Goal: Transaction & Acquisition: Purchase product/service

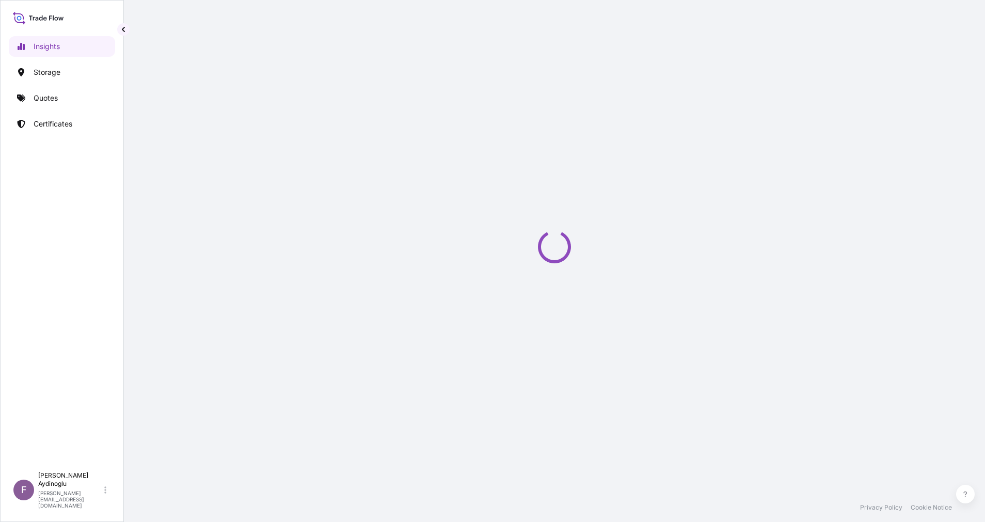
select select "2025"
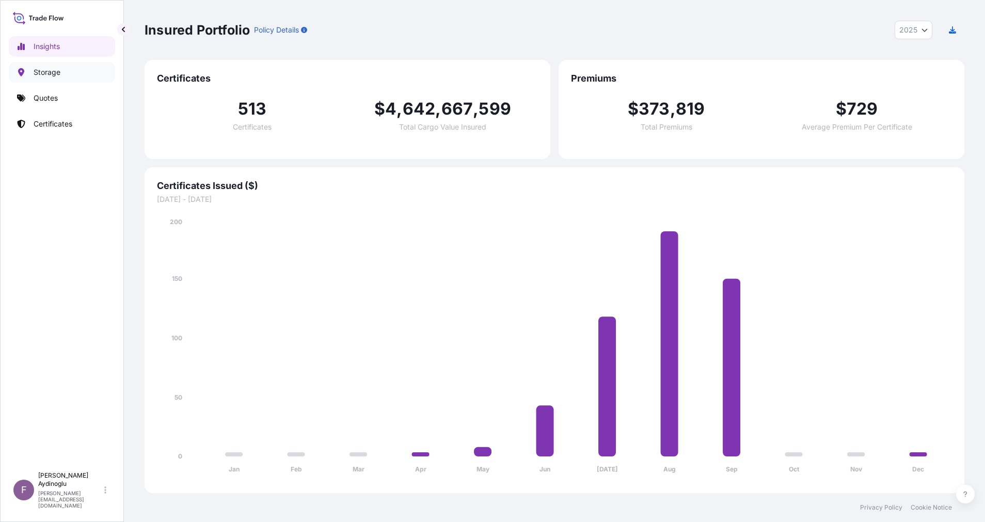
click at [68, 71] on link "Storage" at bounding box center [62, 72] width 106 height 21
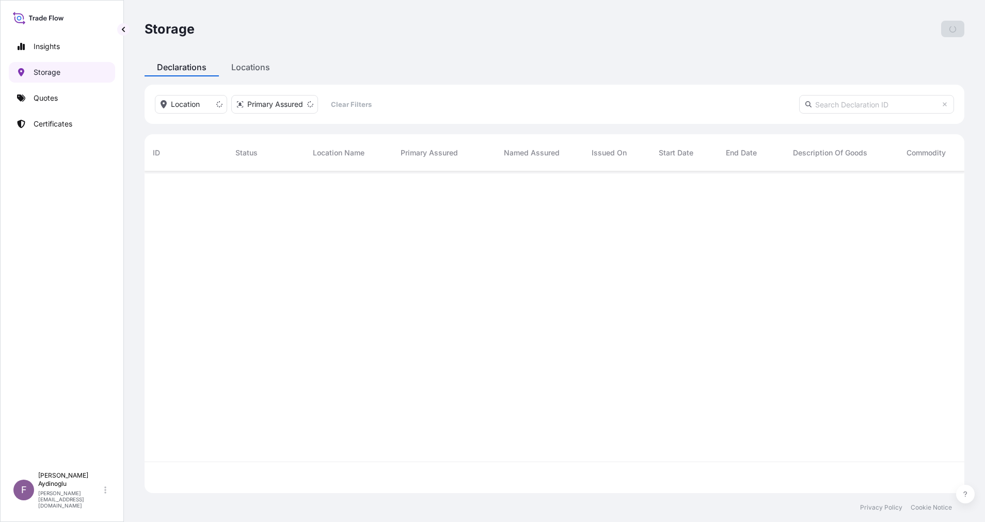
scroll to position [347, 808]
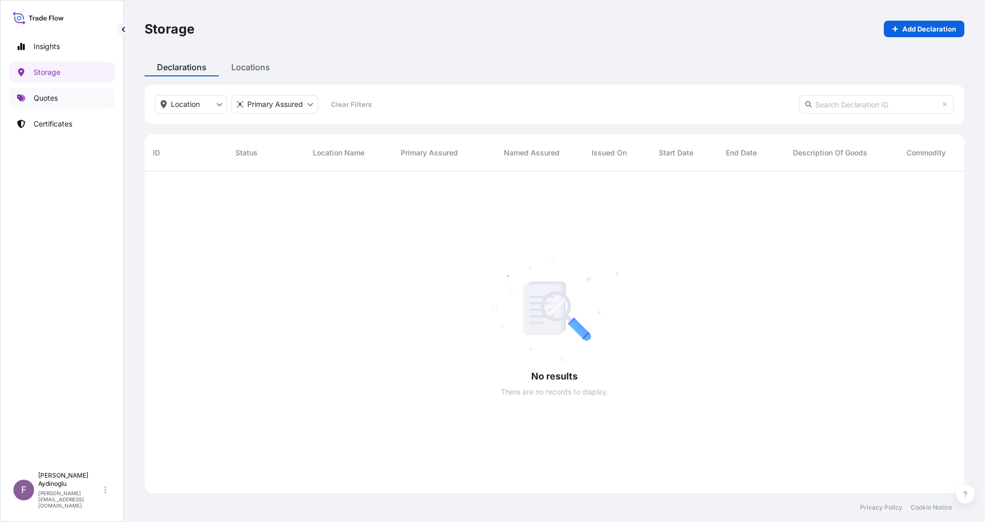
click at [72, 96] on link "Quotes" at bounding box center [62, 98] width 106 height 21
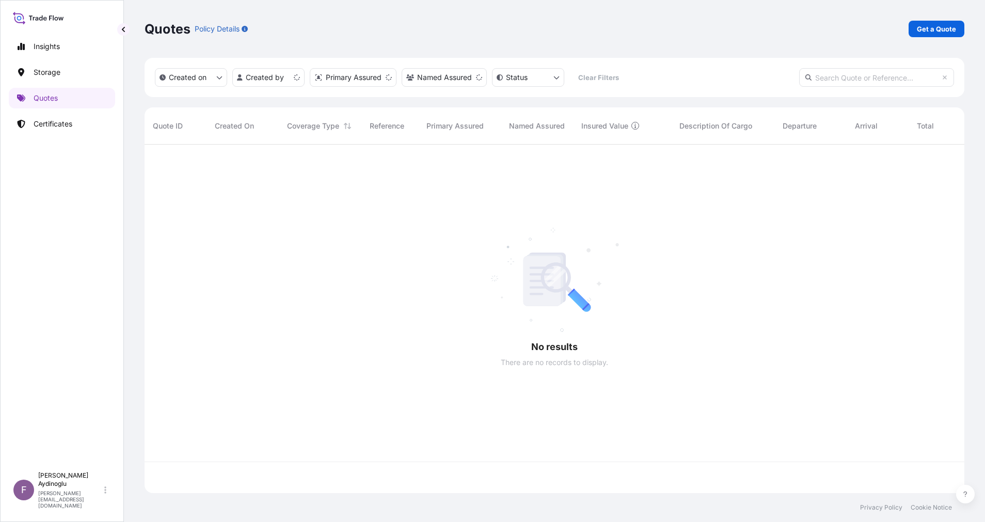
scroll to position [342, 808]
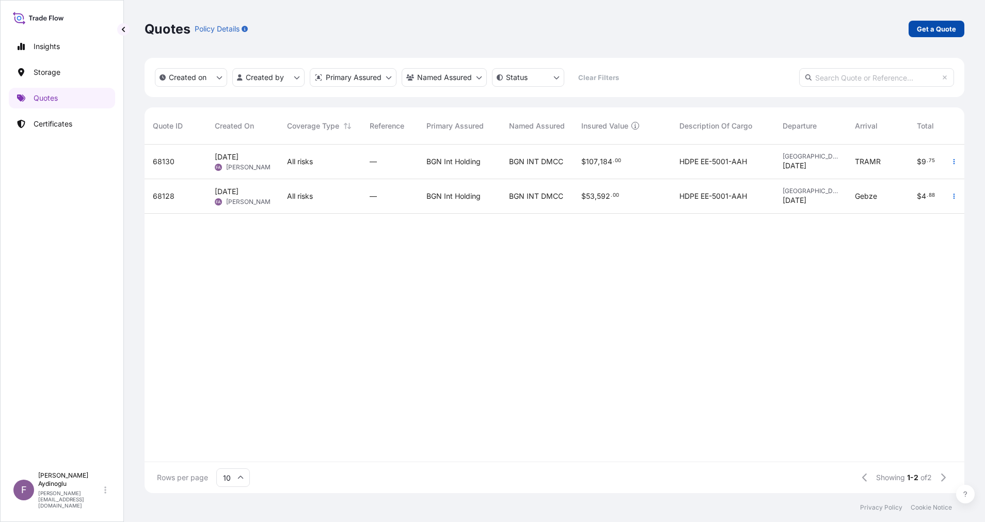
click at [938, 29] on p "Get a Quote" at bounding box center [936, 29] width 39 height 10
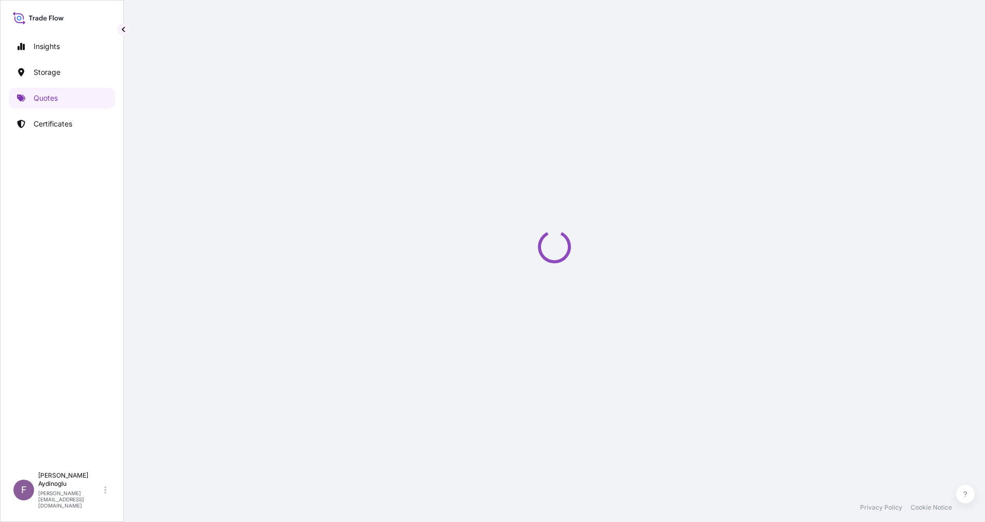
select select "Ocean Vessel"
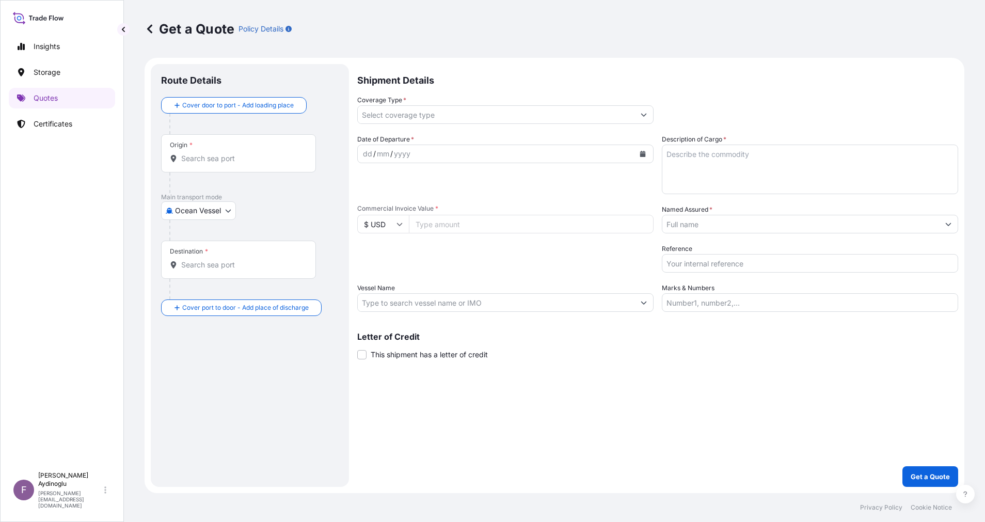
click at [739, 212] on div "Named Assured *" at bounding box center [810, 218] width 296 height 29
click at [741, 219] on input "Named Assured *" at bounding box center [800, 224] width 277 height 19
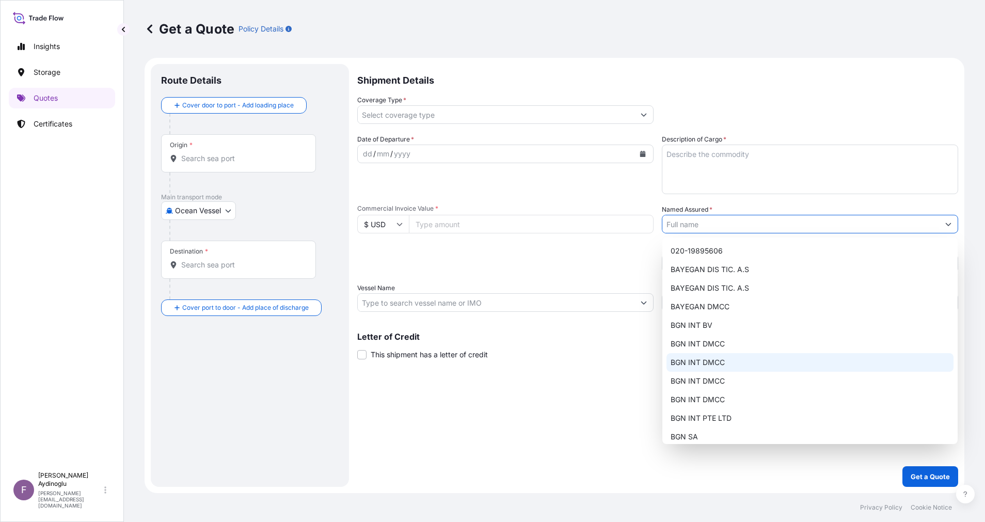
click at [763, 346] on div "BGN INT DMCC" at bounding box center [809, 344] width 287 height 19
type input "BGN INT DMCC"
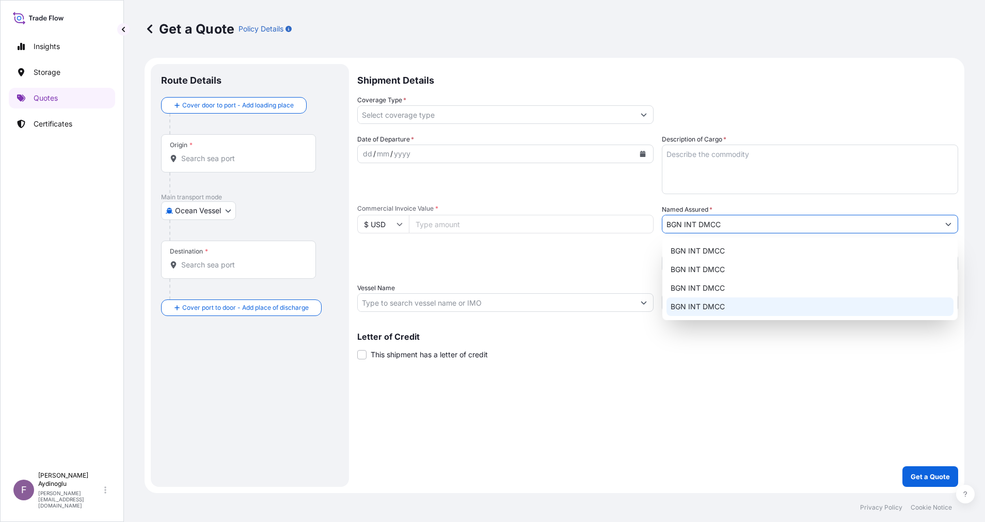
click at [772, 363] on div "Shipment Details Coverage Type * Date of Departure * dd / mm / yyyy Cargo Categ…" at bounding box center [657, 275] width 601 height 423
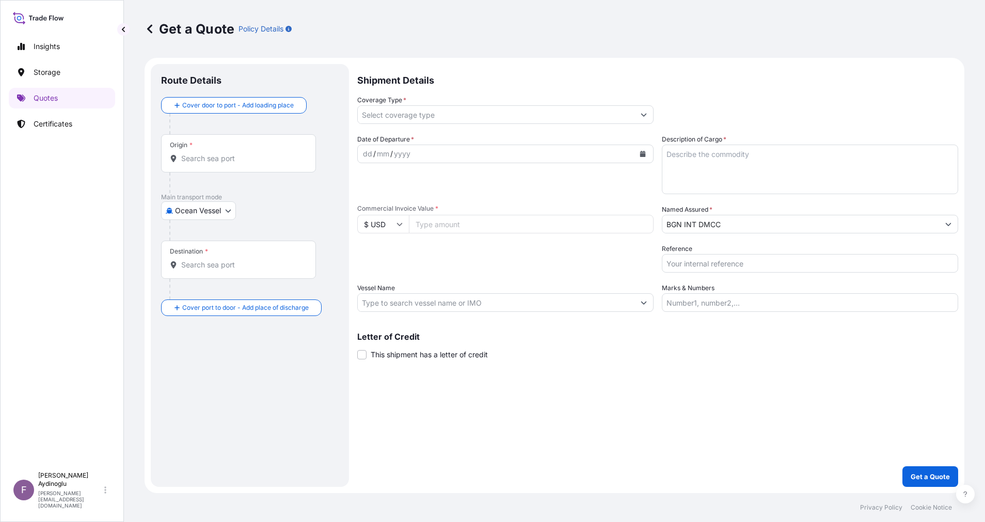
click at [768, 297] on input "Marks & Numbers" at bounding box center [810, 302] width 296 height 19
click at [769, 308] on input "Marks & Numbers" at bounding box center [810, 302] width 296 height 19
click at [769, 305] on input "Marks & Numbers" at bounding box center [810, 302] width 296 height 19
click at [780, 304] on input "Marks & Numbers" at bounding box center [810, 302] width 296 height 19
click at [782, 369] on div "Shipment Details Coverage Type * Date of Departure * dd / mm / yyyy Cargo Categ…" at bounding box center [657, 275] width 601 height 423
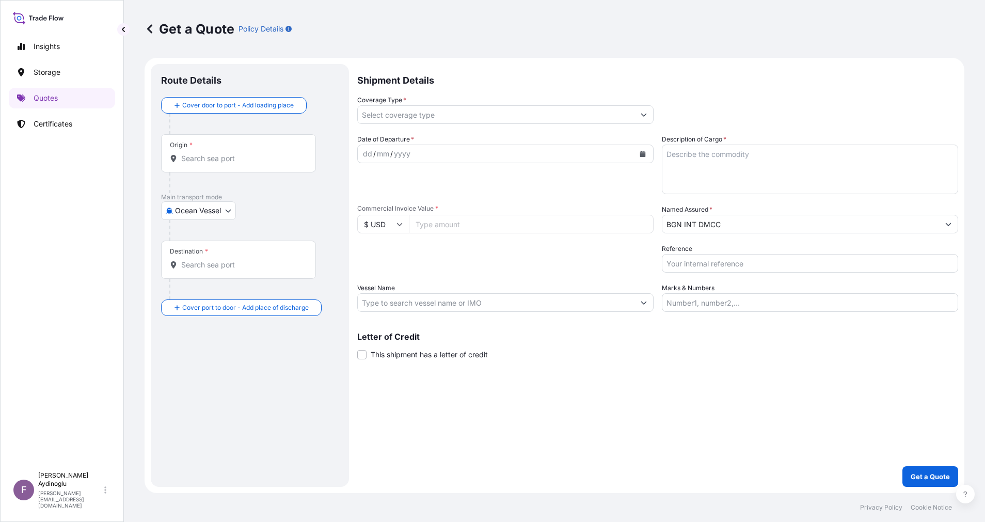
click at [776, 307] on input "Marks & Numbers" at bounding box center [810, 302] width 296 height 19
type input "P"
click at [745, 305] on input "Marks & Numbers" at bounding box center [810, 302] width 296 height 19
paste input "PO NO: 25Y0160300 Quantity M/[PERSON_NAME]: 16.100,00 Premium: USD 932,23"
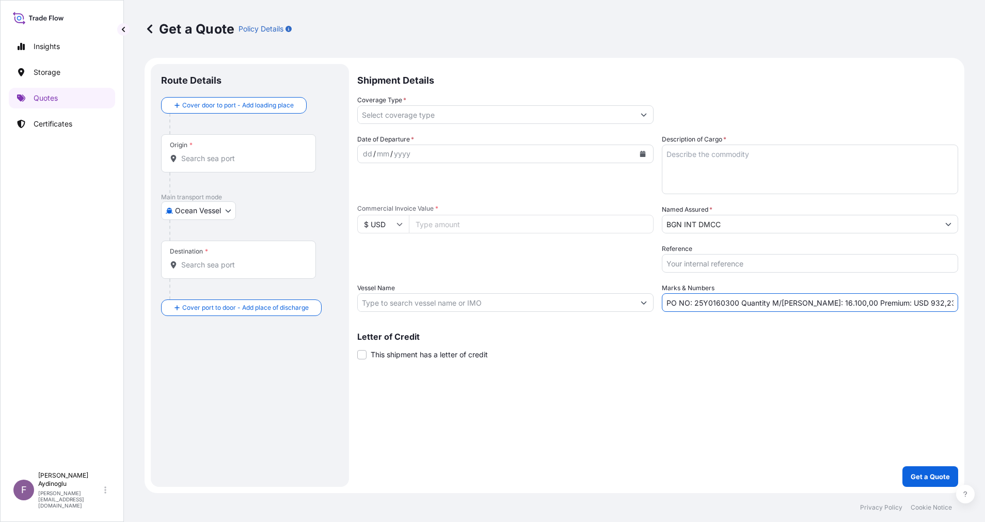
drag, startPoint x: 740, startPoint y: 304, endPoint x: 636, endPoint y: 301, distance: 103.8
click at [636, 301] on div "Date of Departure * dd / mm / yyyy Cargo Category * LPG, Crude Oil, Utility Fue…" at bounding box center [657, 223] width 601 height 178
type input "Quantity M/[PERSON_NAME]: 16.100,00 Premium: USD 932,23"
click at [451, 229] on input "Commercial Invoice Value *" at bounding box center [531, 224] width 245 height 19
type input "1967144.47"
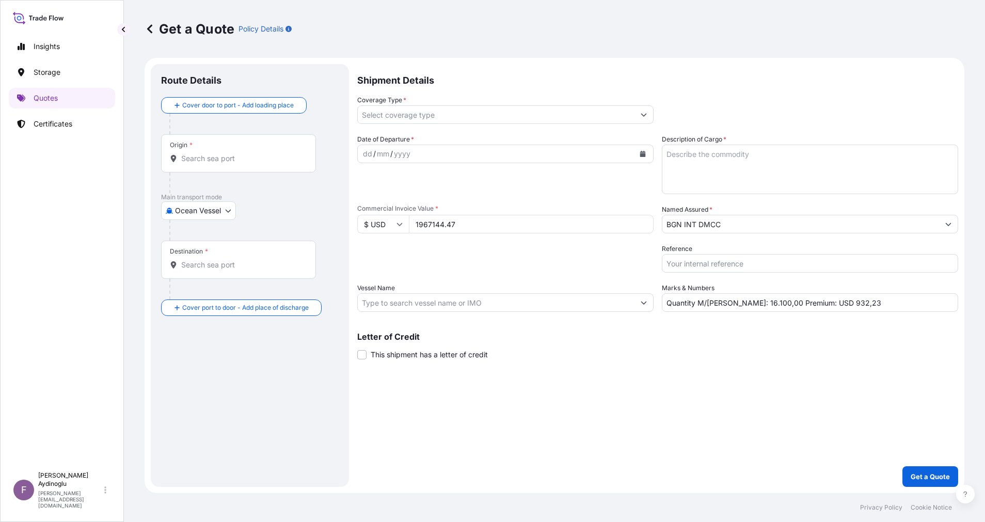
click at [729, 168] on textarea "Description of Cargo *" at bounding box center [810, 170] width 296 height 50
type textarea "."
type textarea "HCCS"
click at [734, 304] on input "Quantity M/[PERSON_NAME]: 16.100,00 Premium: USD 932,23" at bounding box center [810, 302] width 296 height 19
drag, startPoint x: 735, startPoint y: 306, endPoint x: 741, endPoint y: 306, distance: 6.7
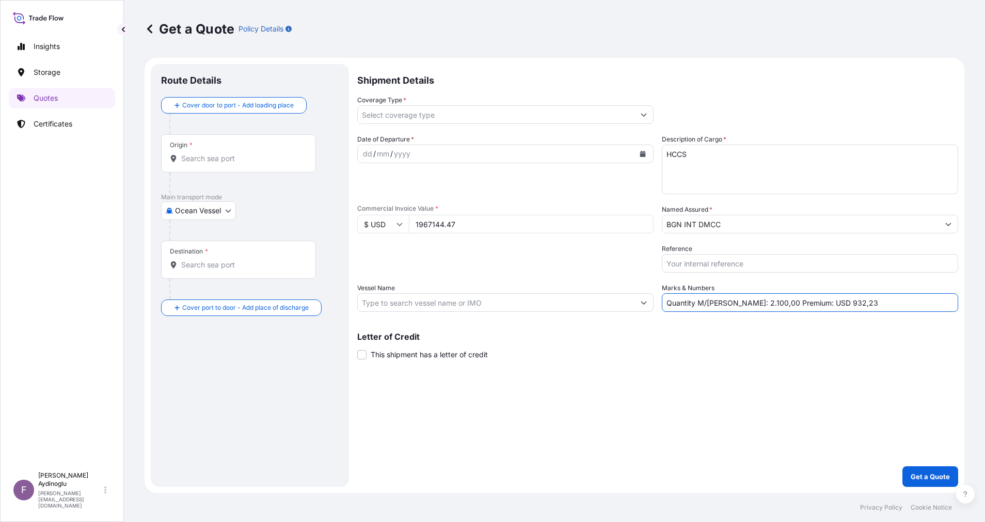
click at [741, 306] on input "Quantity M/[PERSON_NAME]: 2.100,00 Premium: USD 932,23" at bounding box center [810, 302] width 296 height 19
click at [744, 304] on input "Quantity M/[PERSON_NAME]: 2.100,00 Premium: USD 932,23" at bounding box center [810, 302] width 296 height 19
type input "Quantity M/[PERSON_NAME]: 2.553,82 Premium: USD 932,23"
click at [488, 308] on input "Vessel Name" at bounding box center [496, 302] width 277 height 19
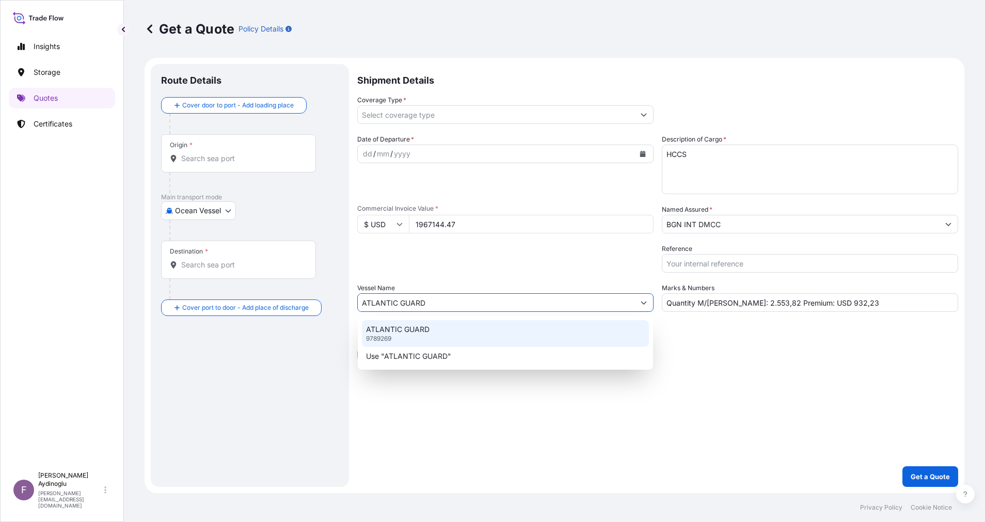
click at [503, 337] on div "ATLANTIC GUARD 9789269" at bounding box center [505, 333] width 287 height 27
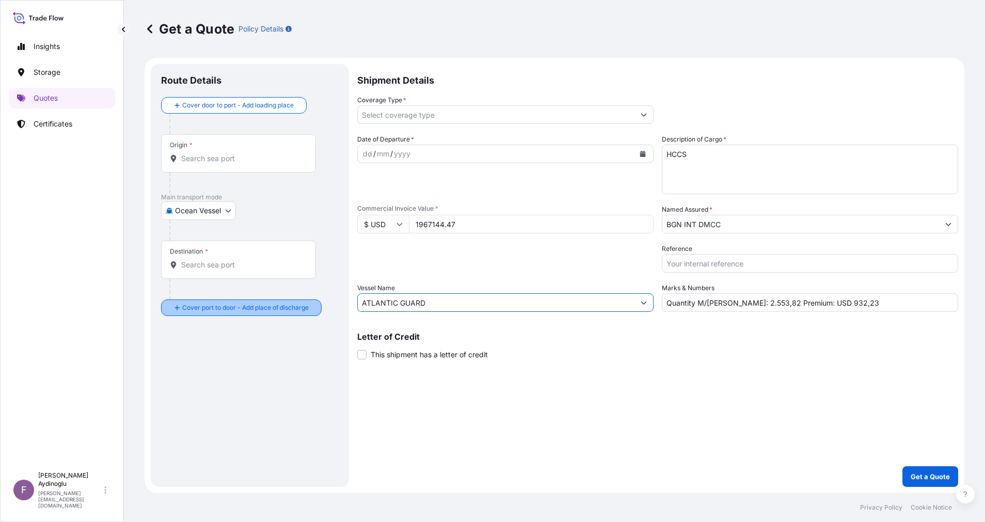
drag, startPoint x: 461, startPoint y: 301, endPoint x: 324, endPoint y: 300, distance: 137.3
click at [290, 300] on form "Route Details Cover door to port - Add loading place Place of loading Road / [G…" at bounding box center [555, 275] width 820 height 435
paste input "GAS KAISERIN (IMO: 9941001) Marks"
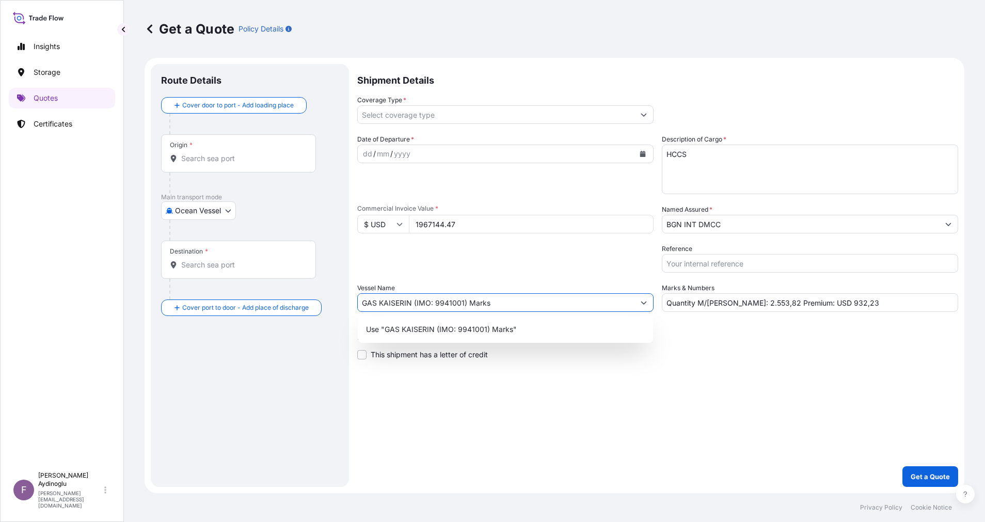
drag, startPoint x: 410, startPoint y: 302, endPoint x: 310, endPoint y: 302, distance: 100.2
click at [310, 302] on form "Route Details Cover door to port - Add loading place Place of loading Road / [G…" at bounding box center [555, 275] width 820 height 435
paste input "9789269"
click at [500, 330] on p "Use "ATLANTIC GUARD (IMO: 9789269)"" at bounding box center [437, 329] width 143 height 10
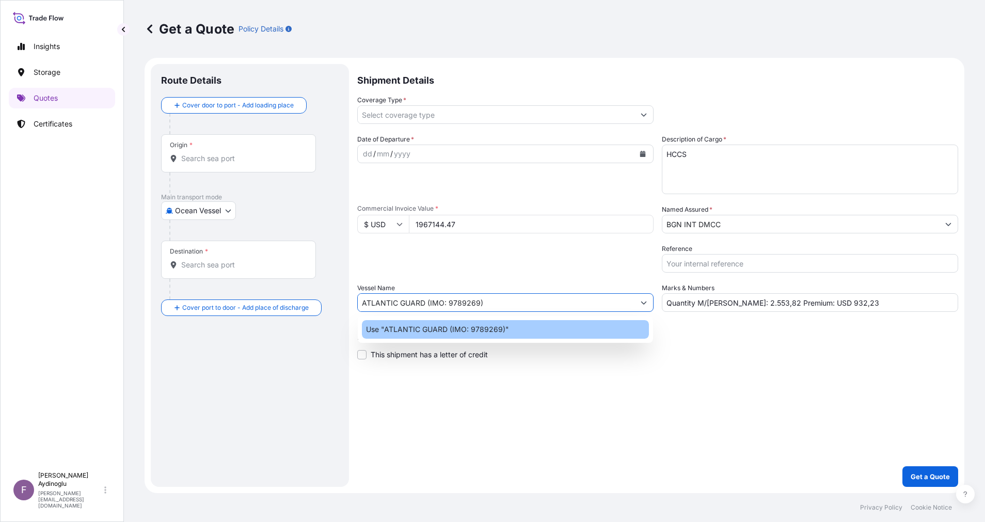
type input "ATLANTIC GUARD (IMO: 9789269)"
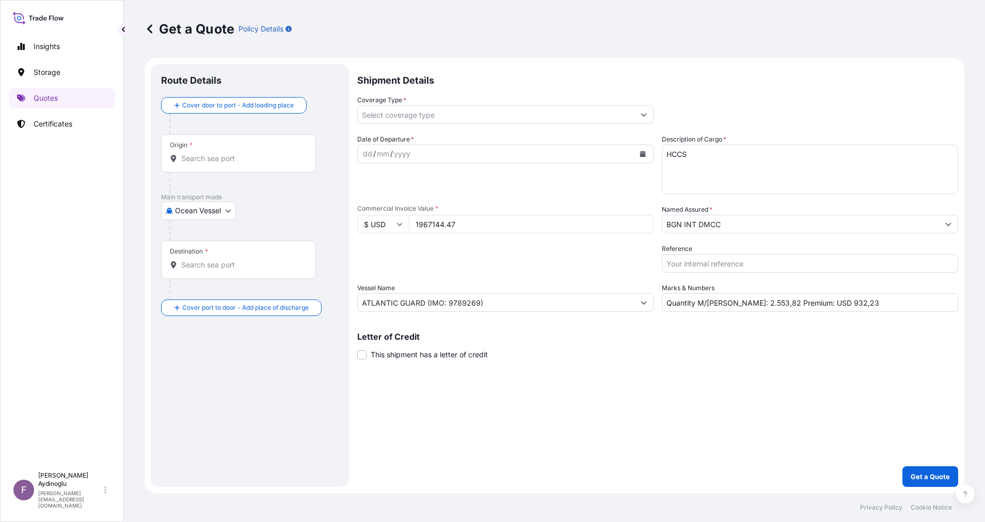
click at [631, 402] on div "Shipment Details Coverage Type * Date of Departure * dd / mm / yyyy Cargo Categ…" at bounding box center [657, 275] width 601 height 423
drag, startPoint x: 529, startPoint y: 376, endPoint x: 551, endPoint y: 420, distance: 49.4
click at [529, 375] on div "Shipment Details Coverage Type * Date of Departure * dd / mm / yyyy Cargo Categ…" at bounding box center [657, 275] width 601 height 423
click at [239, 150] on div "Origin *" at bounding box center [238, 153] width 155 height 38
click at [239, 153] on input "Origin *" at bounding box center [242, 158] width 122 height 10
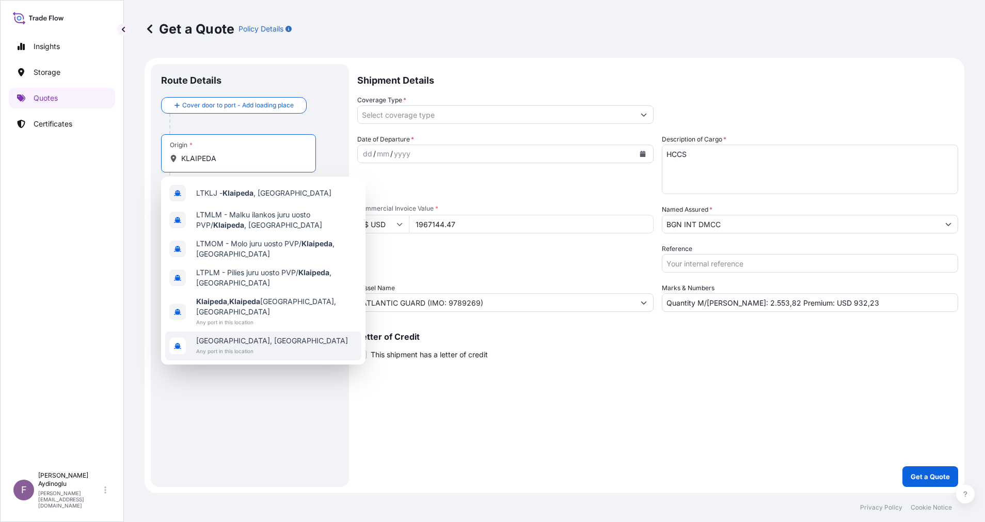
click at [264, 333] on div "[GEOGRAPHIC_DATA], [GEOGRAPHIC_DATA] Any port in this location" at bounding box center [263, 345] width 196 height 29
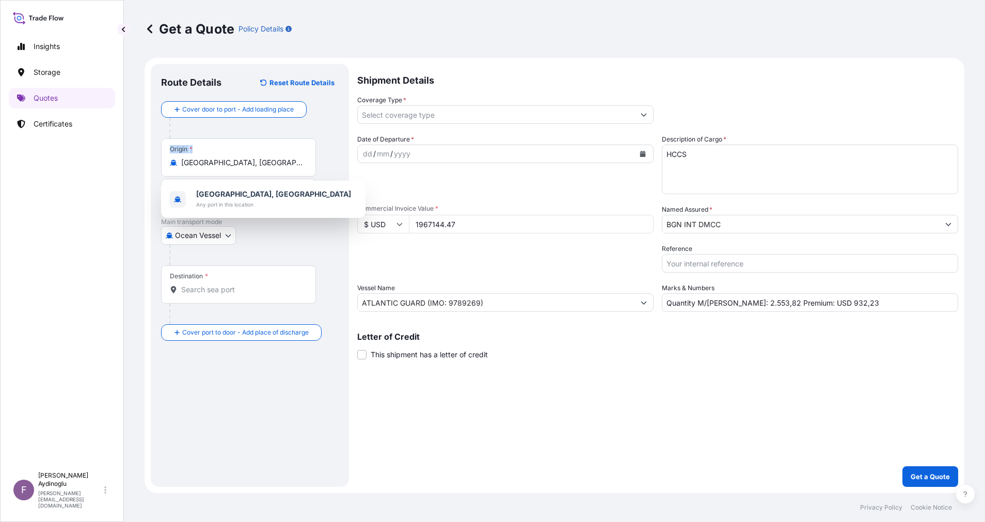
drag, startPoint x: 264, startPoint y: 155, endPoint x: 119, endPoint y: 155, distance: 145.6
click at [119, 155] on div "Insights Storage Quotes Certificates F [PERSON_NAME] [EMAIL_ADDRESS][DOMAIN_NAM…" at bounding box center [492, 261] width 985 height 522
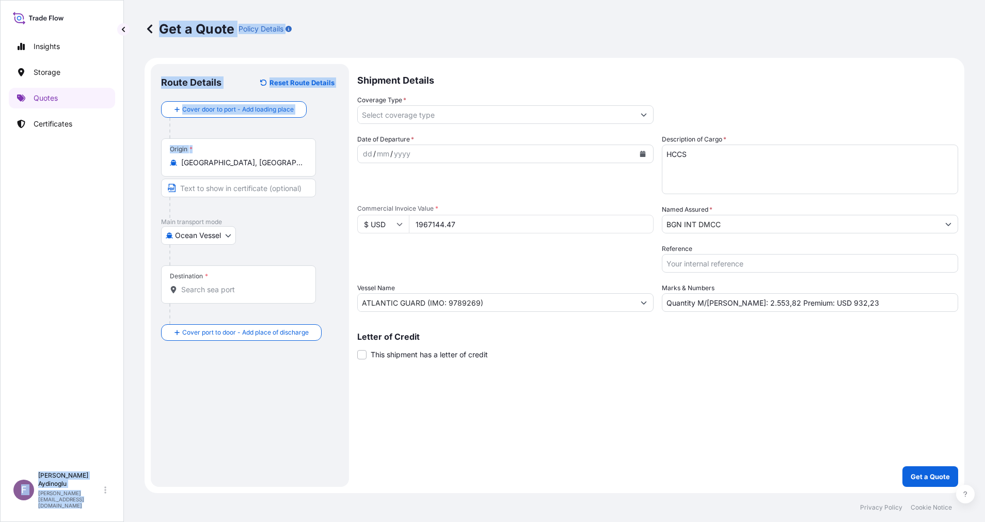
click at [262, 158] on input "[GEOGRAPHIC_DATA], [GEOGRAPHIC_DATA]" at bounding box center [242, 162] width 122 height 10
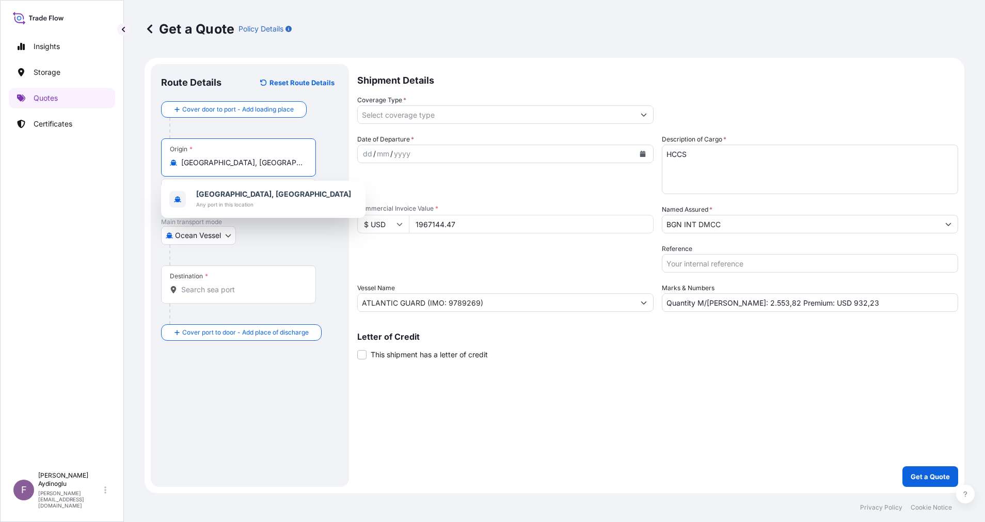
drag, startPoint x: 252, startPoint y: 160, endPoint x: 161, endPoint y: 160, distance: 90.9
click at [161, 160] on div "Origin * [GEOGRAPHIC_DATA], [GEOGRAPHIC_DATA]" at bounding box center [238, 157] width 155 height 38
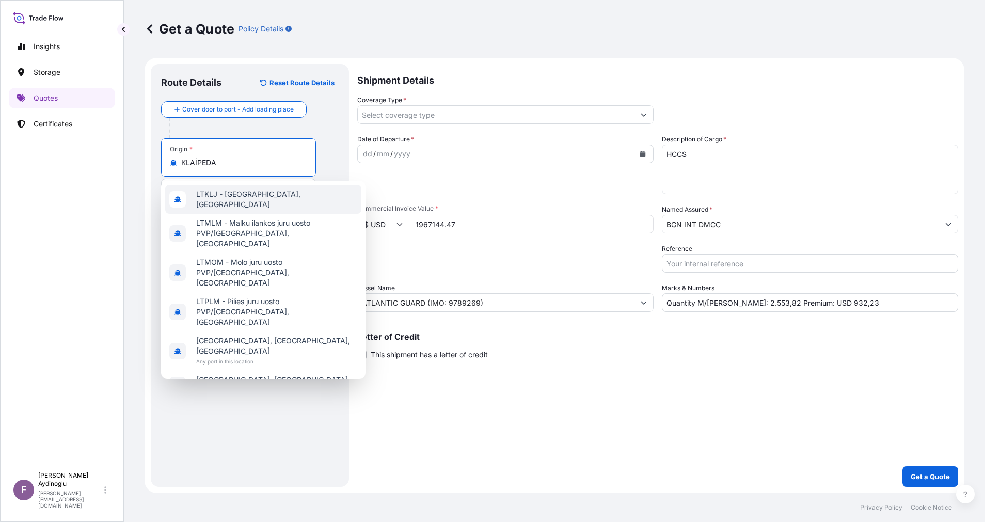
click at [289, 197] on span "LTKLJ - [GEOGRAPHIC_DATA], [GEOGRAPHIC_DATA]" at bounding box center [276, 199] width 161 height 21
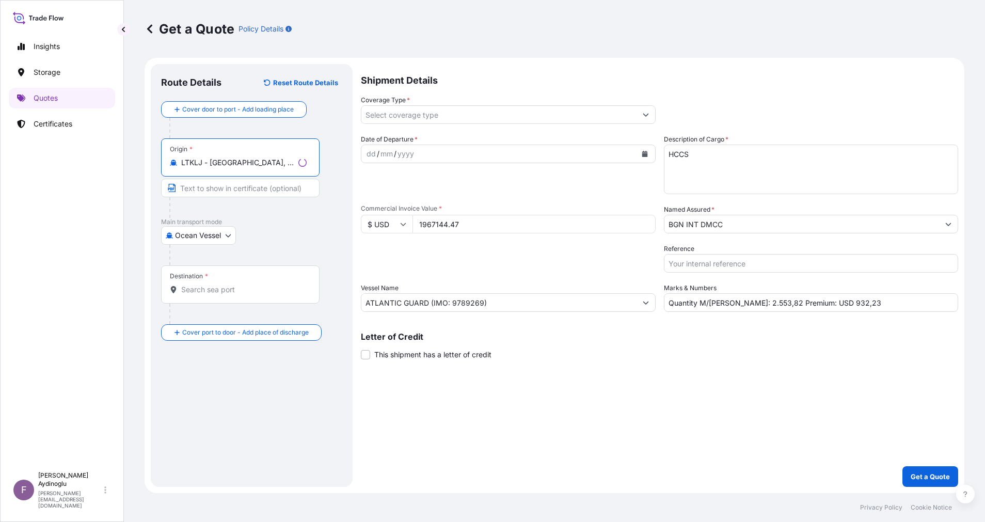
type input "LTKLJ - [GEOGRAPHIC_DATA], [GEOGRAPHIC_DATA]"
click at [229, 189] on input "Text to appear on certificate" at bounding box center [240, 188] width 158 height 19
drag, startPoint x: 271, startPoint y: 187, endPoint x: 222, endPoint y: 187, distance: 48.5
click at [222, 187] on input "KLAIPEDA / LITHENUA" at bounding box center [238, 188] width 155 height 19
paste input "UANI"
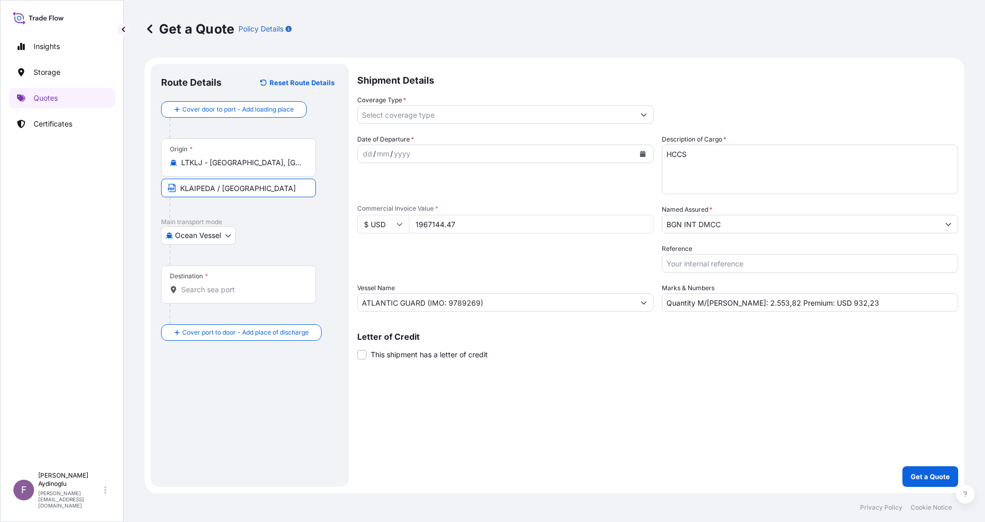
type input "KLAIPEDA / [GEOGRAPHIC_DATA]"
click at [233, 292] on input "Destination *" at bounding box center [242, 289] width 122 height 10
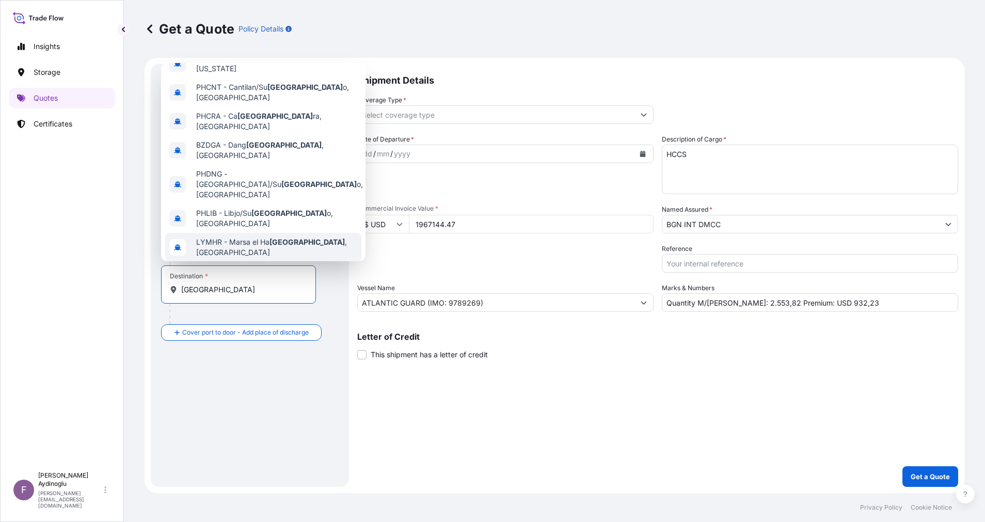
scroll to position [70, 0]
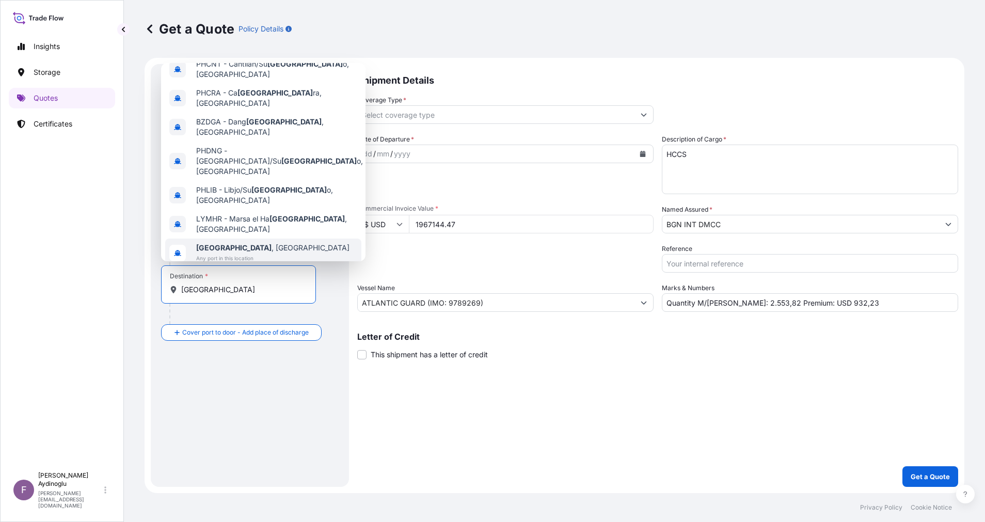
click at [273, 239] on div "[GEOGRAPHIC_DATA] , [GEOGRAPHIC_DATA] Any port in this location" at bounding box center [263, 253] width 196 height 29
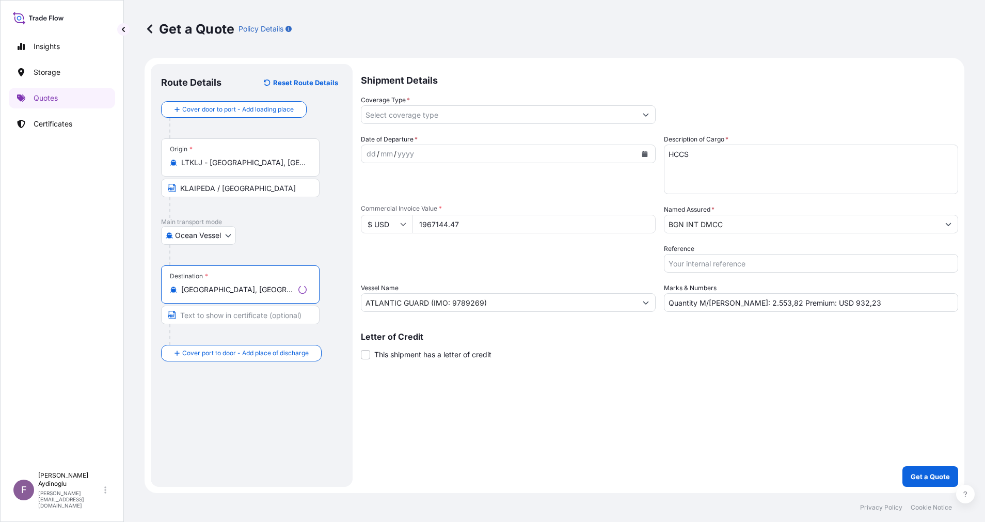
type input "[GEOGRAPHIC_DATA], [GEOGRAPHIC_DATA]"
click at [256, 318] on input "Text to appear on certificate" at bounding box center [240, 315] width 158 height 19
type input "[GEOGRAPHIC_DATA] / [GEOGRAPHIC_DATA]"
click at [368, 152] on div "dd" at bounding box center [367, 154] width 11 height 12
click at [418, 186] on div "Date of Departure * [DATE]" at bounding box center [505, 164] width 296 height 60
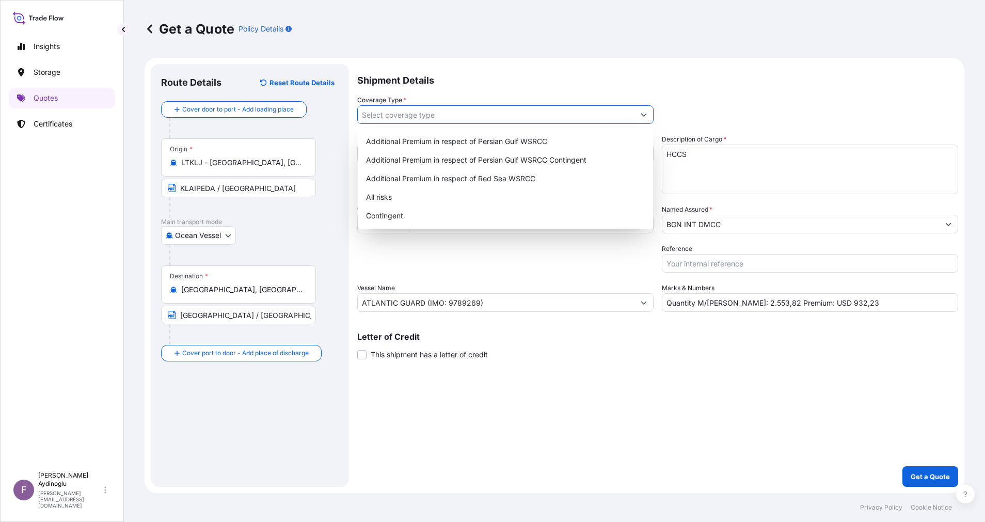
click at [538, 119] on input "Coverage Type *" at bounding box center [496, 114] width 277 height 19
click at [474, 197] on div "All risks" at bounding box center [505, 197] width 287 height 19
type input "All risks"
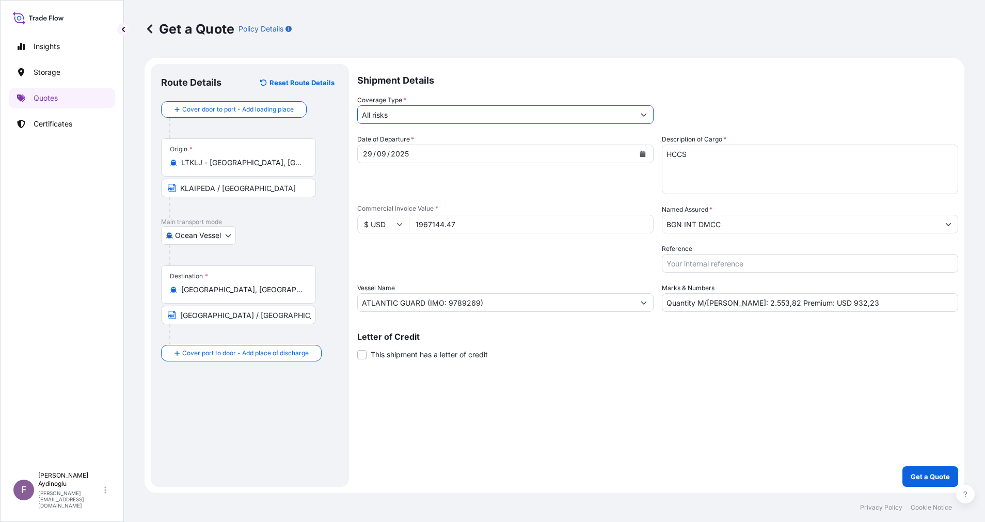
click at [522, 268] on div "Packing Category Type to search a container mode Please select a primary mode o…" at bounding box center [505, 258] width 296 height 29
drag, startPoint x: 812, startPoint y: 305, endPoint x: 823, endPoint y: 305, distance: 11.9
click at [823, 305] on input "Quantity M/[PERSON_NAME]: 2.553,82 Premium: USD 932,23" at bounding box center [810, 302] width 296 height 19
click at [844, 300] on input "Quantity M/[PERSON_NAME]: 2.553,82 Premium: USD 216,23" at bounding box center [810, 302] width 296 height 19
type input "Quantity M/[PERSON_NAME]: 2.553,82 Premium: USD 216,39"
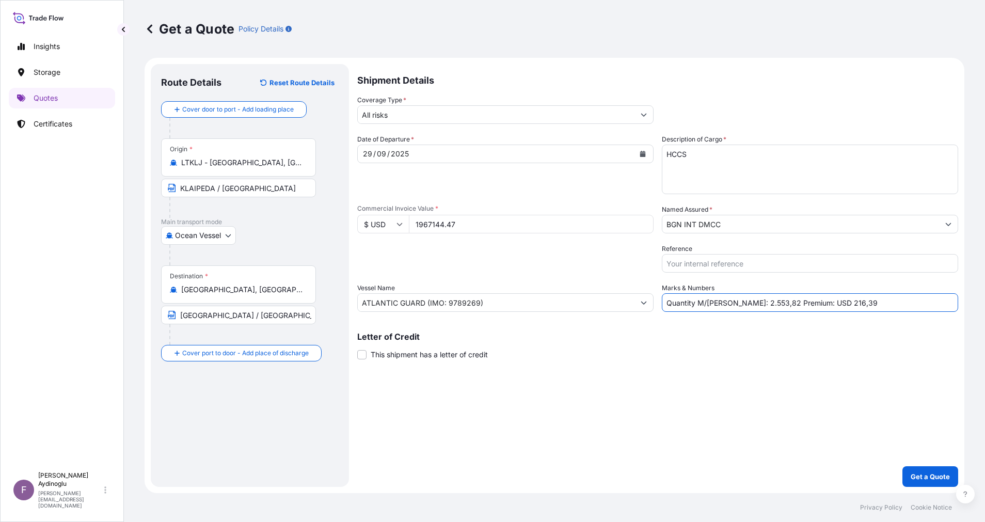
click at [811, 380] on div "Shipment Details Coverage Type * All risks Date of Departure * [DATE] Cargo Cat…" at bounding box center [657, 275] width 601 height 423
click at [463, 425] on div "Shipment Details Coverage Type * All risks Date of Departure * [DATE] Cargo Cat…" at bounding box center [657, 275] width 601 height 423
click at [929, 472] on p "Get a Quote" at bounding box center [930, 476] width 39 height 10
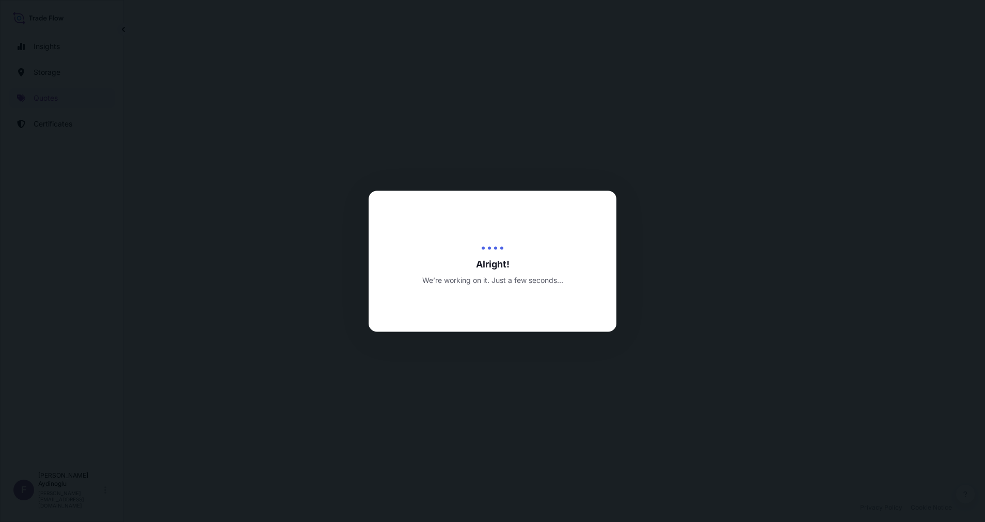
select select "Ocean Vessel"
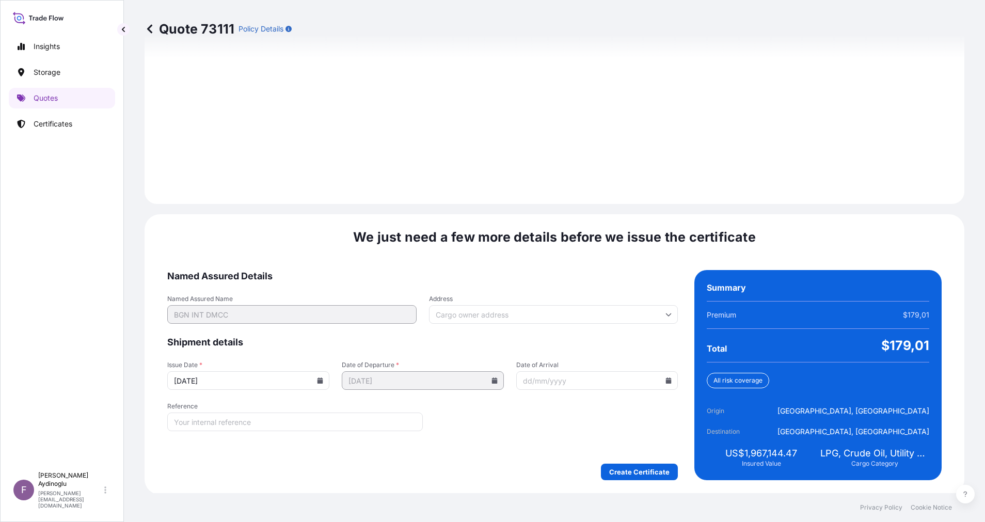
scroll to position [1108, 0]
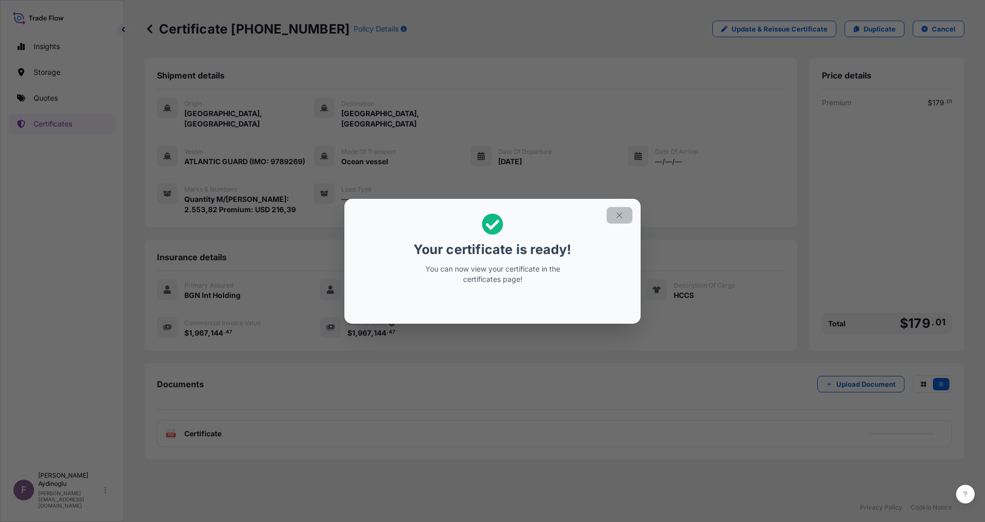
click at [623, 218] on icon "button" at bounding box center [619, 215] width 9 height 9
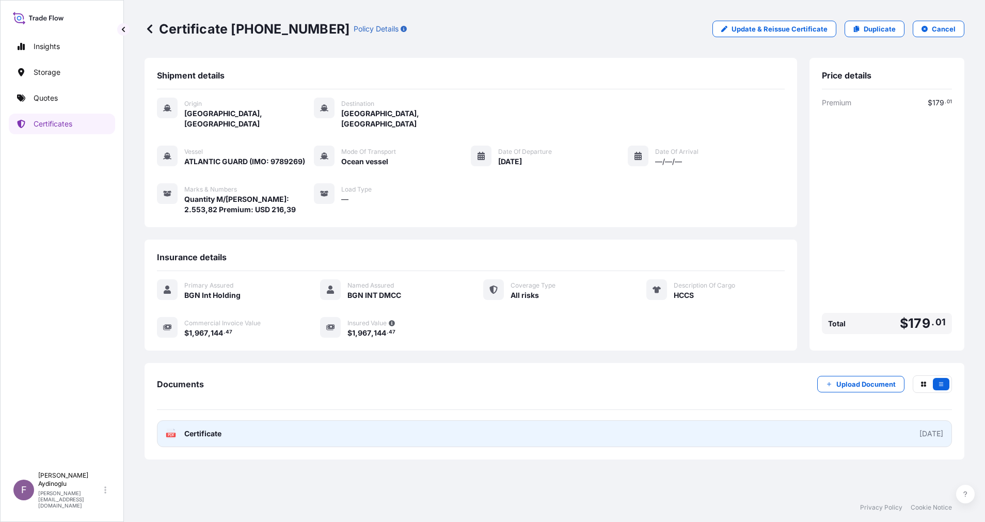
click at [811, 425] on link "PDF Certificate [DATE]" at bounding box center [554, 433] width 795 height 27
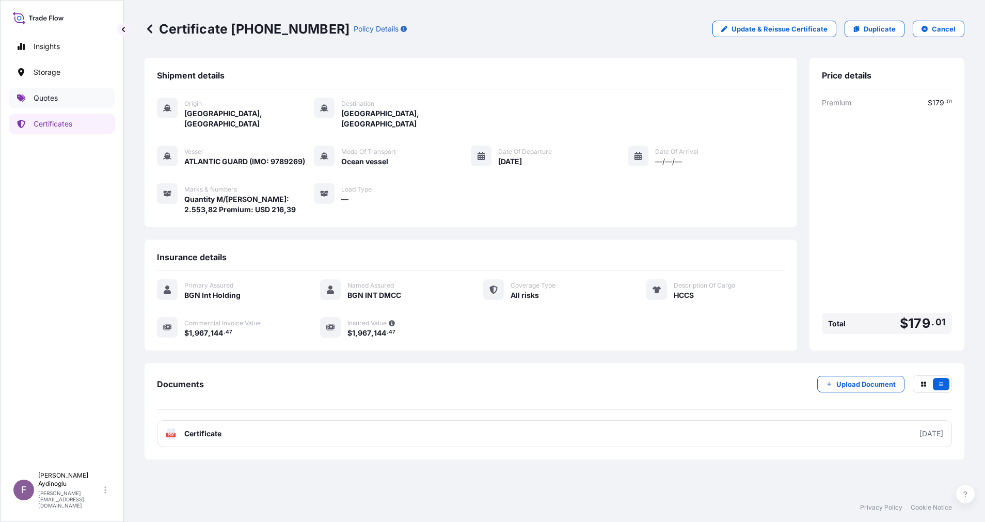
click at [76, 100] on link "Quotes" at bounding box center [62, 98] width 106 height 21
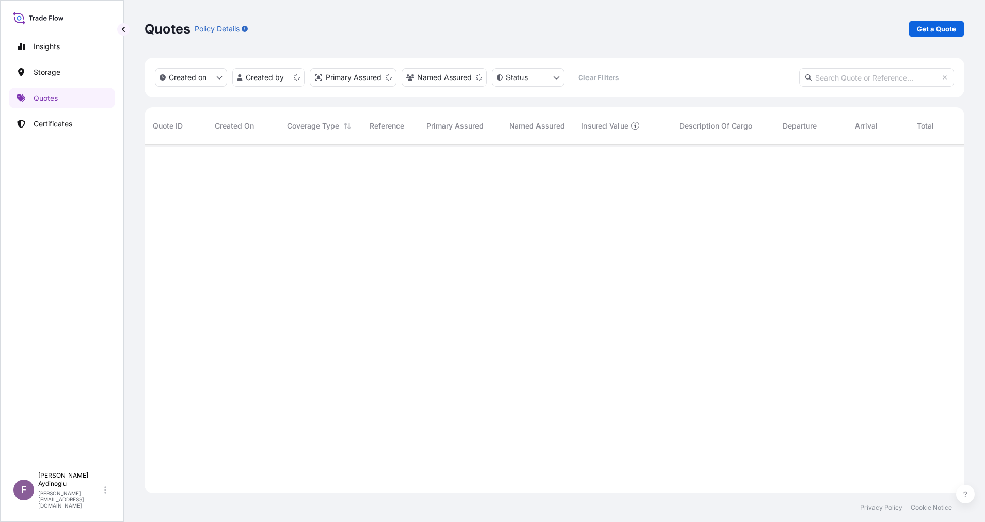
scroll to position [342, 808]
click at [938, 28] on p "Get a Quote" at bounding box center [936, 29] width 39 height 10
select select "Ocean Vessel"
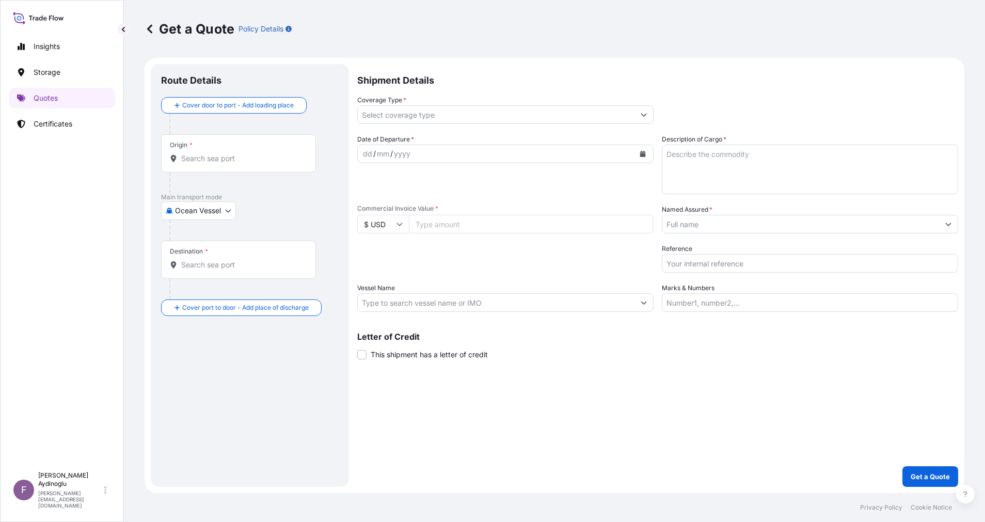
click at [807, 307] on input "Marks & Numbers" at bounding box center [810, 302] width 296 height 19
click at [801, 300] on input "Marks & Numbers" at bounding box center [810, 302] width 296 height 19
click at [719, 301] on input "Marks & Numbers" at bounding box center [810, 302] width 296 height 19
click at [721, 167] on textarea "Description of Cargo *" at bounding box center [810, 170] width 296 height 50
drag, startPoint x: 610, startPoint y: 390, endPoint x: 596, endPoint y: 353, distance: 39.9
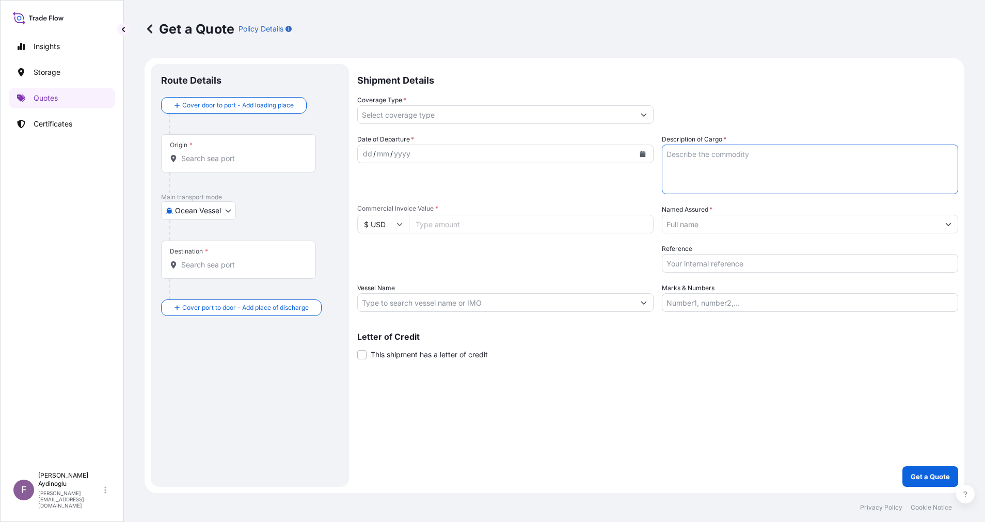
click at [610, 390] on div "Shipment Details Coverage Type * Date of Departure * dd / mm / yyyy Cargo Categ…" at bounding box center [657, 275] width 601 height 423
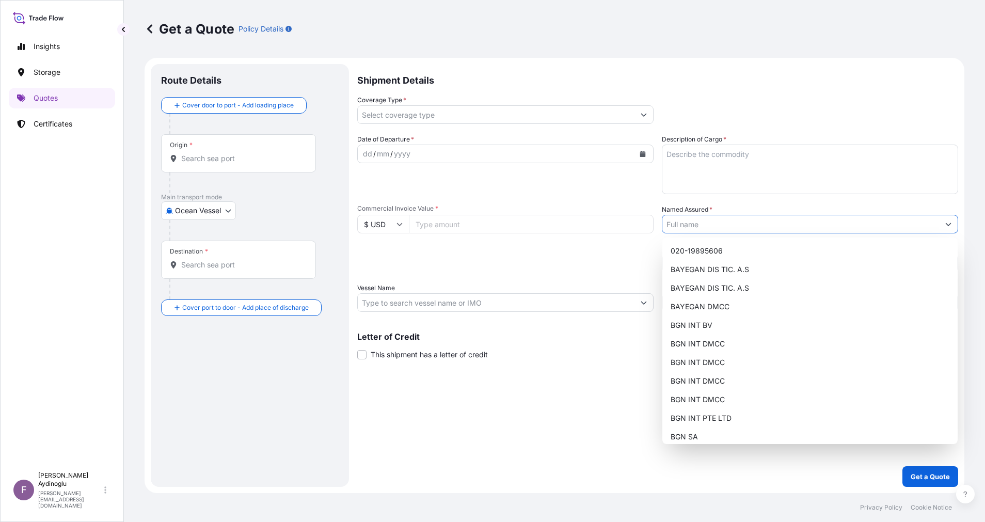
click at [717, 224] on input "Named Assured *" at bounding box center [800, 224] width 277 height 19
click at [726, 366] on div "BGN INT DMCC" at bounding box center [809, 362] width 287 height 19
type input "BGN INT DMCC"
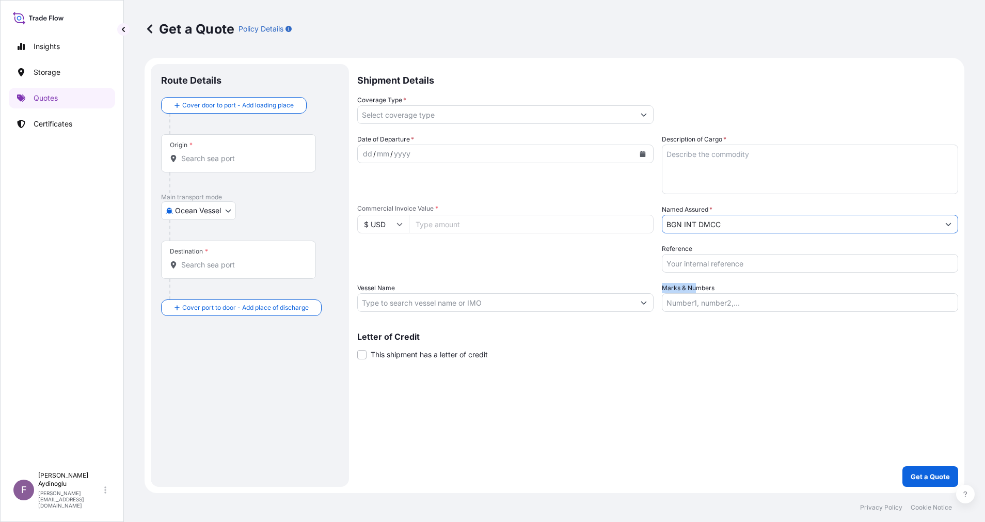
click at [696, 293] on div "Marks & Numbers" at bounding box center [810, 297] width 296 height 29
click at [707, 309] on input "Marks & Numbers" at bounding box center [810, 302] width 296 height 19
type input "P"
click at [706, 292] on label "Marks & Numbers" at bounding box center [688, 288] width 53 height 10
click at [706, 293] on input "Marks & Numbers" at bounding box center [810, 302] width 296 height 19
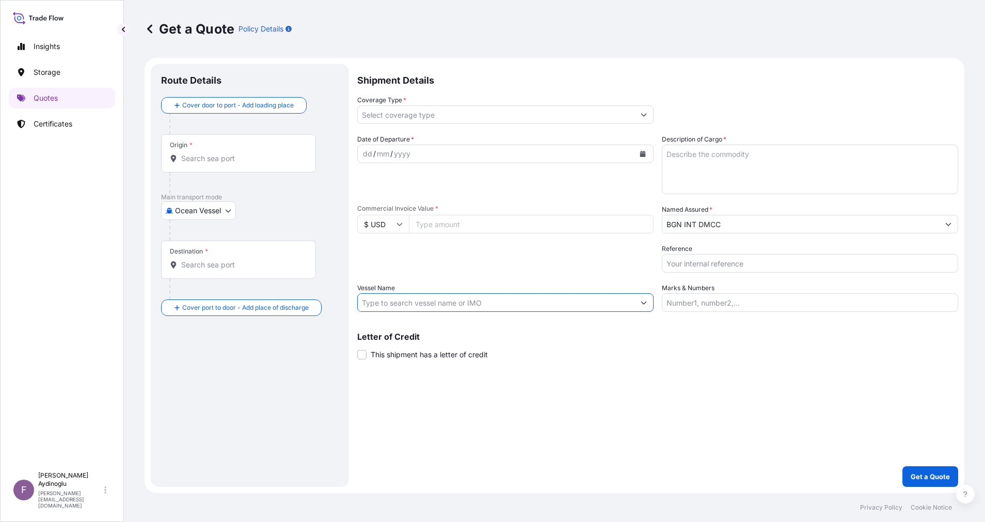
click at [427, 299] on input "Vessel Name" at bounding box center [496, 302] width 277 height 19
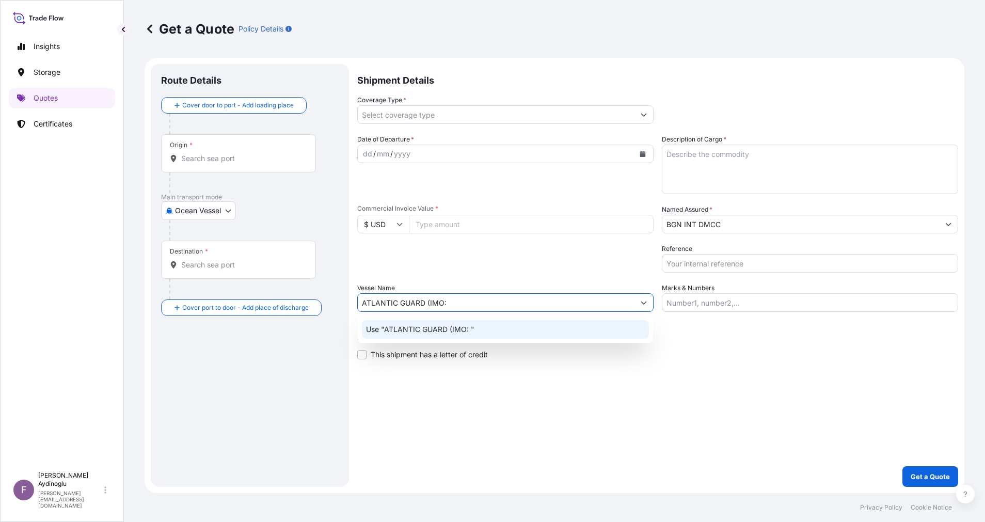
click at [534, 332] on div "Use "ATLANTIC GUARD (IMO: "" at bounding box center [505, 329] width 287 height 19
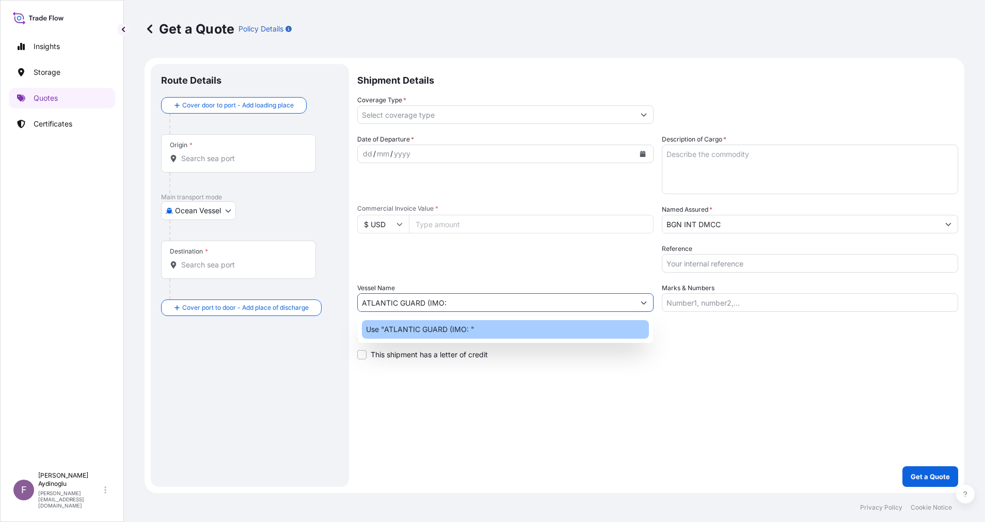
type input "ATLANTIC GUARD (IMO:"
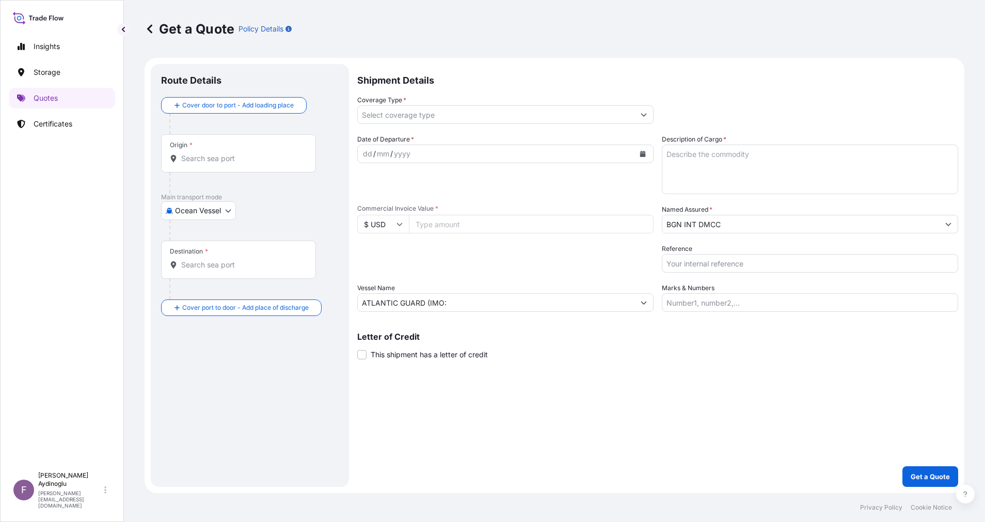
click at [640, 416] on div "Shipment Details Coverage Type * Date of Departure * dd / mm / yyyy Cargo Categ…" at bounding box center [657, 275] width 601 height 423
click at [521, 350] on div "Letter of Credit This shipment has a letter of credit Letter of credit * Letter…" at bounding box center [657, 345] width 601 height 27
click at [732, 295] on input "Marks & Numbers" at bounding box center [810, 302] width 296 height 19
paste input "PO NO: 25Y0160300 Quantity M/[PERSON_NAME]: 16.100,00 Premium: USD 932,23"
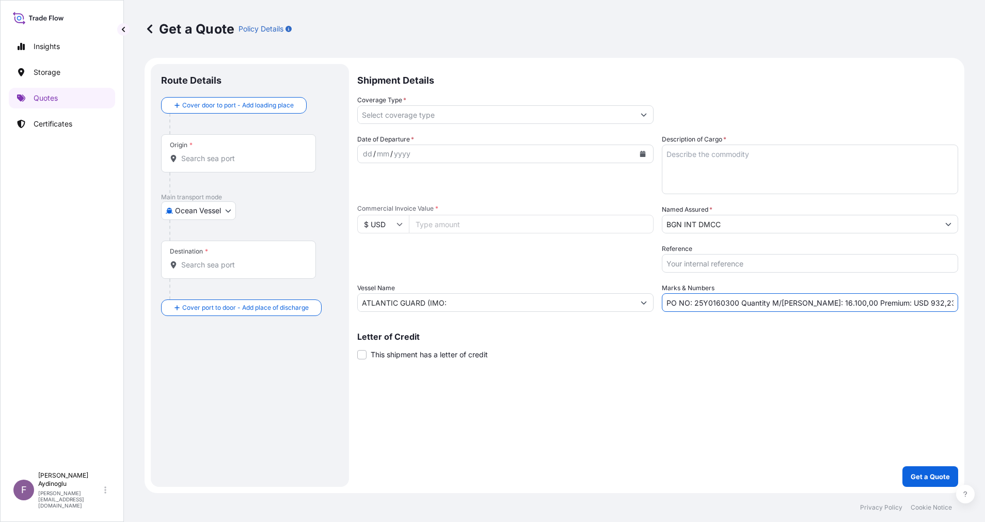
drag, startPoint x: 695, startPoint y: 303, endPoint x: 736, endPoint y: 303, distance: 40.8
click at [736, 303] on input "PO NO: 25Y0160300 Quantity M/[PERSON_NAME]: 16.100,00 Premium: USD 932,23" at bounding box center [810, 302] width 296 height 19
paste input "262100"
type input "PO NO: 25Y0262100 Quantity M/[PERSON_NAME]: 16.100,00 Premium: USD 932,23"
click at [460, 222] on input "Commercial Invoice Value *" at bounding box center [531, 224] width 245 height 19
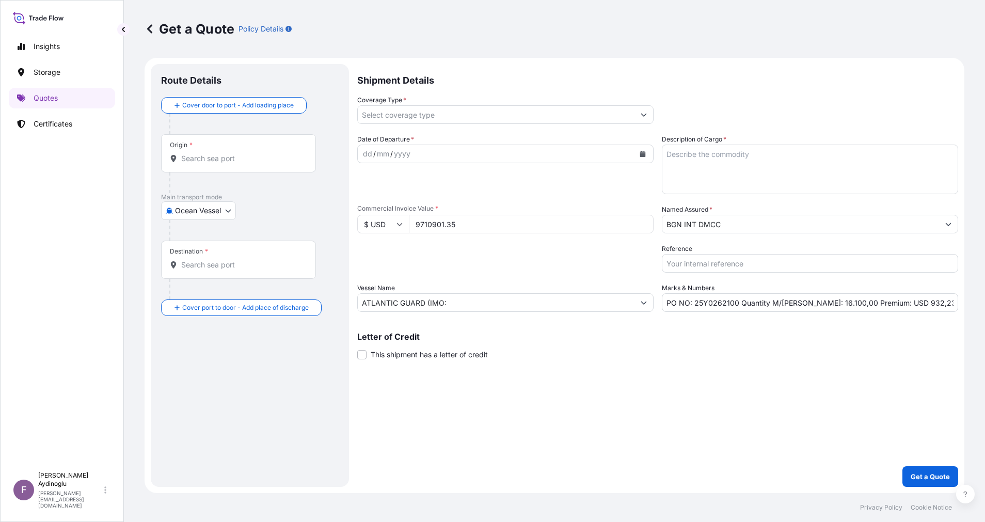
type input "9710901.35"
click at [730, 178] on textarea "Description of Cargo *" at bounding box center [810, 170] width 296 height 50
paste textarea "C5 [MEDICAL_DATA]"
type textarea "C5 [MEDICAL_DATA]"
click at [666, 364] on div "Shipment Details Coverage Type * Date of Departure * dd / mm / yyyy Cargo Categ…" at bounding box center [657, 275] width 601 height 423
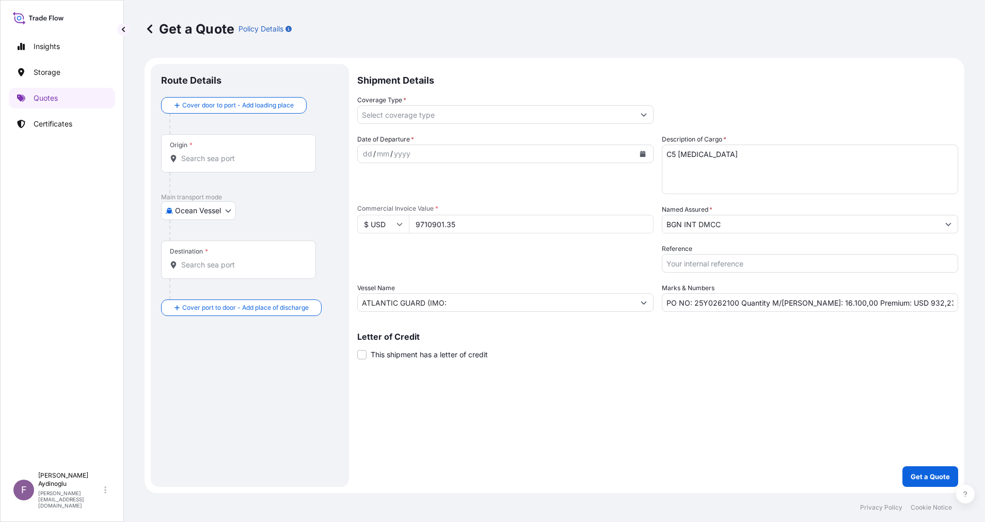
click at [806, 305] on input "PO NO: 25Y0262100 Quantity M/[PERSON_NAME]: 16.100,00 Premium: USD 932,23" at bounding box center [810, 302] width 296 height 19
type input "PO NO: 25Y0262100 Quantity M/[PERSON_NAME]: 15.079,41 Premium: USD 932,23"
click at [479, 305] on input "ATLANTIC GUARD (IMO:" at bounding box center [496, 302] width 277 height 19
paste input "9789269"
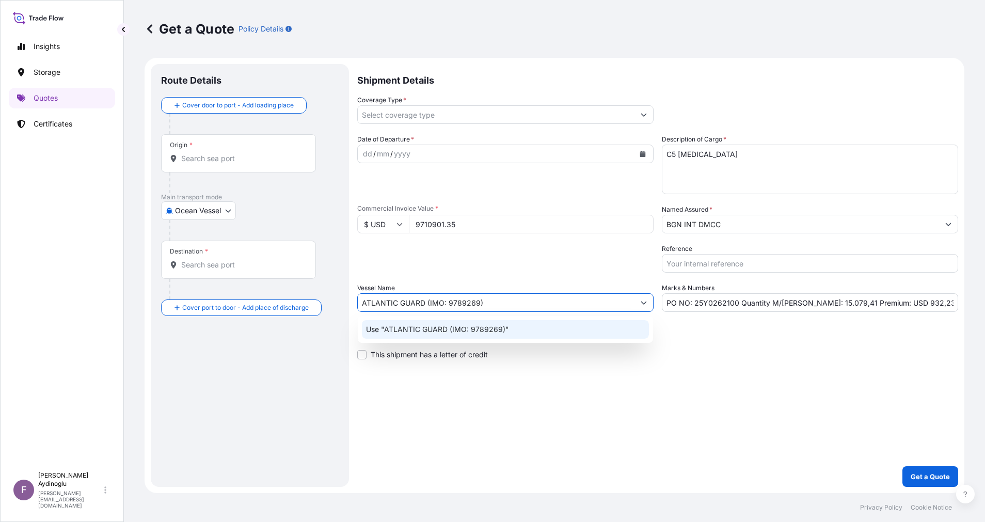
click at [544, 327] on div "Use "ATLANTIC GUARD (IMO: 9789269)"" at bounding box center [505, 329] width 287 height 19
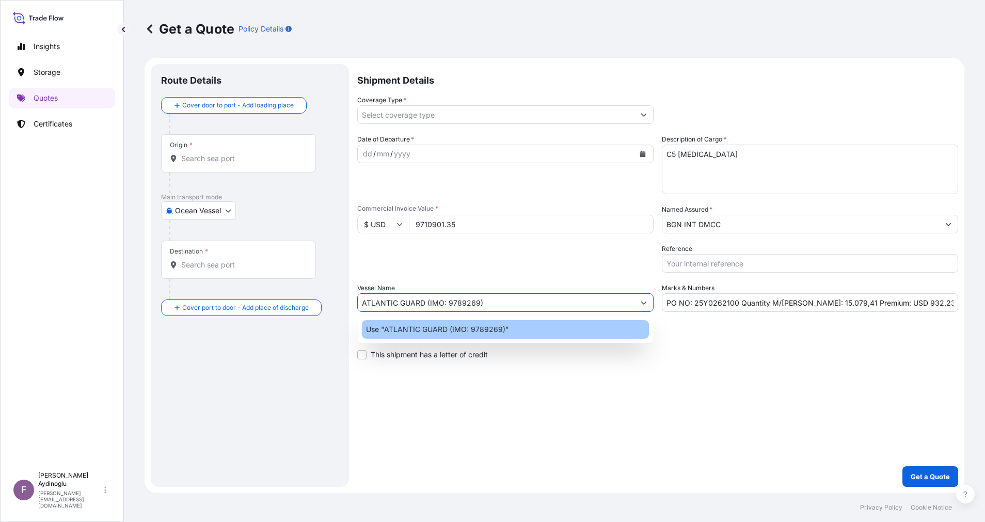
type input "ATLANTIC GUARD (IMO: 9789269)"
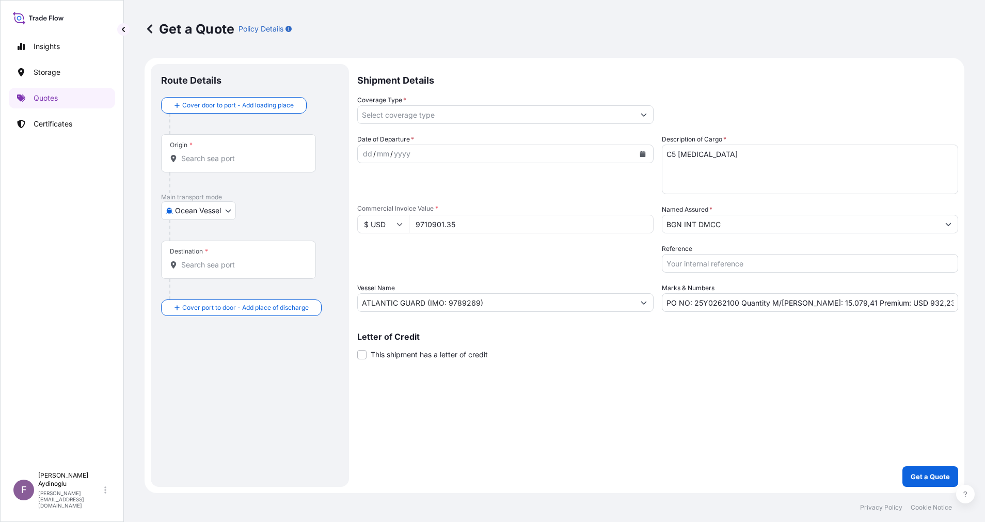
click at [679, 387] on div "Shipment Details Coverage Type * Date of Departure * dd / mm / yyyy Cargo Categ…" at bounding box center [657, 275] width 601 height 423
click at [265, 153] on div "Origin *" at bounding box center [238, 153] width 155 height 38
click at [265, 153] on input "Origin *" at bounding box center [242, 158] width 122 height 10
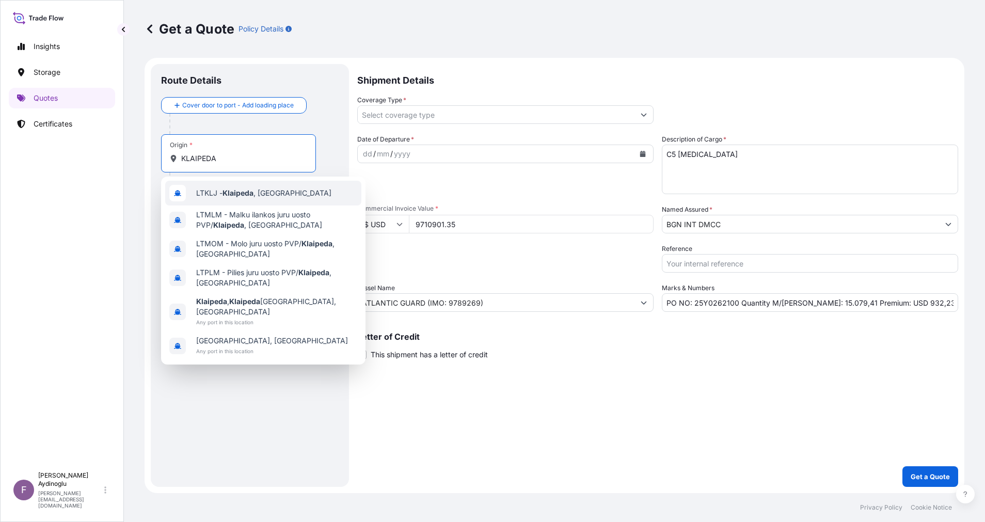
click at [273, 196] on span "LTKLJ - [GEOGRAPHIC_DATA] , [GEOGRAPHIC_DATA]" at bounding box center [263, 193] width 135 height 10
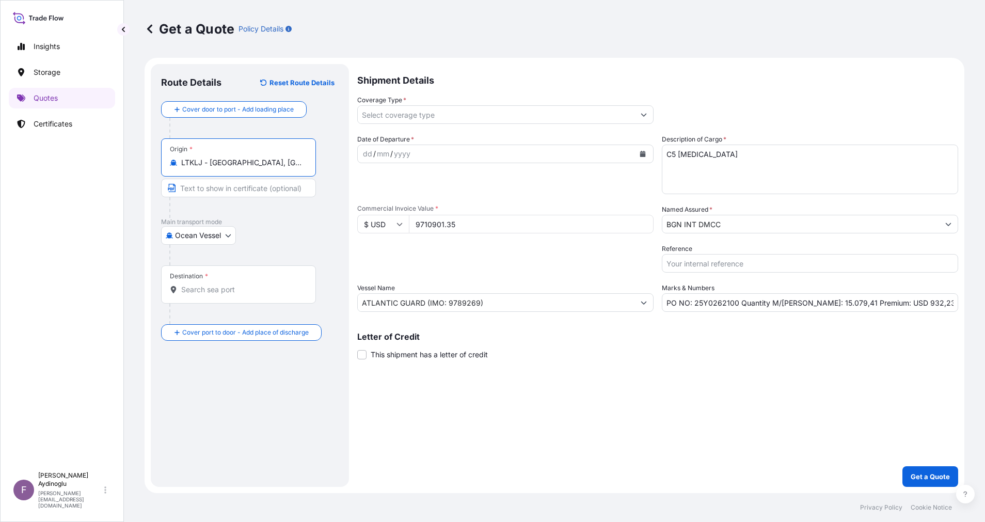
type input "LTKLJ - [GEOGRAPHIC_DATA], [GEOGRAPHIC_DATA]"
click at [253, 193] on input "Text to appear on certificate" at bounding box center [238, 188] width 155 height 19
type input "KLAIPEDA / [GEOGRAPHIC_DATA]"
click at [253, 295] on div "Destination *" at bounding box center [238, 284] width 155 height 38
click at [253, 295] on input "Destination *" at bounding box center [242, 289] width 122 height 10
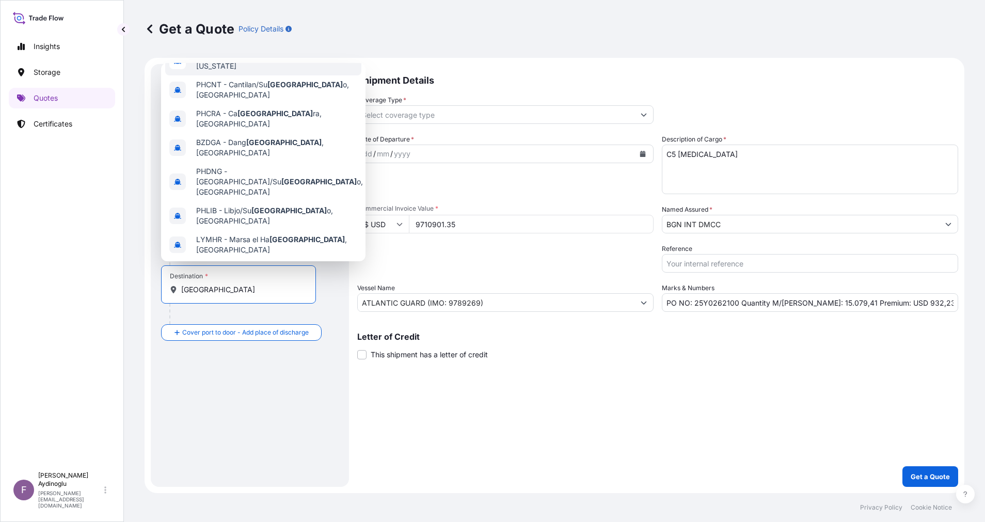
scroll to position [70, 0]
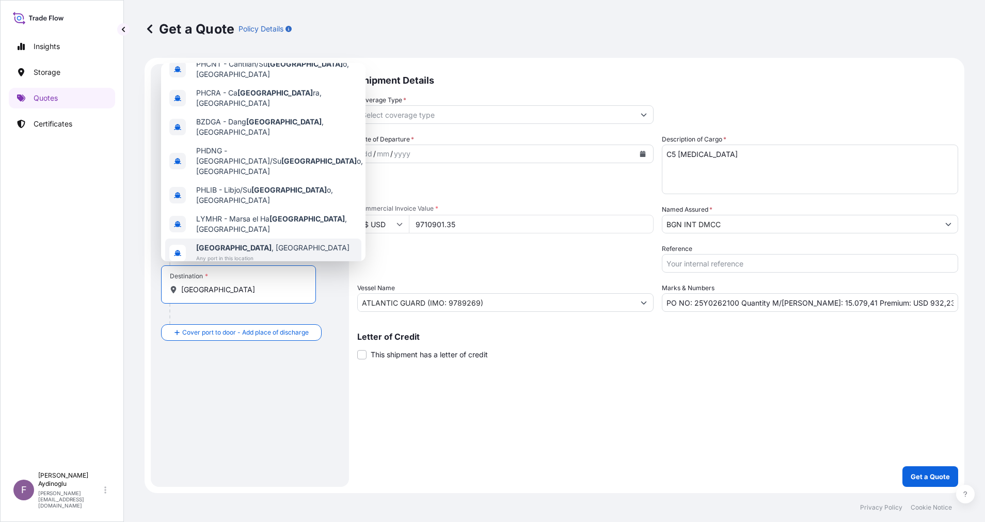
click at [273, 239] on div "[GEOGRAPHIC_DATA] , [GEOGRAPHIC_DATA] Any port in this location" at bounding box center [263, 253] width 196 height 29
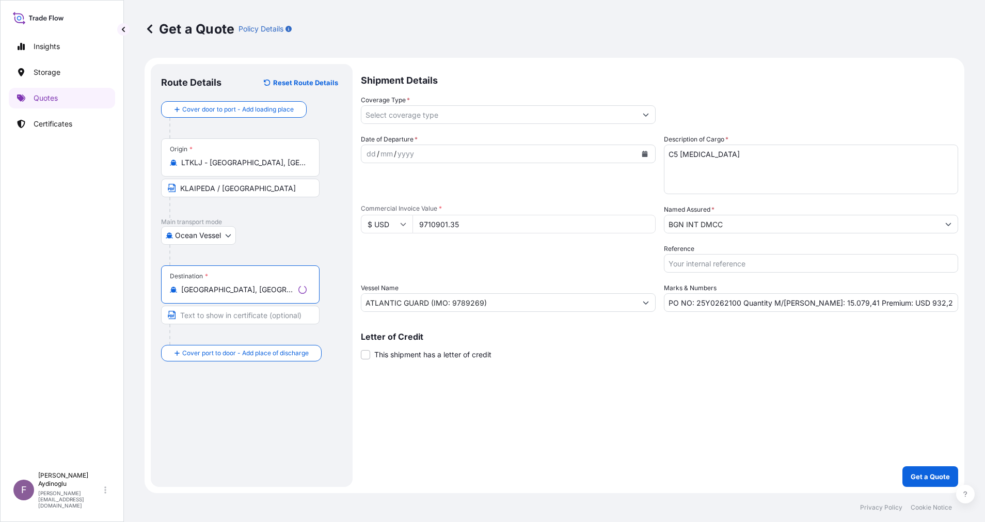
type input "[GEOGRAPHIC_DATA], [GEOGRAPHIC_DATA]"
click at [235, 316] on input "Text to appear on certificate" at bounding box center [240, 315] width 158 height 19
type input "[GEOGRAPHIC_DATA] / [GEOGRAPHIC_DATA]"
click at [552, 403] on div "Shipment Details Coverage Type * Date of Departure * dd / mm / yyyy Cargo Categ…" at bounding box center [657, 275] width 601 height 423
click at [367, 156] on div "dd" at bounding box center [367, 154] width 11 height 12
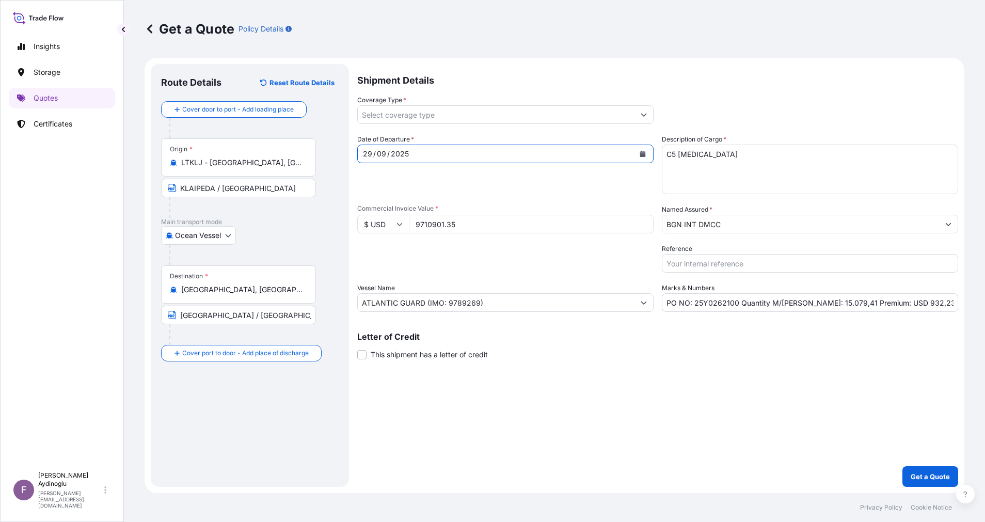
click at [482, 114] on input "Coverage Type *" at bounding box center [496, 114] width 277 height 19
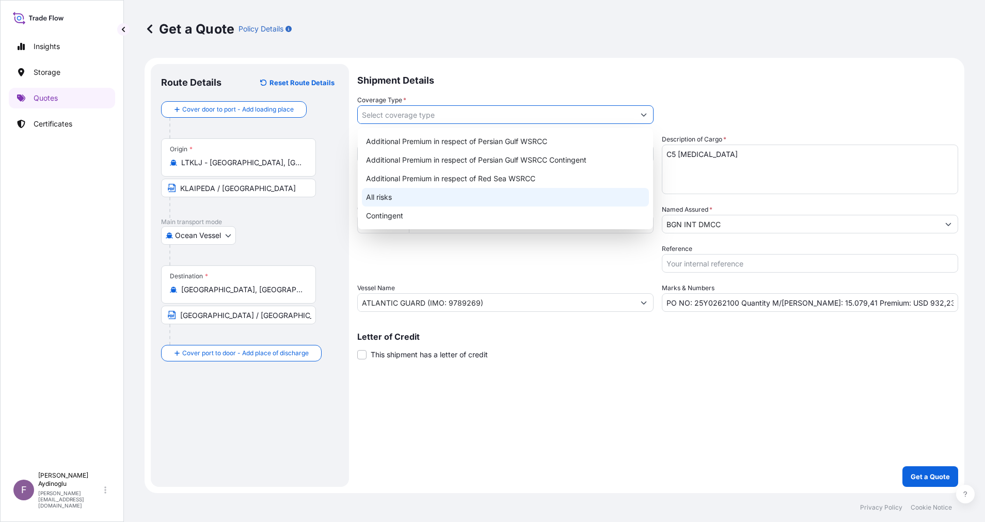
click at [468, 193] on div "All risks" at bounding box center [505, 197] width 287 height 19
type input "All risks"
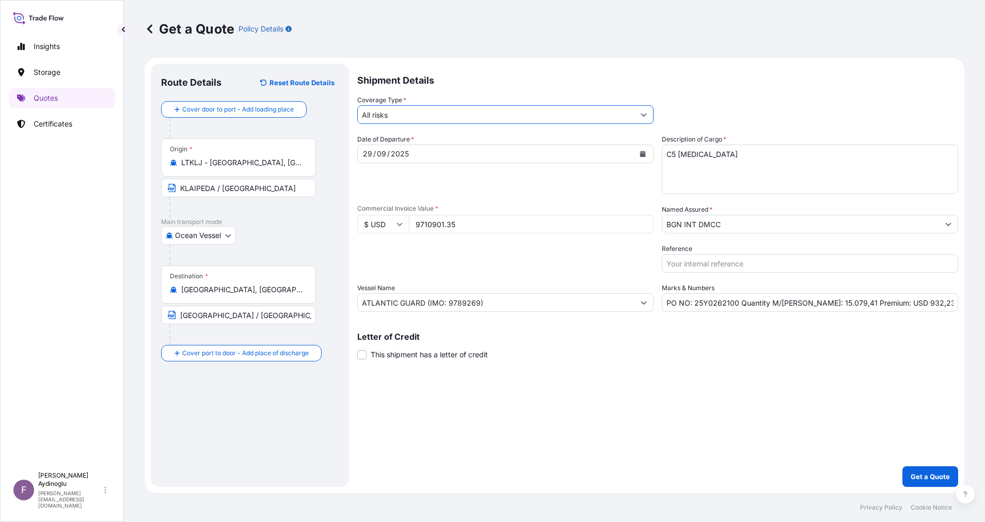
click at [728, 423] on div "Shipment Details Coverage Type * All risks Date of Departure * [DATE] Cargo Cat…" at bounding box center [657, 275] width 601 height 423
drag, startPoint x: 886, startPoint y: 303, endPoint x: 898, endPoint y: 302, distance: 11.4
click at [898, 302] on input "PO NO: 25Y0262100 Quantity M/[PERSON_NAME]: 15.079,41 Premium: USD 932,23" at bounding box center [810, 302] width 296 height 19
click at [918, 304] on input "PO NO: 25Y0262100 Quantity M/[PERSON_NAME]: 15.079,41 Premium: USD 1.068,23" at bounding box center [810, 302] width 296 height 19
type input "PO NO: 25Y0262100 Quantity M/[PERSON_NAME]: 15.079,41 Premium: USD 1.068,20"
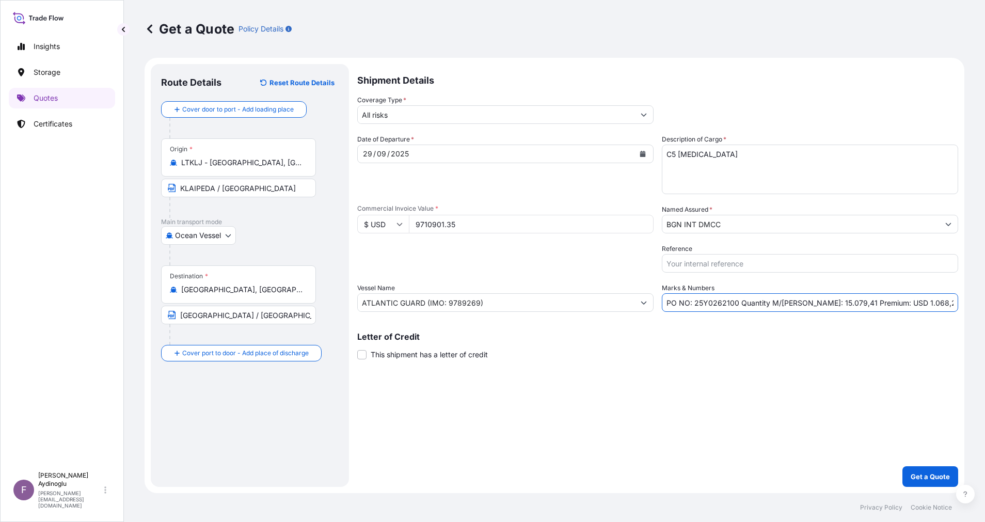
click at [627, 414] on div "Shipment Details Coverage Type * All risks Date of Departure * [DATE] Cargo Cat…" at bounding box center [657, 275] width 601 height 423
click at [518, 427] on div "Shipment Details Coverage Type * All risks Date of Departure * [DATE] Cargo Cat…" at bounding box center [657, 275] width 601 height 423
click at [932, 473] on p "Get a Quote" at bounding box center [930, 476] width 39 height 10
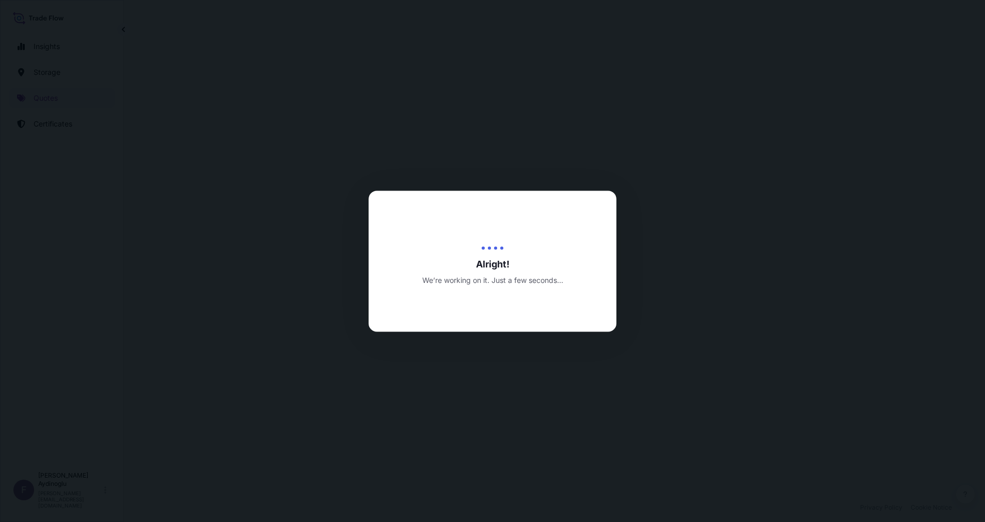
select select "Ocean Vessel"
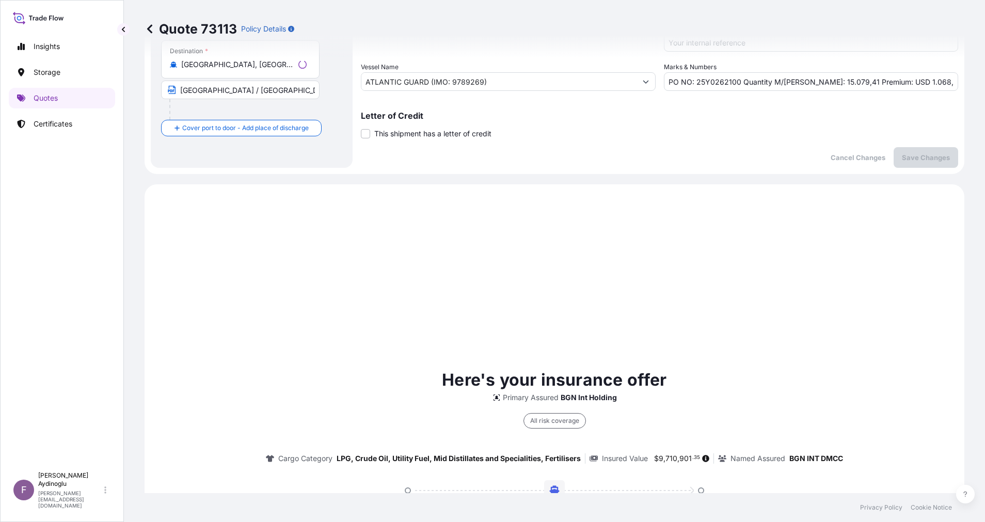
scroll to position [354, 0]
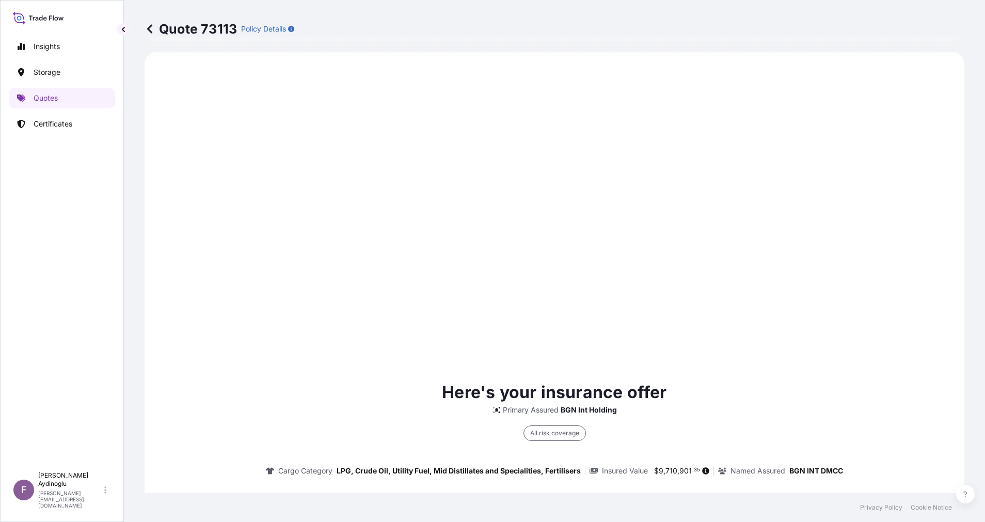
type input "[DATE]"
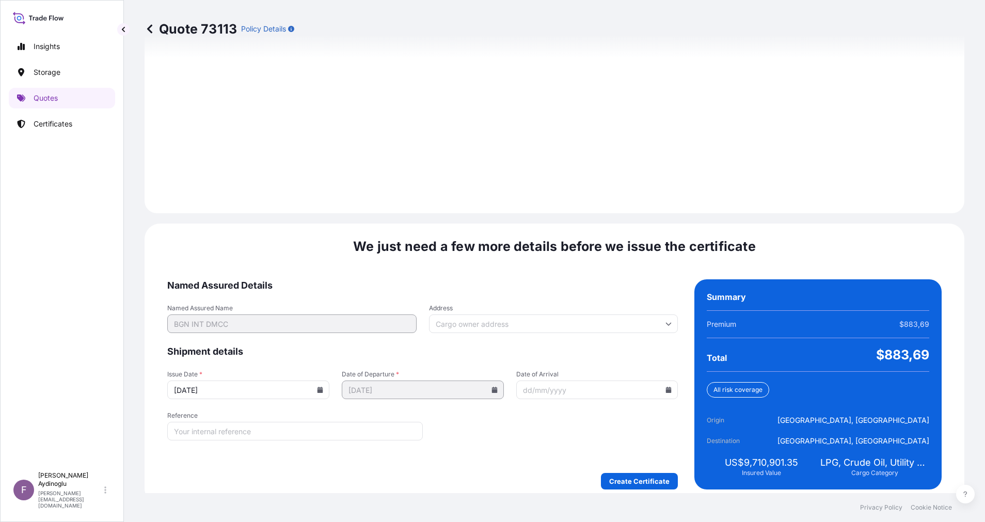
scroll to position [1108, 0]
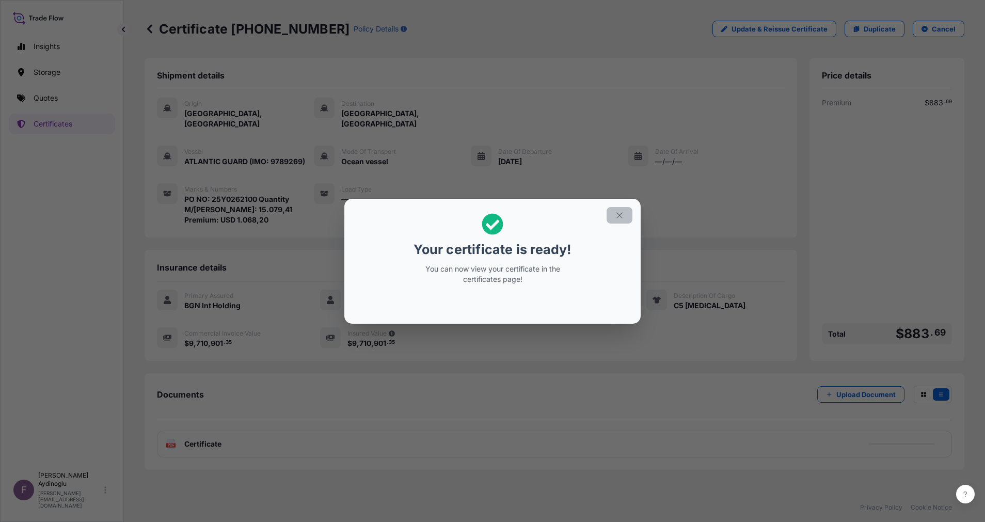
click at [622, 217] on icon "button" at bounding box center [619, 215] width 6 height 6
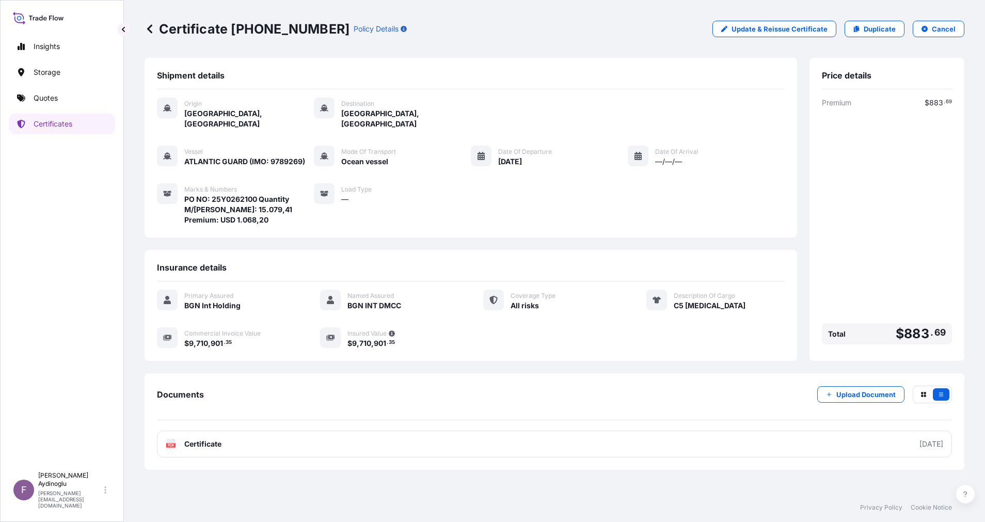
click at [641, 418] on div "Documents Upload Document PDF Certificate [DATE]" at bounding box center [554, 422] width 795 height 72
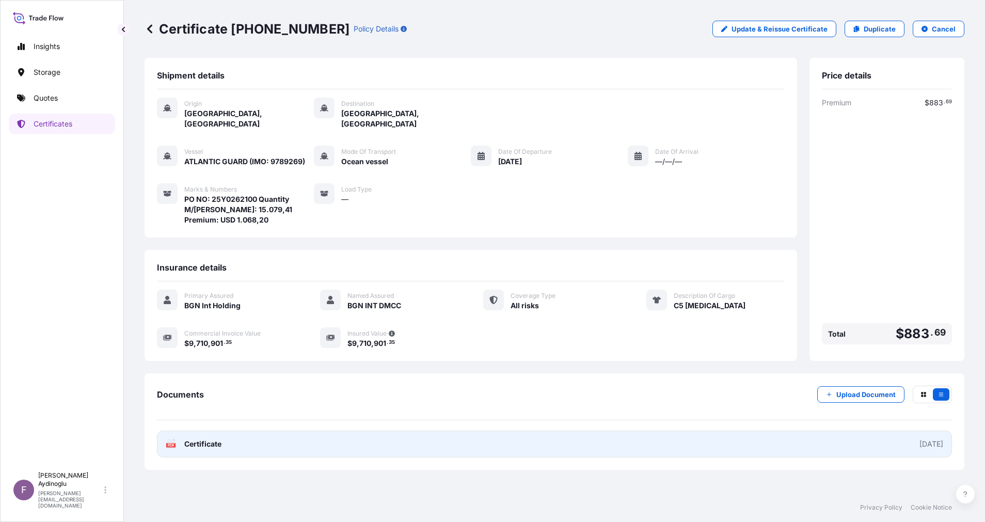
click at [648, 431] on link "PDF Certificate [DATE]" at bounding box center [554, 444] width 795 height 27
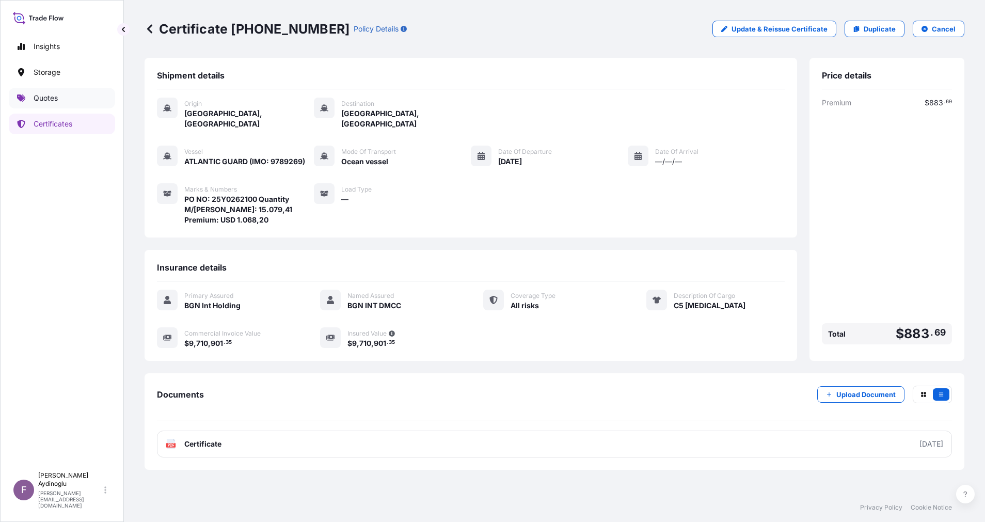
click at [55, 93] on p "Quotes" at bounding box center [46, 98] width 24 height 10
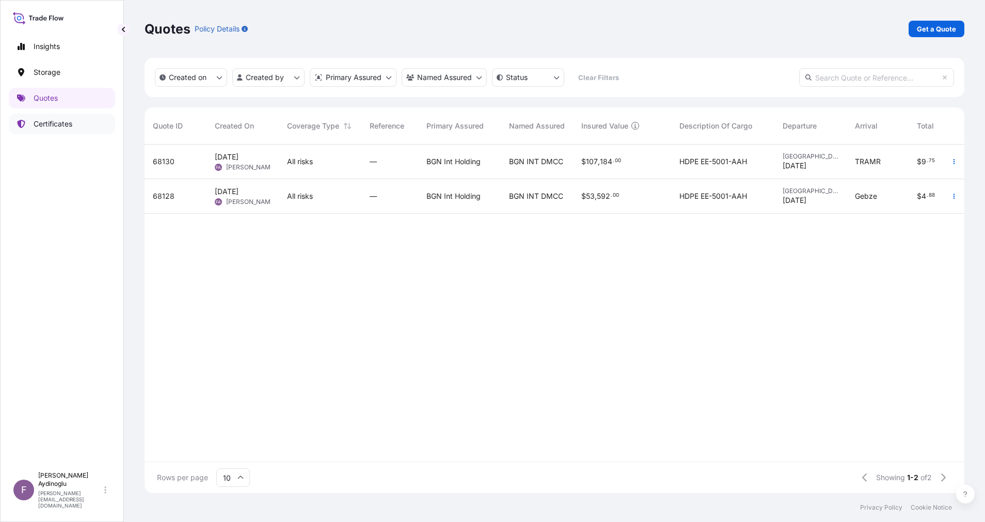
click at [58, 123] on p "Certificates" at bounding box center [53, 124] width 39 height 10
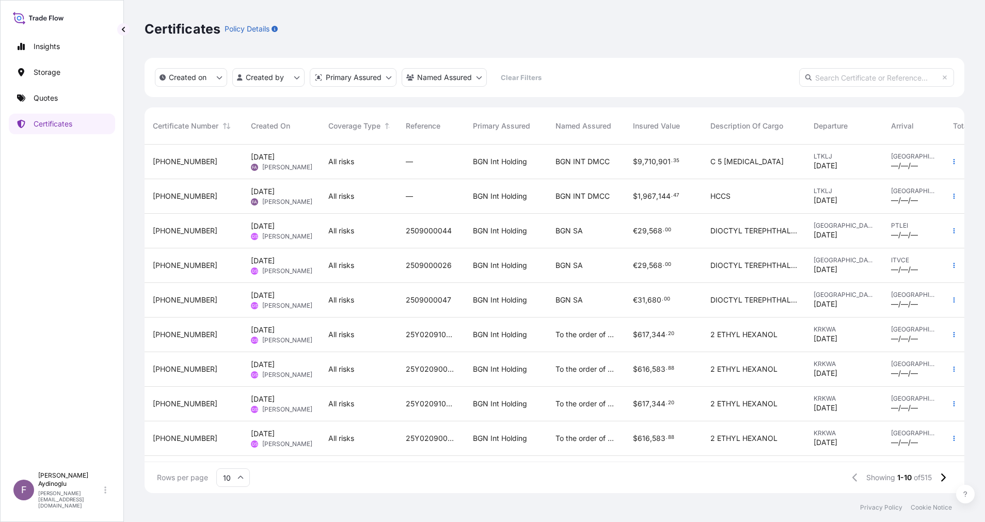
click at [235, 475] on input "10" at bounding box center [233, 477] width 34 height 19
click at [230, 429] on div "25" at bounding box center [232, 428] width 25 height 20
click at [51, 103] on p "Quotes" at bounding box center [46, 98] width 24 height 10
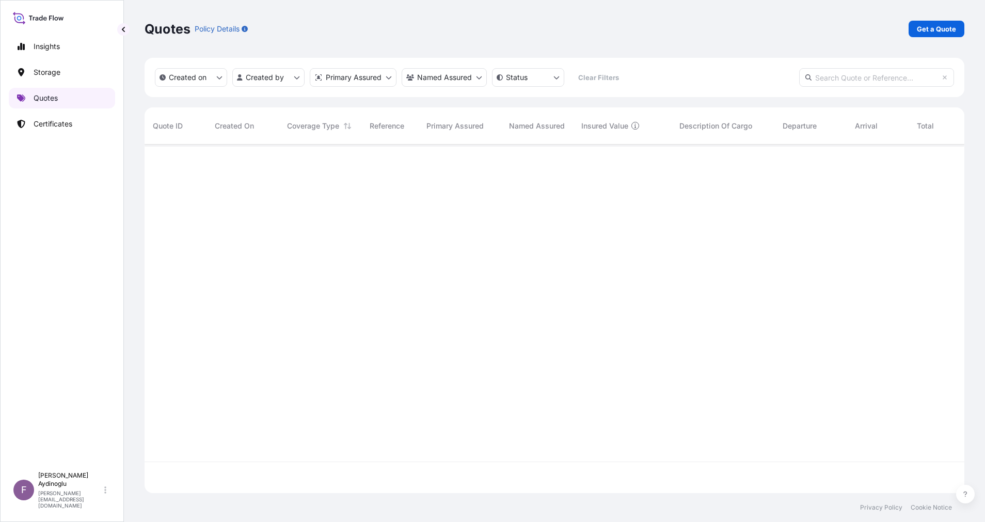
scroll to position [342, 808]
click at [934, 24] on p "Get a Quote" at bounding box center [936, 29] width 39 height 10
select select "Ocean Vessel"
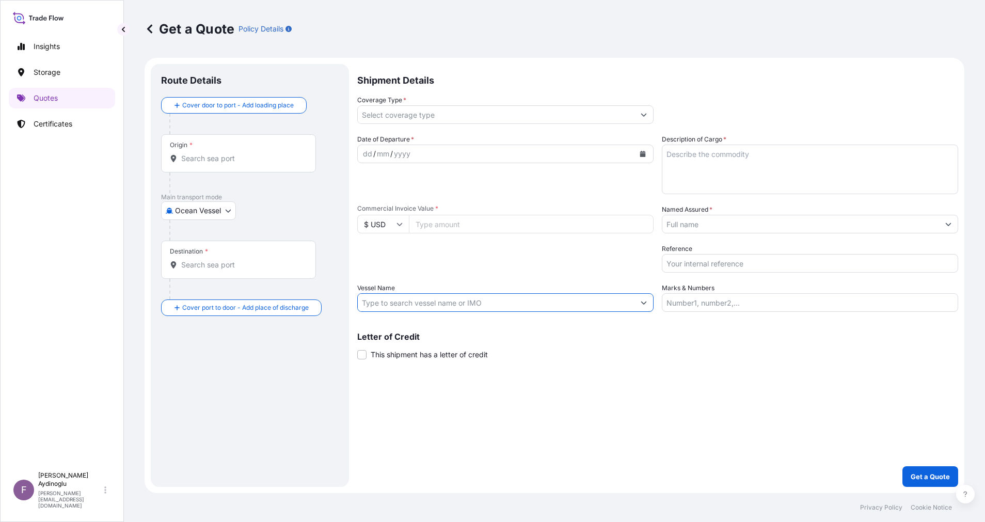
click at [551, 309] on input "Vessel Name" at bounding box center [496, 302] width 277 height 19
click at [708, 303] on input "Marks & Numbers" at bounding box center [810, 302] width 296 height 19
click at [710, 302] on input "Marks & Numbers" at bounding box center [810, 302] width 296 height 19
click at [552, 229] on input "Commercial Invoice Value *" at bounding box center [531, 224] width 245 height 19
click at [828, 366] on div "Shipment Details Coverage Type * Date of Departure * dd / mm / yyyy Cargo Categ…" at bounding box center [657, 275] width 601 height 423
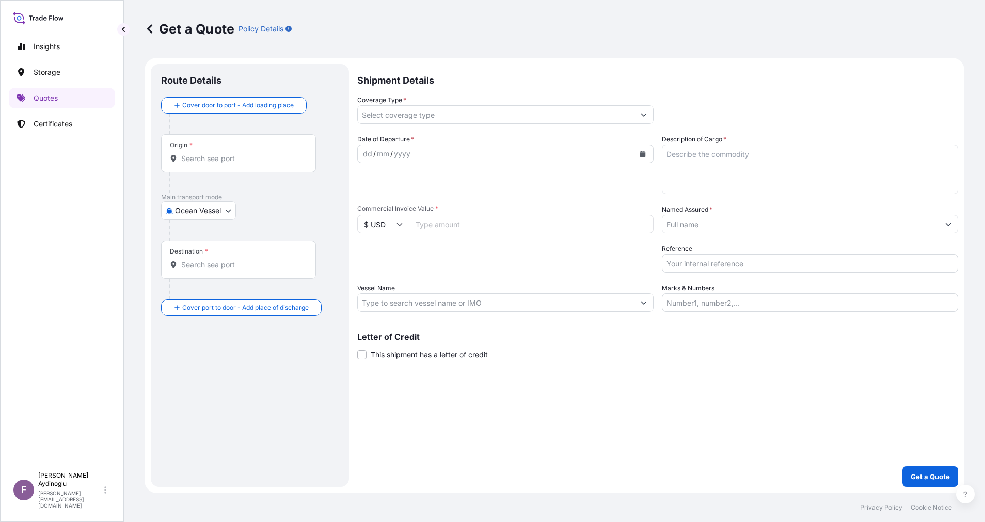
click at [776, 300] on input "Marks & Numbers" at bounding box center [810, 302] width 296 height 19
click at [754, 305] on input "Marks & Numbers" at bounding box center [810, 302] width 296 height 19
drag, startPoint x: 754, startPoint y: 305, endPoint x: 726, endPoint y: 354, distance: 56.9
click at [727, 357] on div "Letter of Credit This shipment has a letter of credit Letter of credit * Letter…" at bounding box center [657, 345] width 601 height 27
click at [699, 305] on input "Marks & Numbers" at bounding box center [810, 302] width 296 height 19
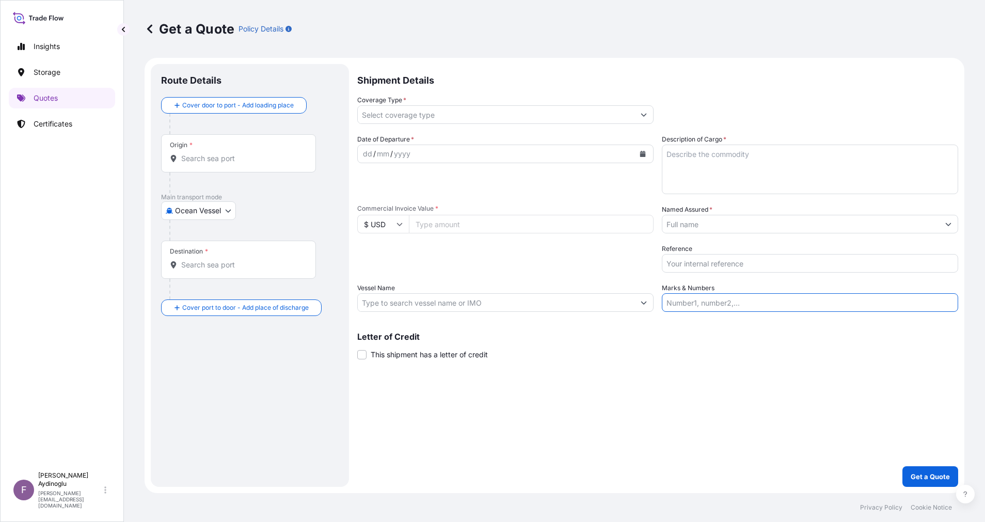
click at [709, 301] on input "Marks & Numbers" at bounding box center [810, 302] width 296 height 19
paste input "PO NO: 25Y0160300 Quantity M/[PERSON_NAME]: 16.100,00 Premium: USD 932,23"
type input "PO NO: 25Y0160300 Quantity M/[PERSON_NAME]: 16.100,00 Premium: USD 932,23"
click at [745, 349] on div "Letter of Credit This shipment has a letter of credit Letter of credit * Letter…" at bounding box center [657, 345] width 601 height 27
click at [390, 299] on input "Vessel Name" at bounding box center [496, 302] width 277 height 19
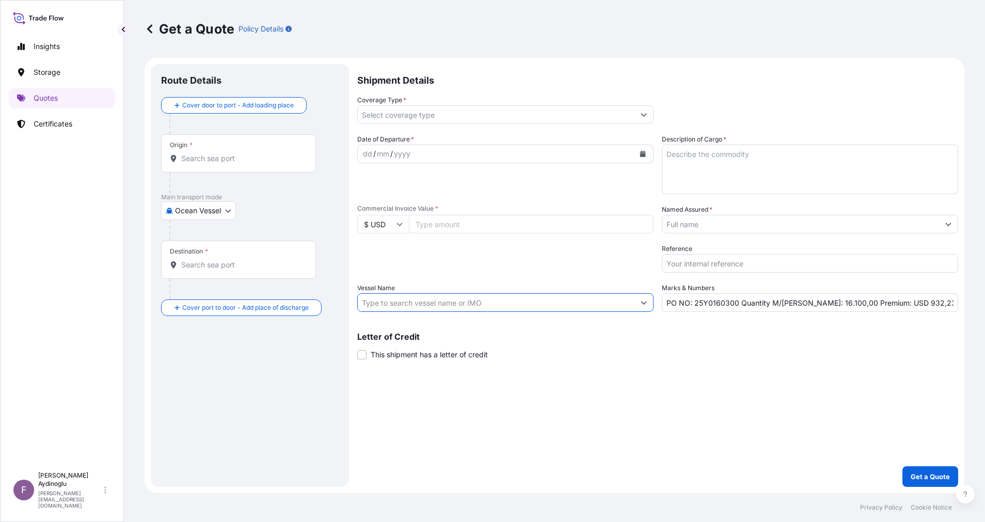
paste input "ATLANTIC GUARD (IMO: 9789269)"
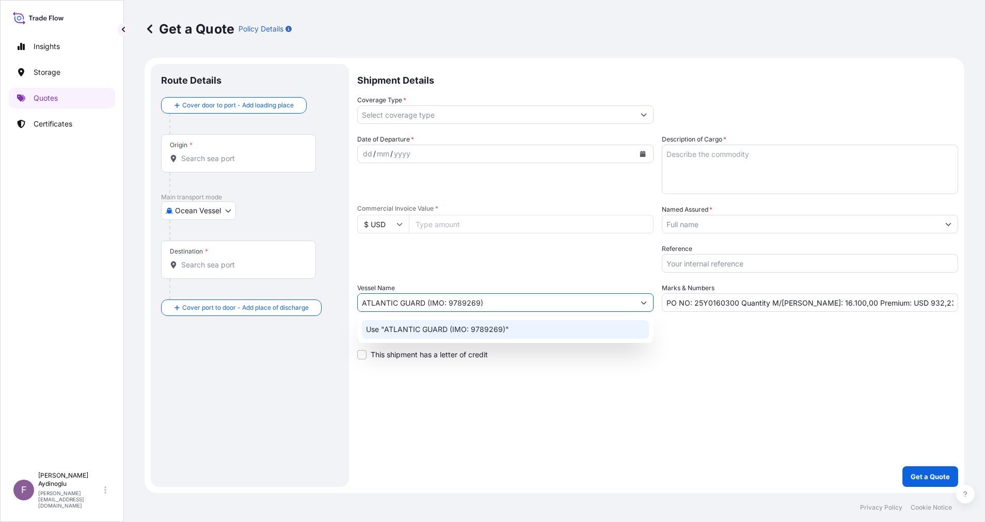
click at [484, 334] on p "Use "ATLANTIC GUARD (IMO: 9789269)"" at bounding box center [437, 329] width 143 height 10
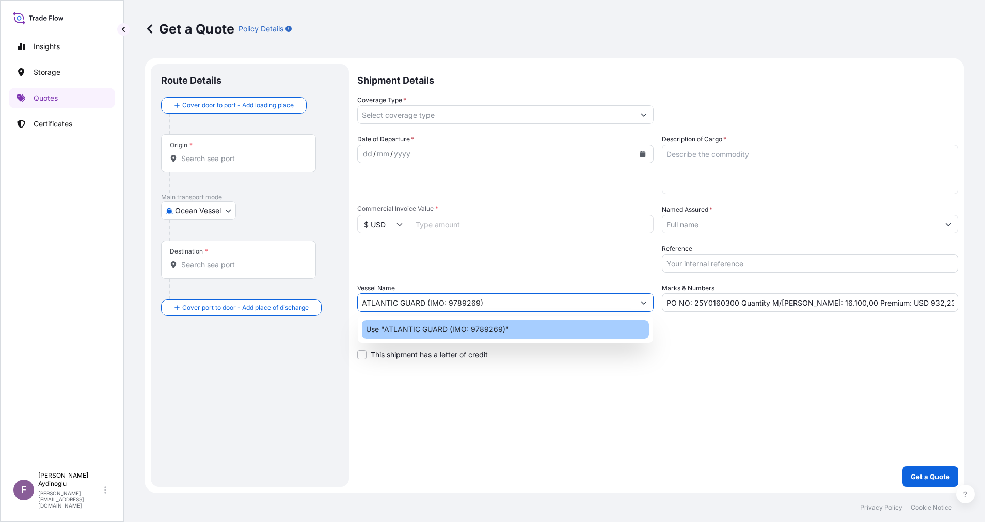
type input "ATLANTIC GUARD (IMO: 9789269)"
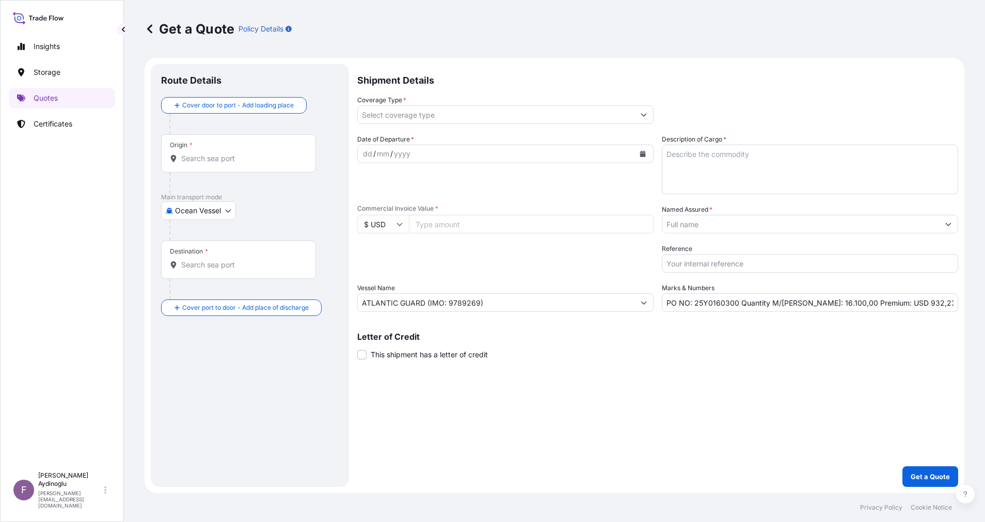
click at [612, 386] on div "Shipment Details Coverage Type * Date of Departure * dd / mm / yyyy Cargo Categ…" at bounding box center [657, 275] width 601 height 423
drag, startPoint x: 741, startPoint y: 301, endPoint x: 597, endPoint y: 305, distance: 143.6
click at [609, 304] on div "Date of Departure * dd / mm / yyyy Cargo Category * LPG, Crude Oil, Utility Fue…" at bounding box center [657, 223] width 601 height 178
type input "Quantity M/[PERSON_NAME]: 16.100,00 Premium: USD 932,23"
click at [463, 226] on input "Commercial Invoice Value *" at bounding box center [531, 224] width 245 height 19
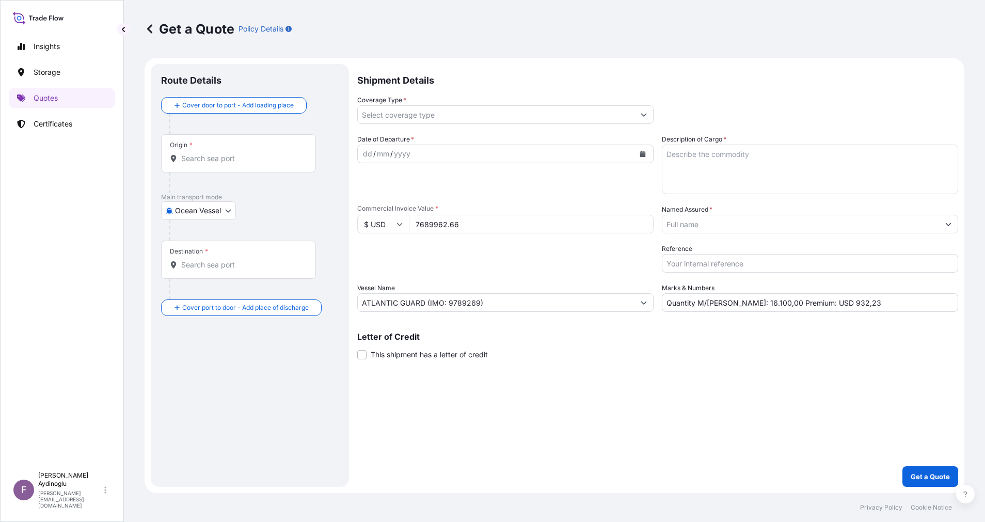
type input "7689962.66"
click at [433, 228] on input "7689962.66" at bounding box center [531, 224] width 245 height 19
click at [723, 165] on textarea "Description of Cargo *" at bounding box center [810, 170] width 296 height 50
paste textarea "ISOMERATE"
type textarea "ISOMERATE"
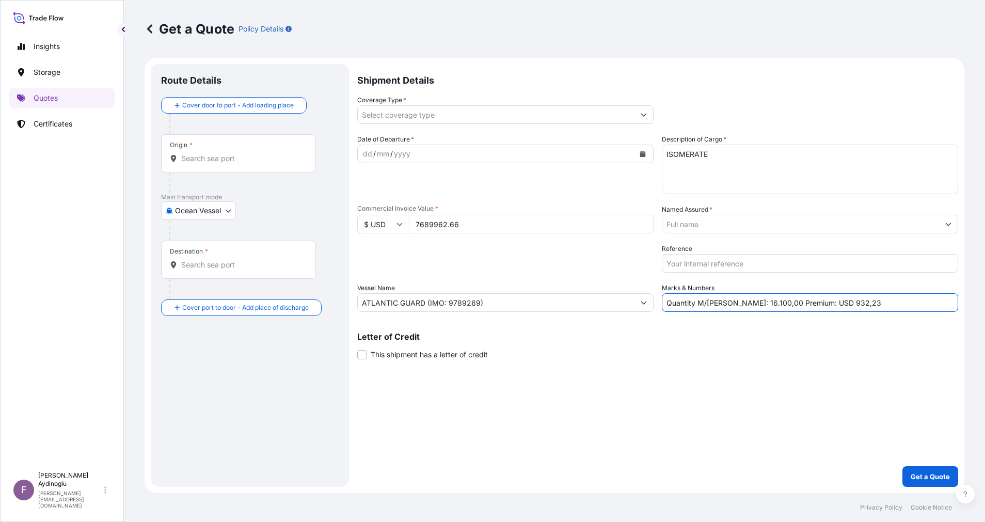
drag, startPoint x: 735, startPoint y: 305, endPoint x: 730, endPoint y: 304, distance: 5.3
click at [730, 304] on input "Quantity M/[PERSON_NAME]: 16.100,00 Premium: USD 932,23" at bounding box center [810, 302] width 296 height 19
type input "Quantity M/[PERSON_NAME]: 9.983,40 Premium: USD 932,23"
click at [222, 164] on div "Origin *" at bounding box center [238, 153] width 155 height 38
click at [222, 164] on input "Origin *" at bounding box center [242, 158] width 122 height 10
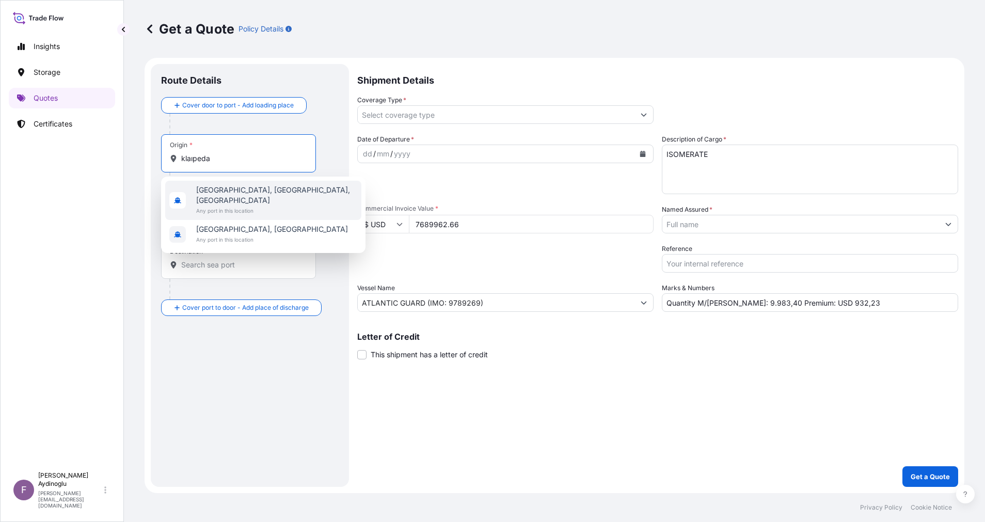
drag, startPoint x: 234, startPoint y: 158, endPoint x: 142, endPoint y: 156, distance: 92.4
click at [145, 156] on form "Route Details Cover door to port - Add loading place Place of loading Road / In…" at bounding box center [555, 275] width 820 height 435
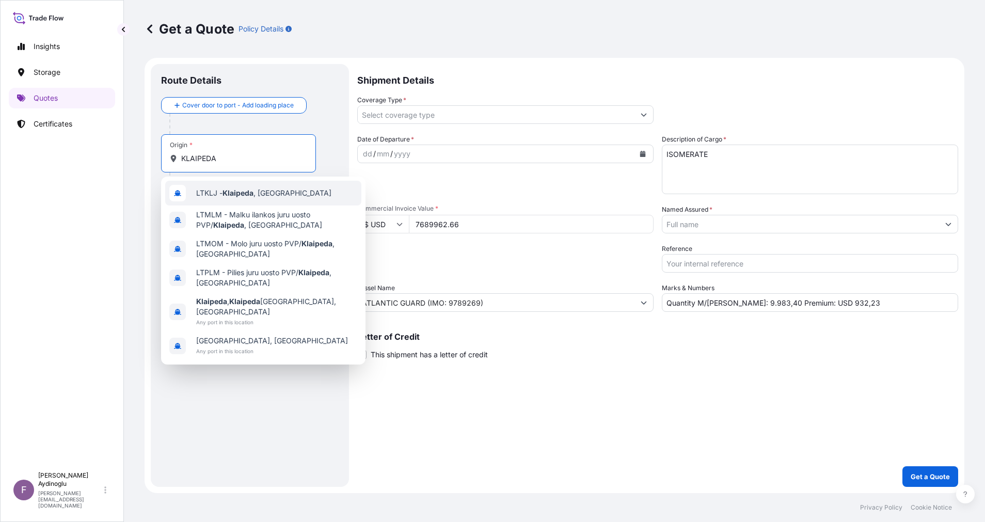
click at [262, 197] on span "LTKLJ - [GEOGRAPHIC_DATA] , [GEOGRAPHIC_DATA]" at bounding box center [263, 193] width 135 height 10
type input "LTKLJ - [GEOGRAPHIC_DATA], [GEOGRAPHIC_DATA]"
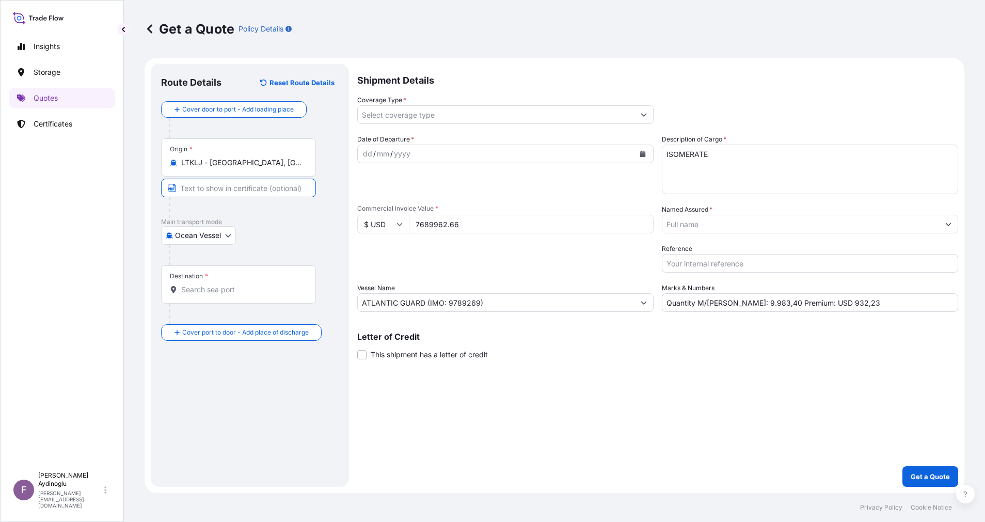
click at [244, 192] on input "Text to appear on certificate" at bounding box center [238, 188] width 155 height 19
type input "KLAIPEDA / [GEOGRAPHIC_DATA]"
click at [228, 290] on input "Destination *" at bounding box center [242, 289] width 122 height 10
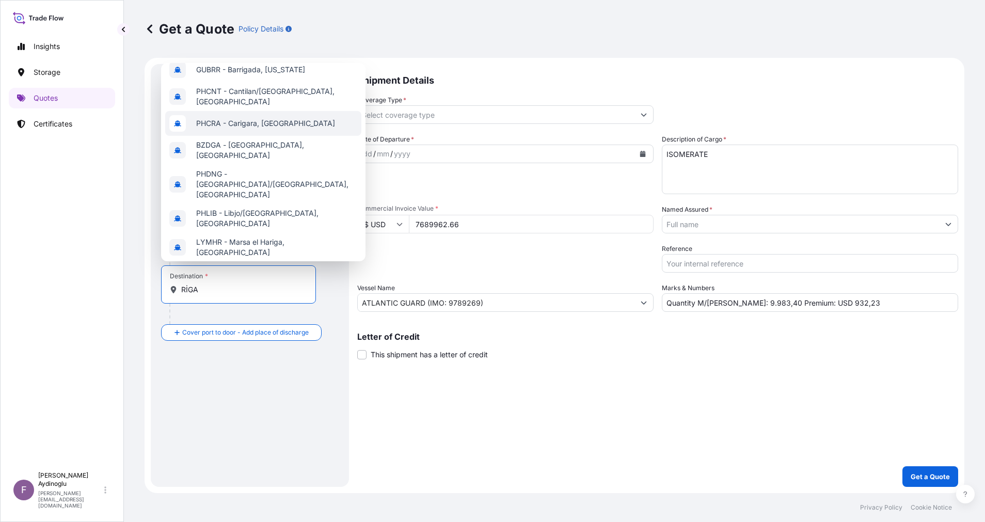
scroll to position [70, 0]
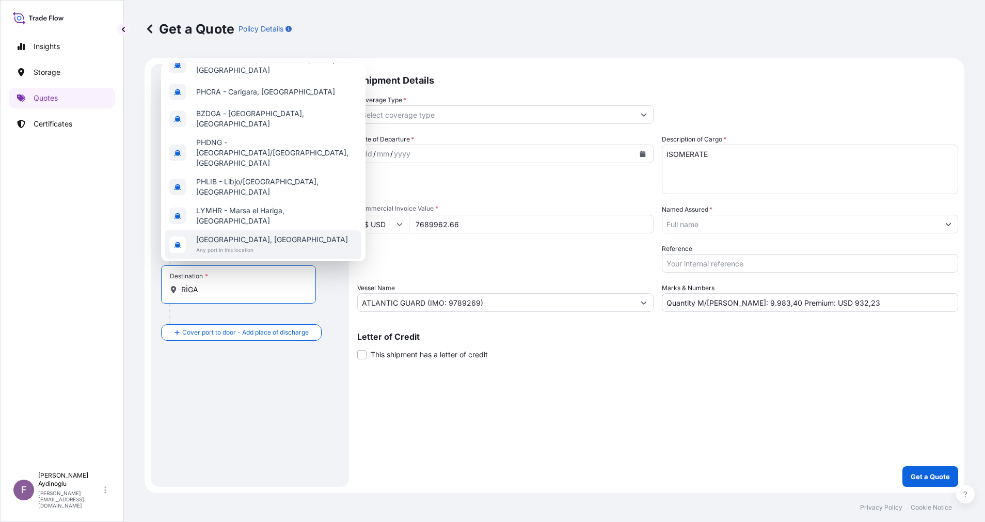
click at [270, 230] on div "[GEOGRAPHIC_DATA], [GEOGRAPHIC_DATA] Any port in this location" at bounding box center [263, 244] width 196 height 29
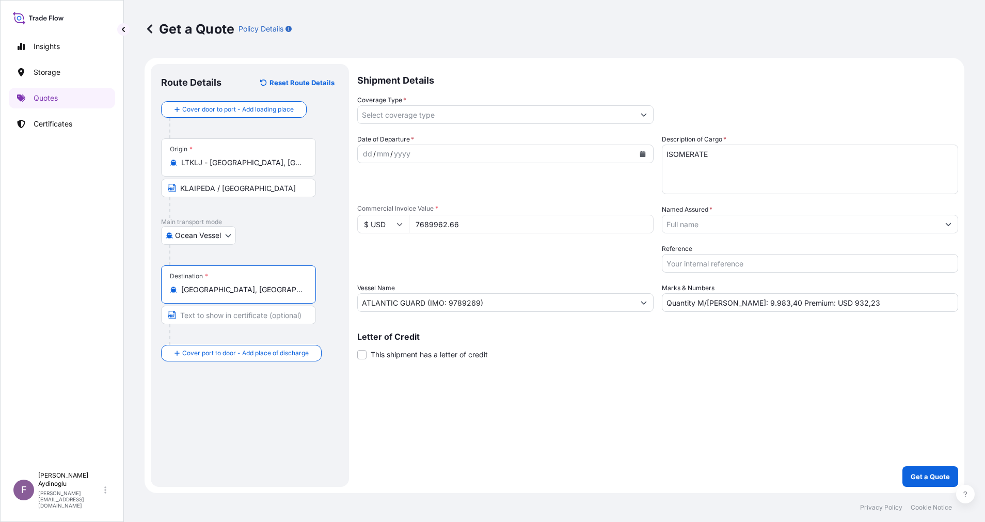
type input "[GEOGRAPHIC_DATA], [GEOGRAPHIC_DATA]"
click at [240, 318] on input "Text to appear on certificate" at bounding box center [238, 315] width 155 height 19
type input "[GEOGRAPHIC_DATA] / [GEOGRAPHIC_DATA]"
click at [332, 309] on div "Destination * [GEOGRAPHIC_DATA], [GEOGRAPHIC_DATA] [GEOGRAPHIC_DATA] / [GEOGRAP…" at bounding box center [250, 305] width 178 height 80
click at [363, 151] on div "dd" at bounding box center [367, 154] width 11 height 12
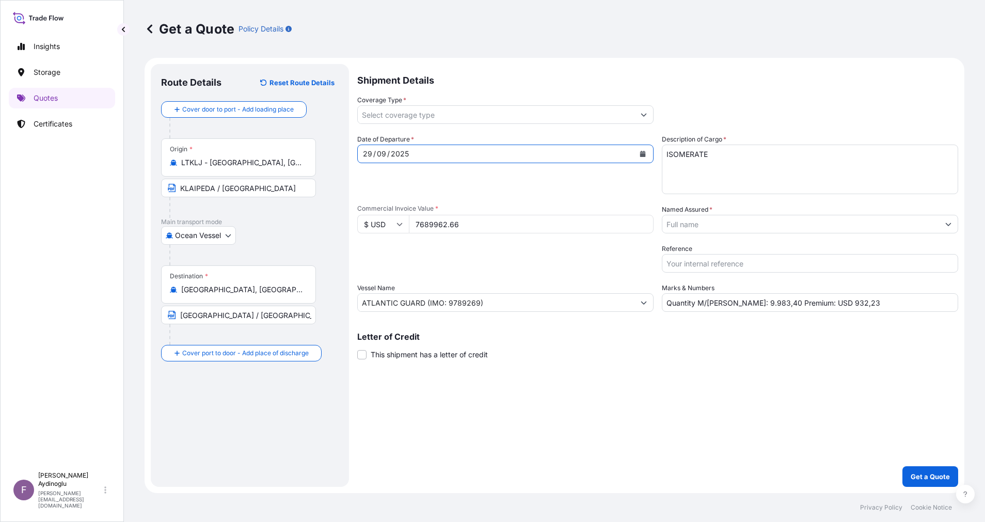
click at [543, 119] on input "Coverage Type *" at bounding box center [496, 114] width 277 height 19
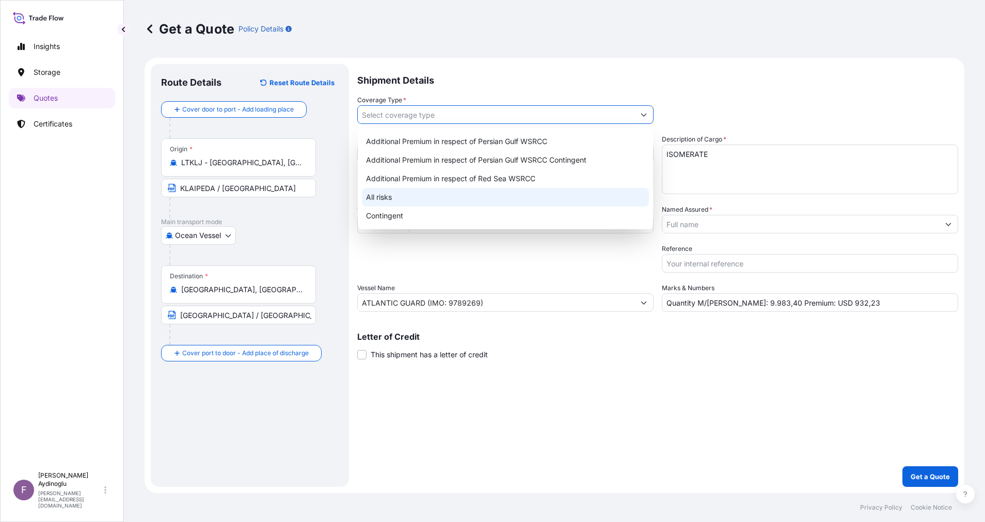
click at [499, 198] on div "All risks" at bounding box center [505, 197] width 287 height 19
type input "All risks"
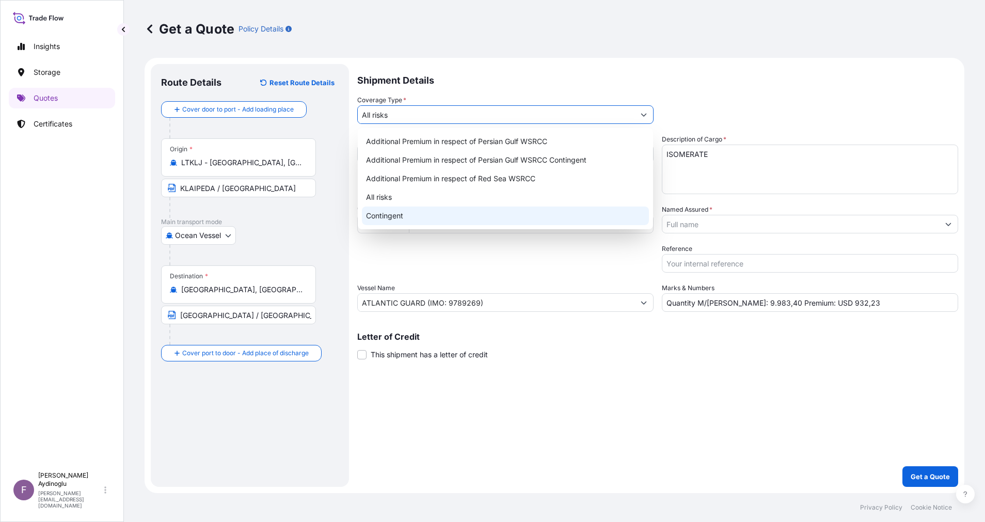
click at [716, 453] on div "Shipment Details Coverage Type * All risks Date of Departure * [DATE] Cargo Cat…" at bounding box center [657, 275] width 601 height 423
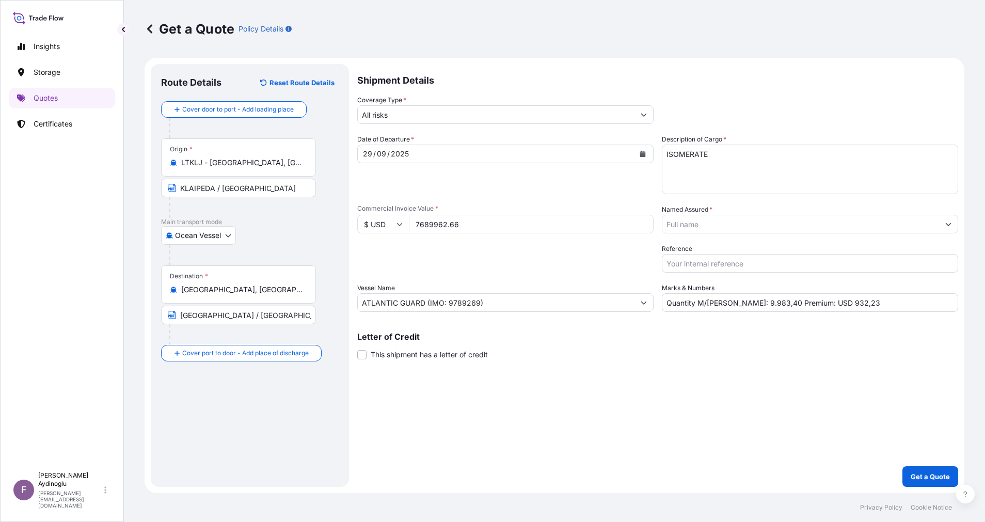
click at [727, 233] on div at bounding box center [810, 224] width 296 height 19
click at [726, 227] on input "Named Assured *" at bounding box center [800, 224] width 277 height 19
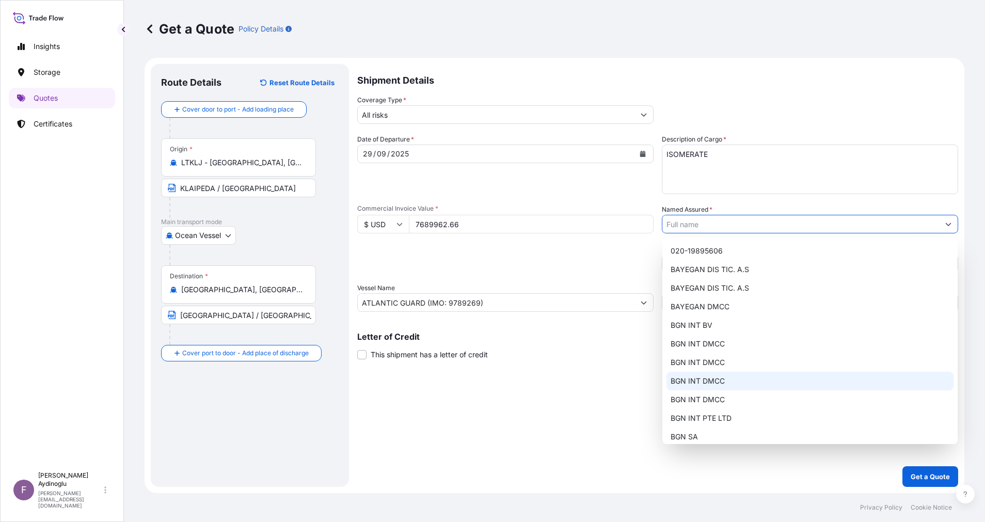
click at [749, 382] on div "BGN INT DMCC" at bounding box center [809, 381] width 287 height 19
type input "BGN INT DMCC"
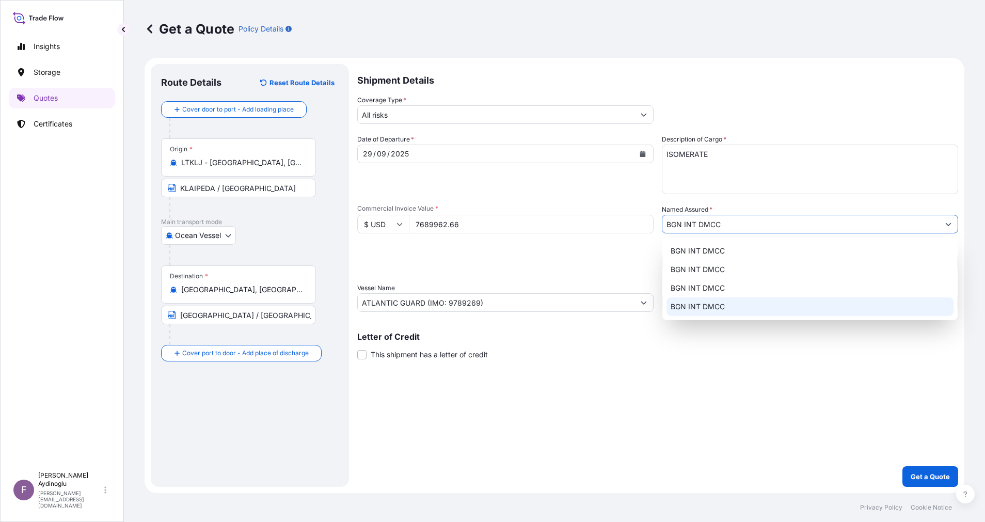
drag, startPoint x: 849, startPoint y: 397, endPoint x: 847, endPoint y: 370, distance: 26.9
click at [849, 396] on div "Shipment Details Coverage Type * All risks Date of Departure * [DATE] Cargo Cat…" at bounding box center [657, 275] width 601 height 423
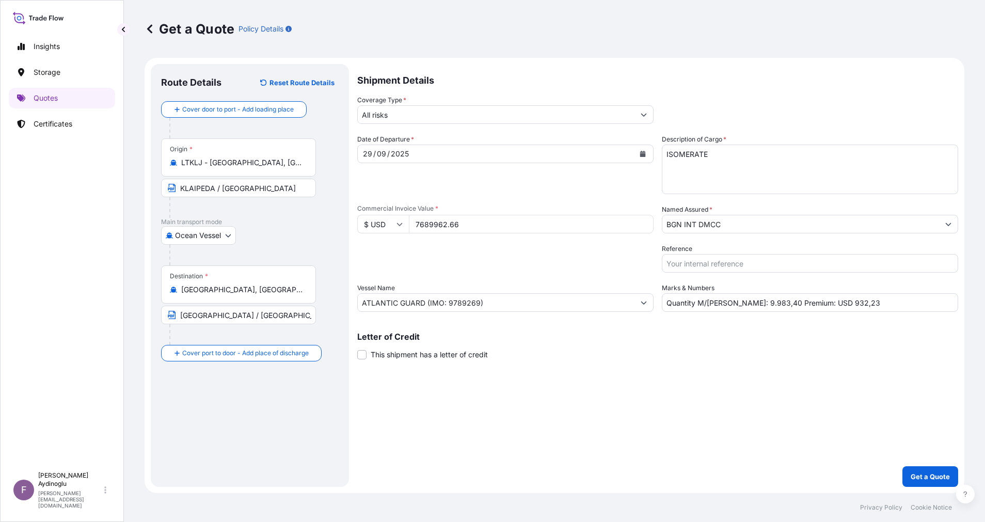
click at [826, 304] on input "Quantity M/[PERSON_NAME]: 9.983,40 Premium: USD 932,23" at bounding box center [810, 302] width 296 height 19
type input "Quantity M/[PERSON_NAME]: 9.983,40 Premium: USD 845,90"
click at [674, 422] on div "Shipment Details Coverage Type * All risks Date of Departure * [DATE] Cargo Cat…" at bounding box center [657, 275] width 601 height 423
click at [937, 471] on button "Get a Quote" at bounding box center [930, 476] width 56 height 21
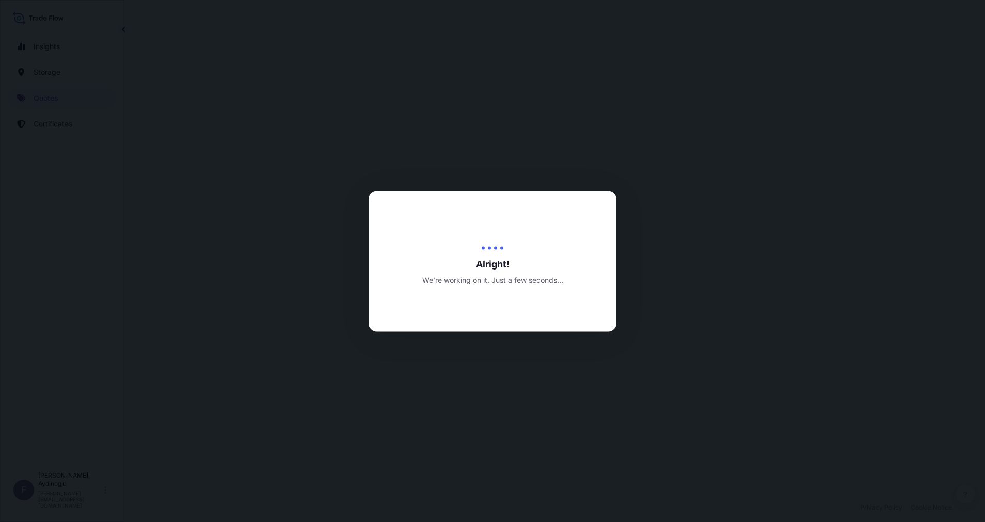
select select "Ocean Vessel"
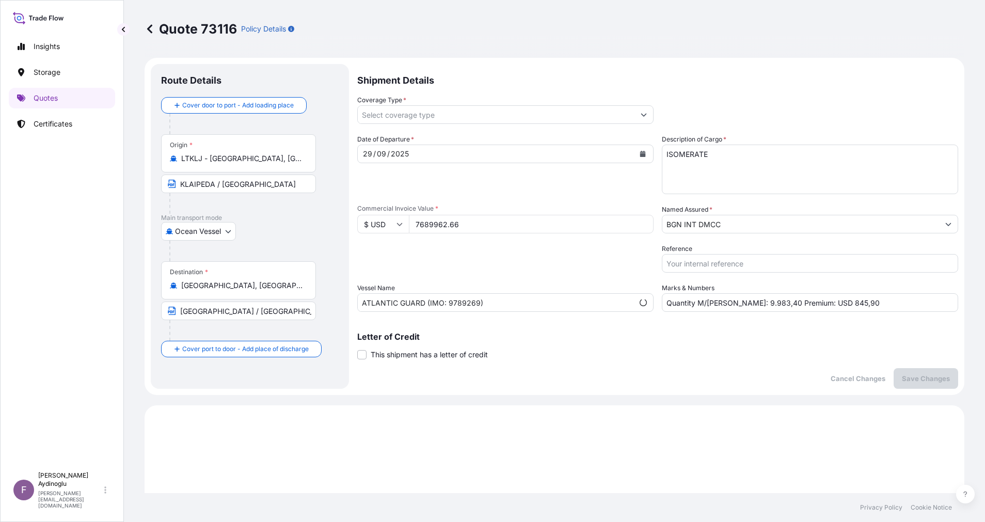
type input "All risks"
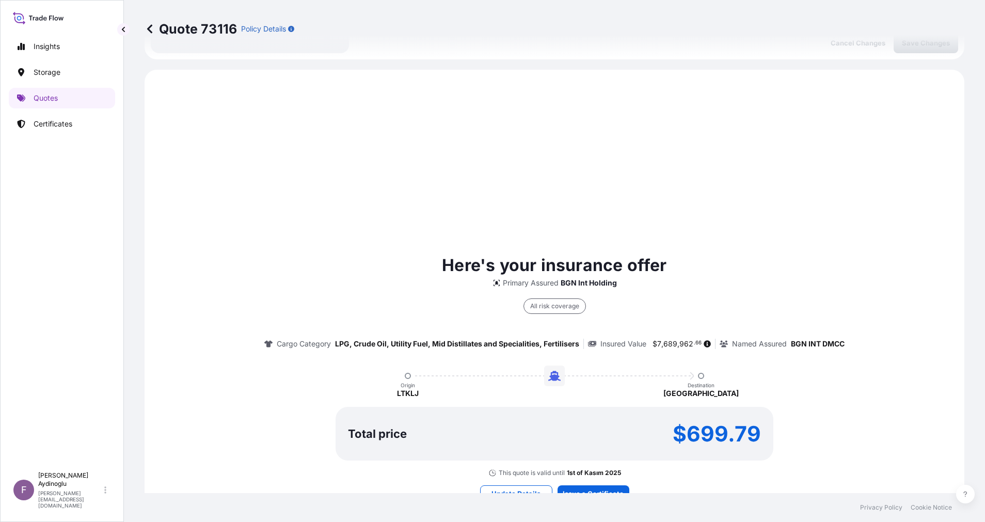
scroll to position [354, 0]
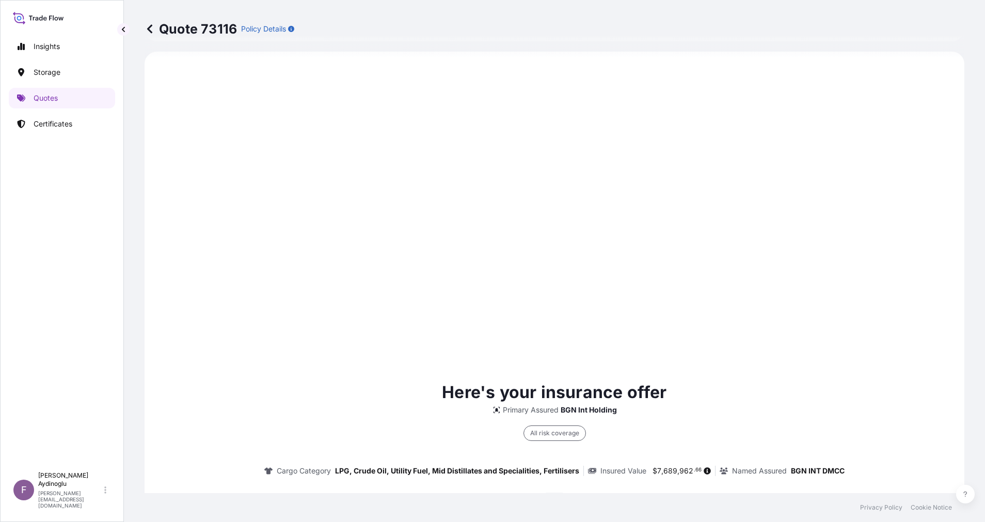
type input "[DATE]"
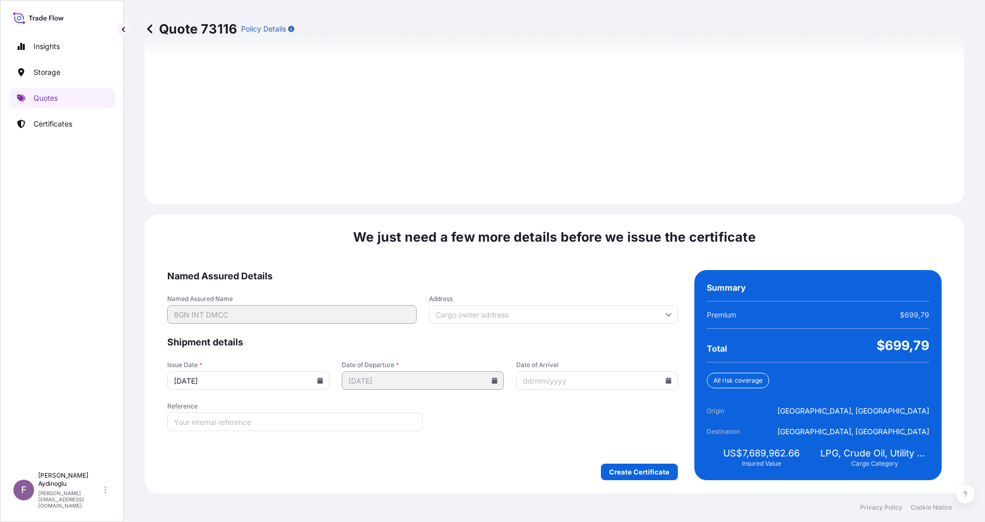
scroll to position [1108, 0]
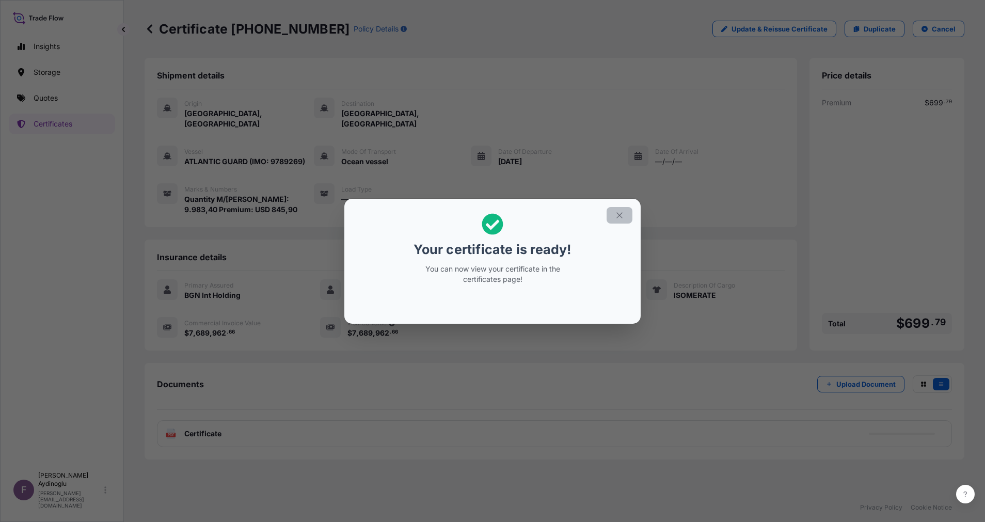
click at [622, 213] on icon "button" at bounding box center [619, 215] width 6 height 6
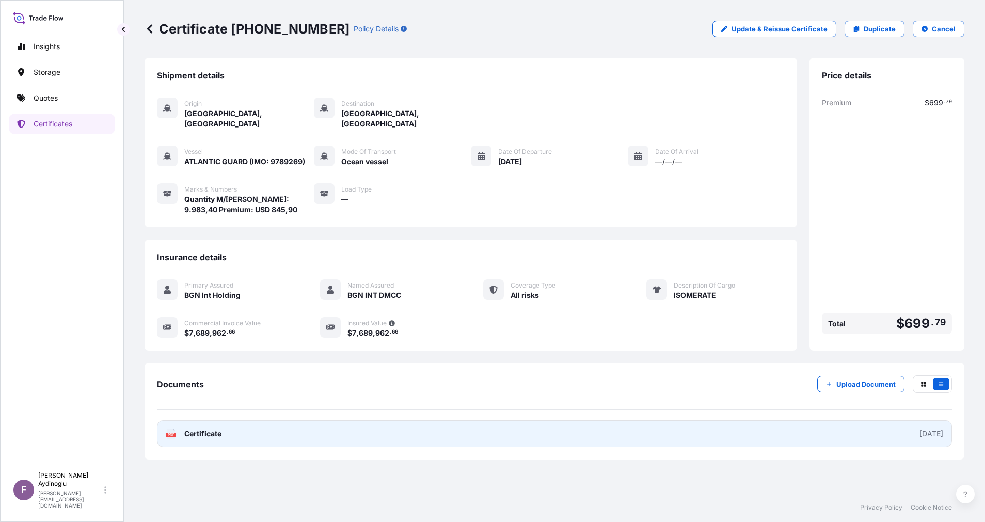
click at [506, 421] on link "PDF Certificate [DATE]" at bounding box center [554, 433] width 795 height 27
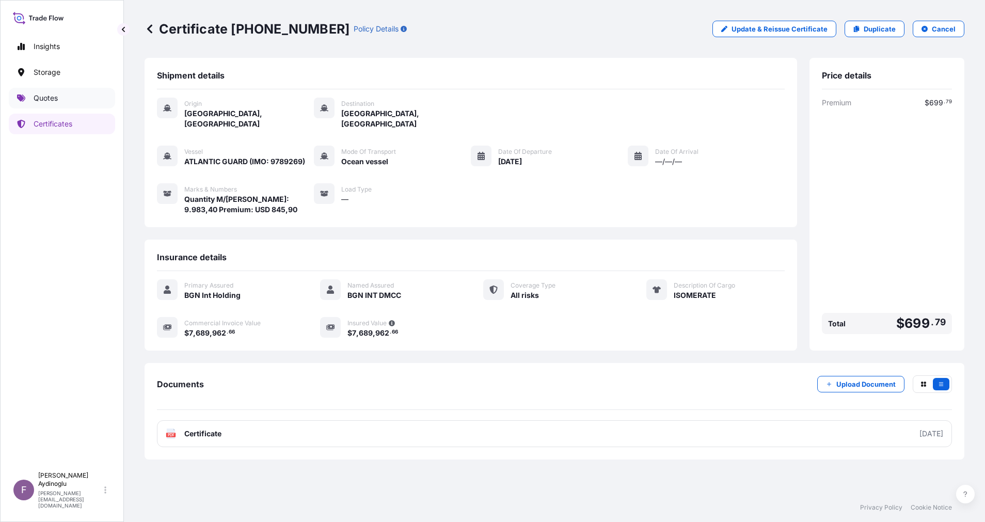
click at [59, 102] on link "Quotes" at bounding box center [62, 98] width 106 height 21
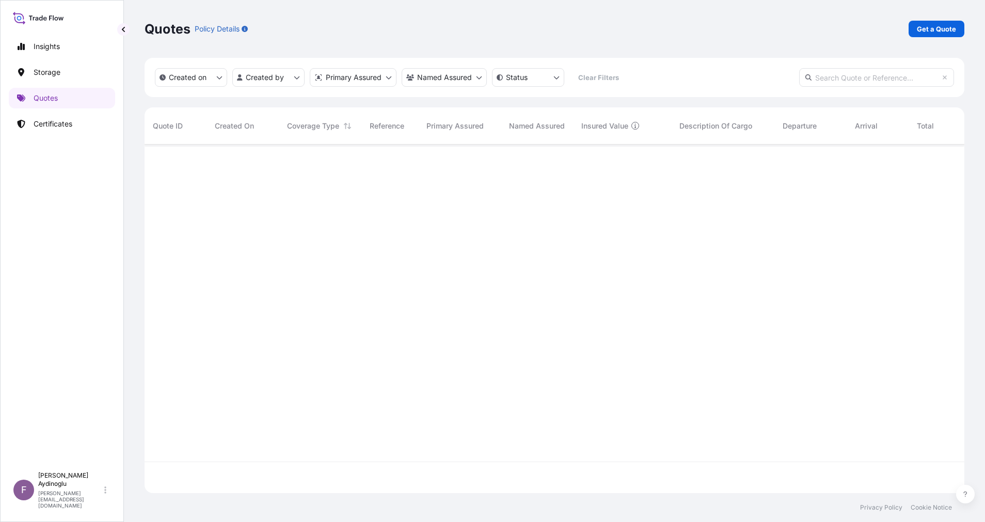
scroll to position [342, 808]
click at [922, 37] on link "Get a Quote" at bounding box center [937, 29] width 56 height 17
select select "Ocean Vessel"
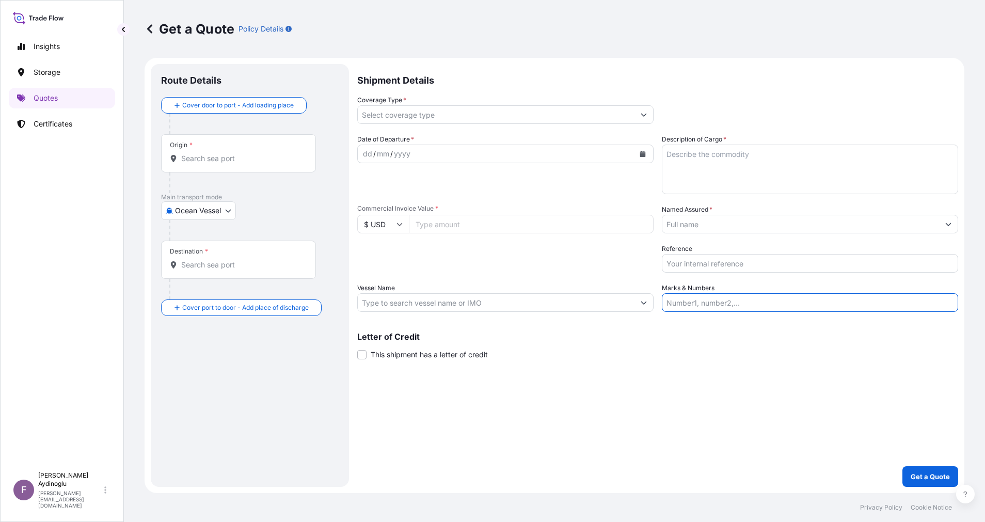
click at [757, 303] on input "Marks & Numbers" at bounding box center [810, 302] width 296 height 19
click at [753, 300] on input "Marks & Numbers" at bounding box center [810, 302] width 296 height 19
paste input "PO NO: 25Y0262100 Quantity M/[PERSON_NAME]: 15.079,41 Premium: USD 1.068,20"
drag, startPoint x: 694, startPoint y: 303, endPoint x: 736, endPoint y: 303, distance: 41.3
click at [736, 303] on input "PO NO: 25Y0262100 Quantity M/[PERSON_NAME]: 15.079,41 Premium: USD 1.068,20" at bounding box center [810, 302] width 296 height 19
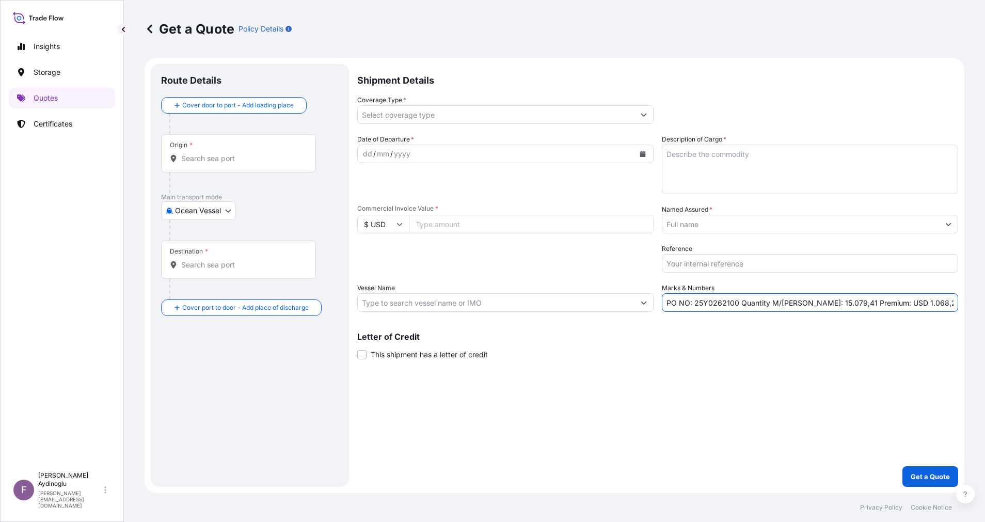
paste input "193100"
type input "PO NO: 25Y0193100 Quantity M/[PERSON_NAME]: 15.079,41 Premium: USD 1.068,20"
click at [468, 221] on input "Commercial Invoice Value *" at bounding box center [531, 224] width 245 height 19
type input "12922129.00"
drag, startPoint x: 742, startPoint y: 485, endPoint x: 675, endPoint y: 412, distance: 99.0
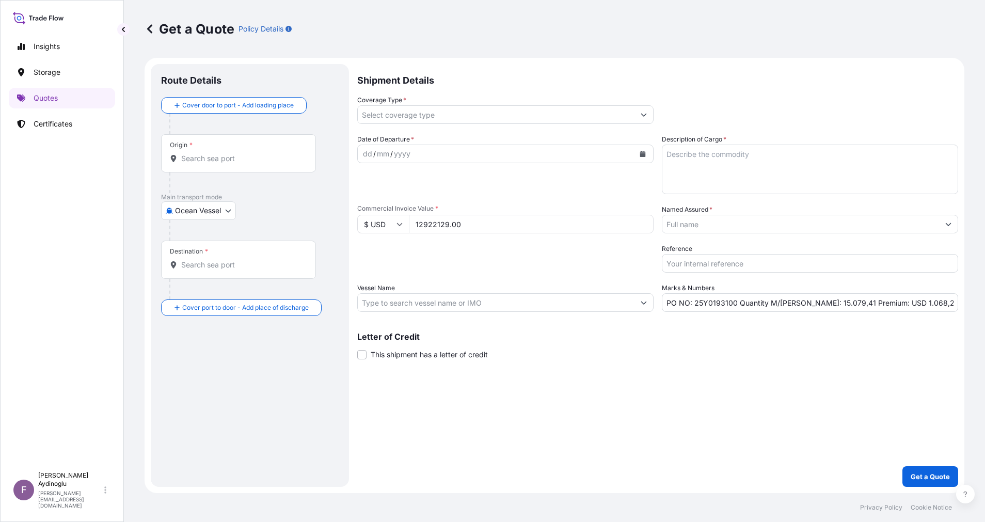
click at [733, 472] on div "Shipment Details Coverage Type * Date of Departure * dd / mm / yyyy Cargo Categ…" at bounding box center [657, 275] width 601 height 423
click at [733, 170] on textarea "Description of Cargo *" at bounding box center [810, 170] width 296 height 50
type textarea "PROPANE"
click at [805, 305] on input "PO NO: 25Y0193100 Quantity M/[PERSON_NAME]: 15.079,41 Premium: USD 1.068,20" at bounding box center [810, 302] width 296 height 19
drag, startPoint x: 813, startPoint y: 304, endPoint x: 823, endPoint y: 304, distance: 10.8
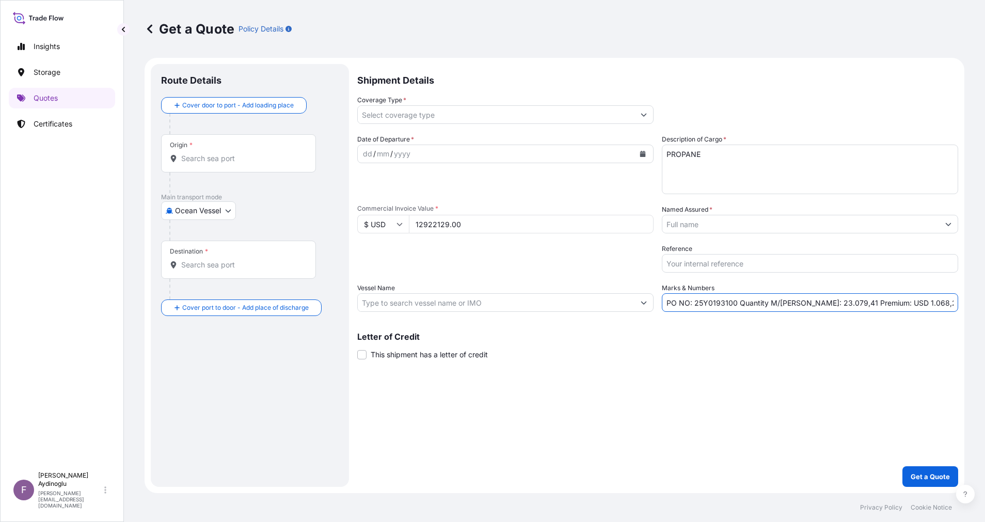
click at [823, 304] on input "PO NO: 25Y0193100 Quantity M/[PERSON_NAME]: 23.079,41 Premium: USD 1.068,20" at bounding box center [810, 302] width 296 height 19
type input "PO NO: 25Y0193100 Quantity M/[PERSON_NAME]: 23.494,78 Premium: USD 1.068,20"
click at [488, 305] on input "Vessel Name" at bounding box center [496, 302] width 277 height 19
paste input "PERTAMINA GAS BERGENIA"
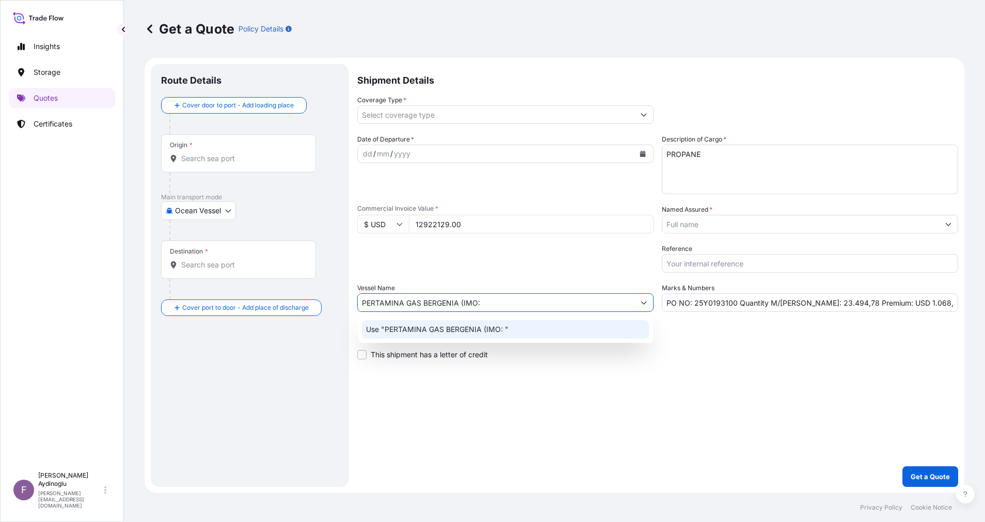
click at [557, 326] on div "Use "PERTAMINA GAS BERGENIA (IMO: "" at bounding box center [505, 329] width 287 height 19
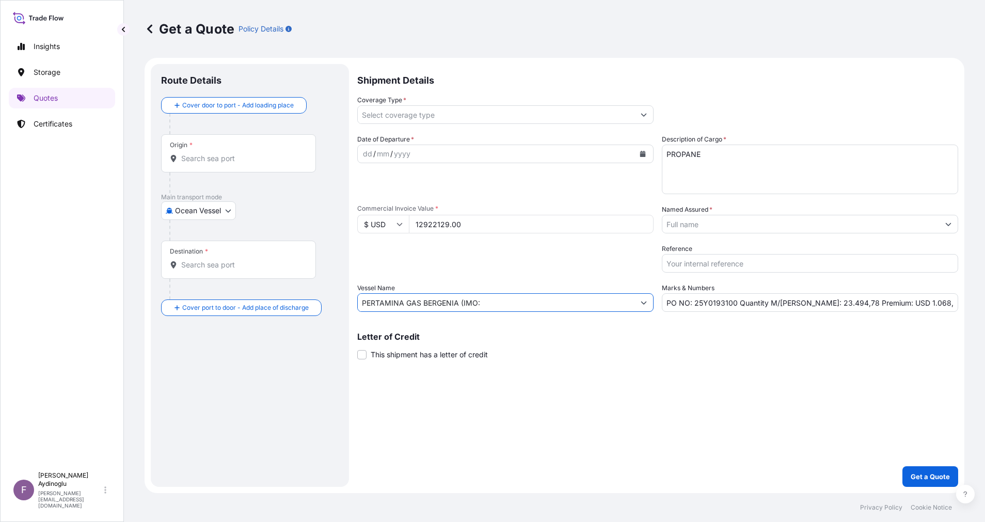
paste input "9943920"
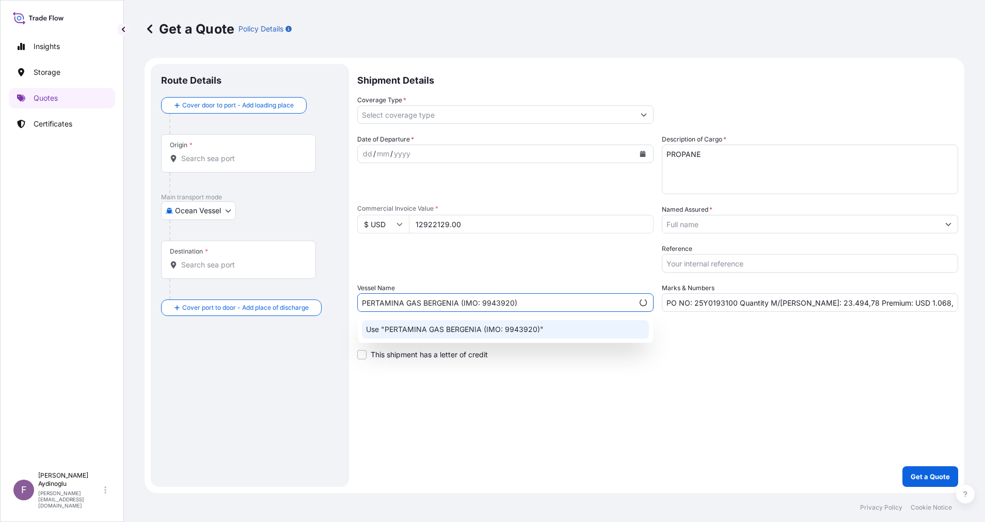
type input "PERTAMINA GAS BERGENIA (IMO: 9943920)"
click at [548, 339] on div "Use "PERTAMINA GAS BERGENIA (IMO: 9943920)"" at bounding box center [505, 329] width 295 height 27
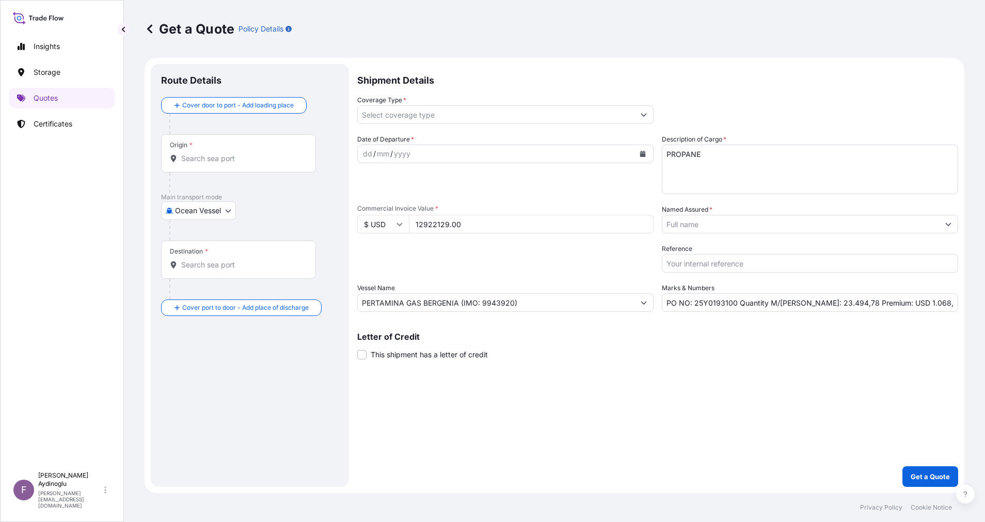
click at [774, 346] on div "Letter of Credit This shipment has a letter of credit Letter of credit * Letter…" at bounding box center [657, 345] width 601 height 27
click at [237, 168] on div "Origin *" at bounding box center [238, 153] width 155 height 38
click at [237, 164] on input "Origin *" at bounding box center [242, 158] width 122 height 10
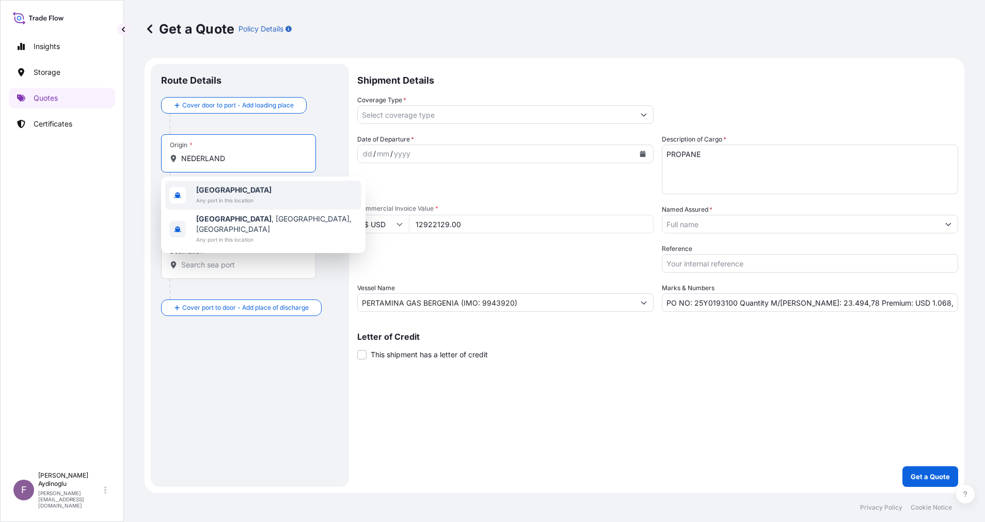
click at [257, 194] on div "[GEOGRAPHIC_DATA] Any port in this location" at bounding box center [263, 195] width 196 height 29
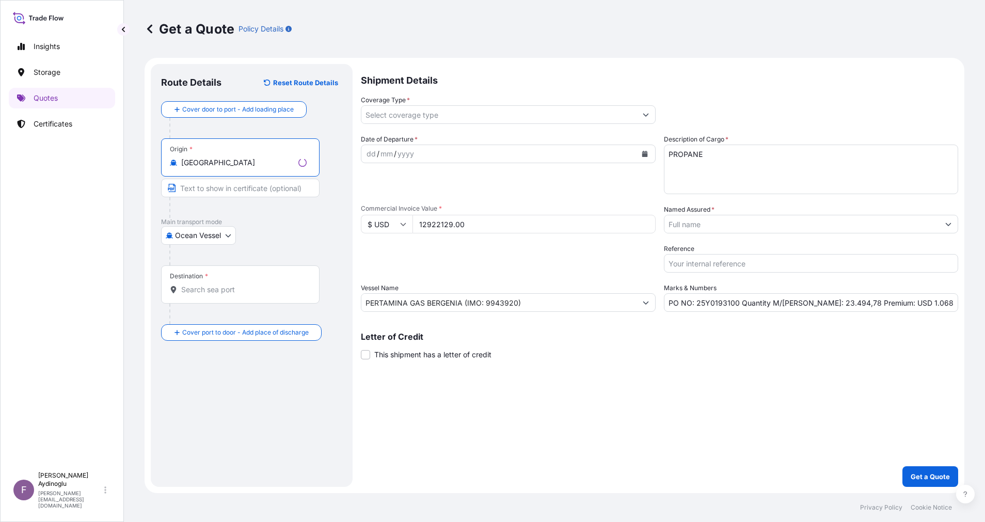
type input "[GEOGRAPHIC_DATA]"
click at [252, 185] on input "Text to appear on certificate" at bounding box center [240, 188] width 158 height 19
paste input "[GEOGRAPHIC_DATA], [GEOGRAPHIC_DATA]"
type input "[GEOGRAPHIC_DATA], [GEOGRAPHIC_DATA] / [GEOGRAPHIC_DATA]"
click at [322, 277] on div "Destination *" at bounding box center [250, 294] width 178 height 59
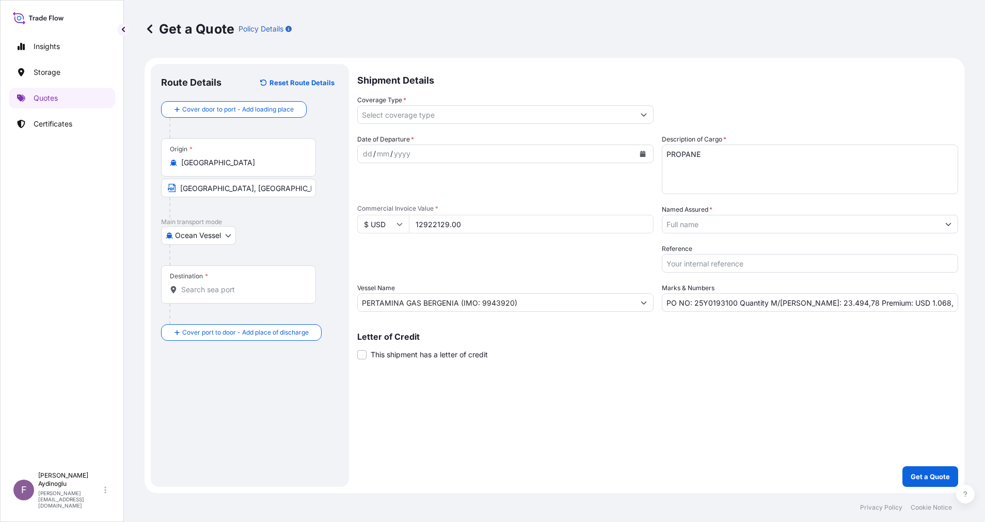
click at [243, 287] on input "Destination *" at bounding box center [242, 289] width 122 height 10
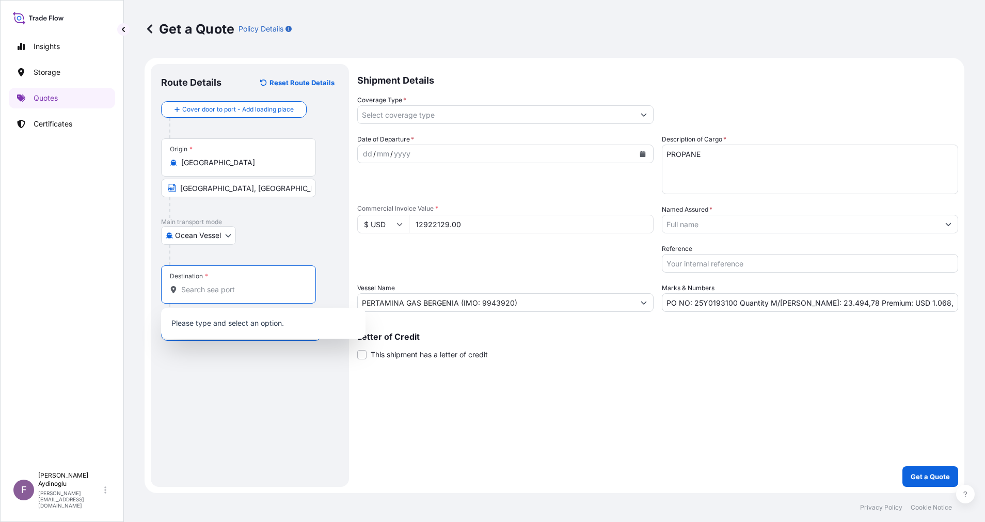
paste input "TANJUNG SEKONG"
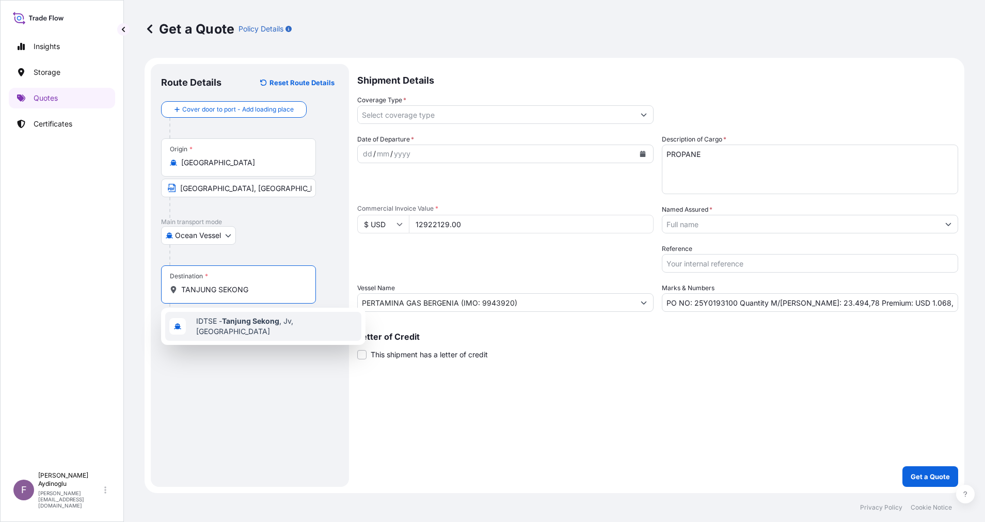
click at [262, 319] on div "IDTSE - [GEOGRAPHIC_DATA] , [GEOGRAPHIC_DATA], [GEOGRAPHIC_DATA]" at bounding box center [263, 326] width 196 height 29
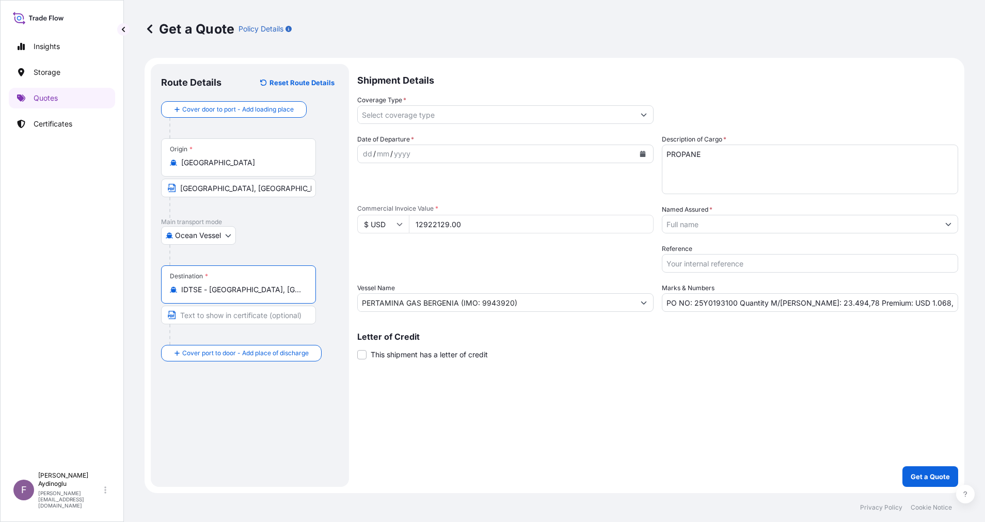
type input "IDTSE - [GEOGRAPHIC_DATA], [GEOGRAPHIC_DATA], [GEOGRAPHIC_DATA]"
click at [260, 317] on input "Text to appear on certificate" at bounding box center [238, 315] width 155 height 19
paste input "TANJUNG SEKONG"
type input "TANJUNG SEKONG / [GEOGRAPHIC_DATA]"
click at [369, 158] on div "dd" at bounding box center [367, 154] width 11 height 12
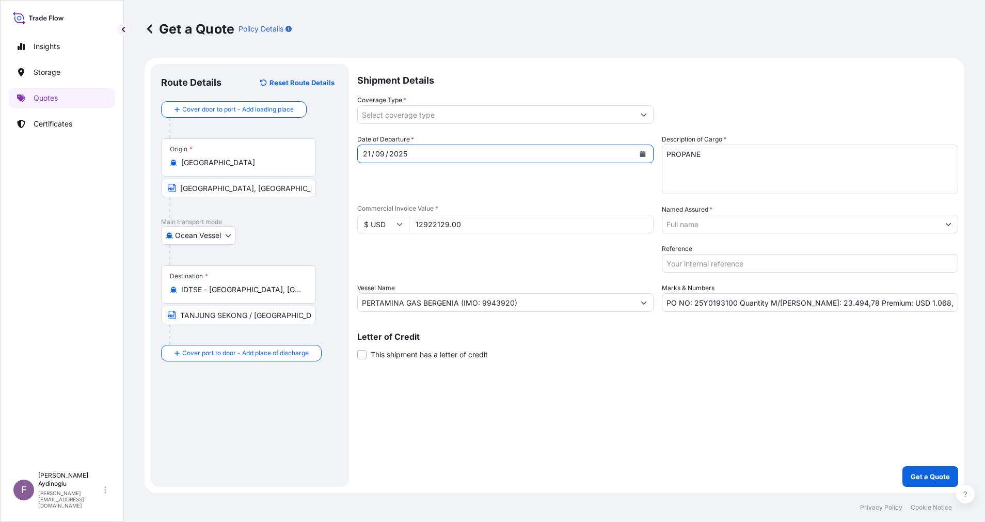
click at [561, 122] on input "Coverage Type *" at bounding box center [496, 114] width 277 height 19
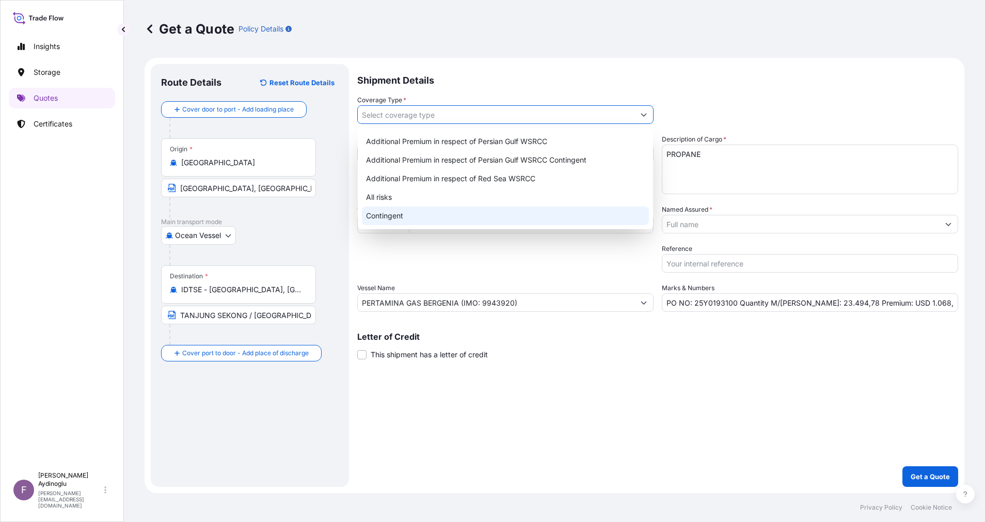
click at [530, 215] on div "Contingent" at bounding box center [505, 216] width 287 height 19
type input "Contingent"
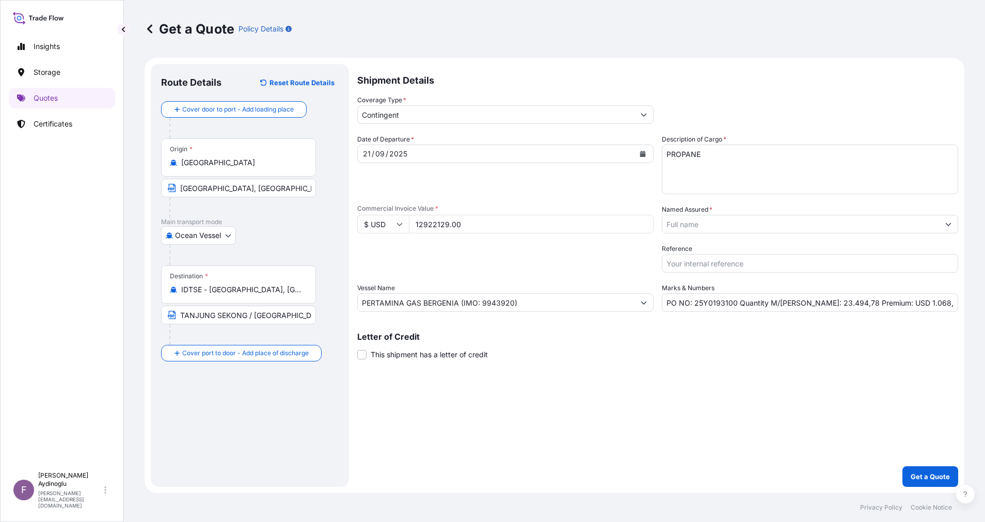
click at [572, 276] on div "Date of Departure * [DATE] Cargo Category * LPG, Crude Oil, Utility Fuel, Mid D…" at bounding box center [657, 223] width 601 height 178
drag, startPoint x: 893, startPoint y: 303, endPoint x: 905, endPoint y: 303, distance: 12.4
click at [905, 303] on input "PO NO: 25Y0193100 Quantity M/[PERSON_NAME]: 23.494,78 Premium: USD 1.068,20" at bounding box center [810, 302] width 296 height 19
type input "PO NO: 25Y0193100 Quantity M/[PERSON_NAME]: 23.494,78 Premium: USD 646,11"
click at [554, 374] on div "Shipment Details Coverage Type * Contingent Date of Departure * [DATE] Cargo Ca…" at bounding box center [657, 275] width 601 height 423
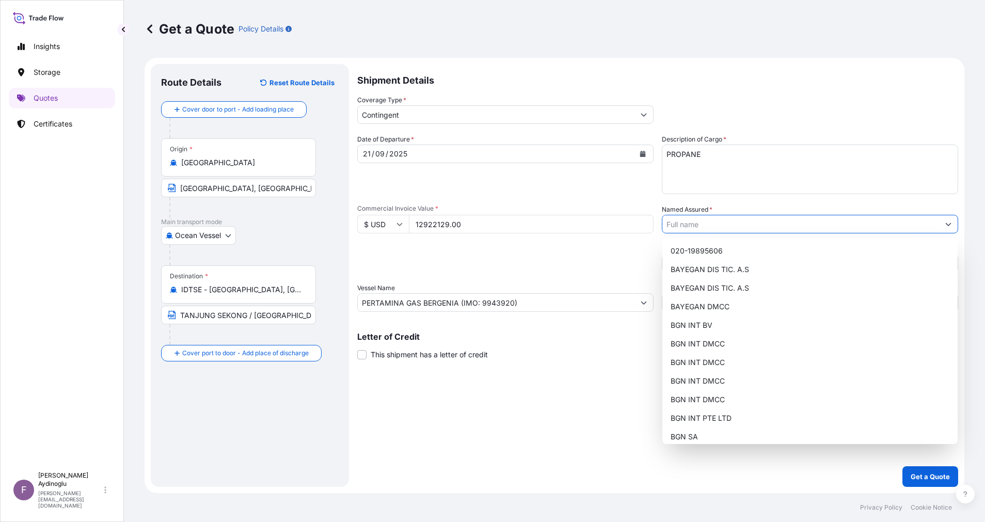
click at [722, 221] on input "Named Assured *" at bounding box center [800, 224] width 277 height 19
click at [758, 385] on div "BGN INT DMCC" at bounding box center [809, 381] width 287 height 19
type input "BGN INT DMCC"
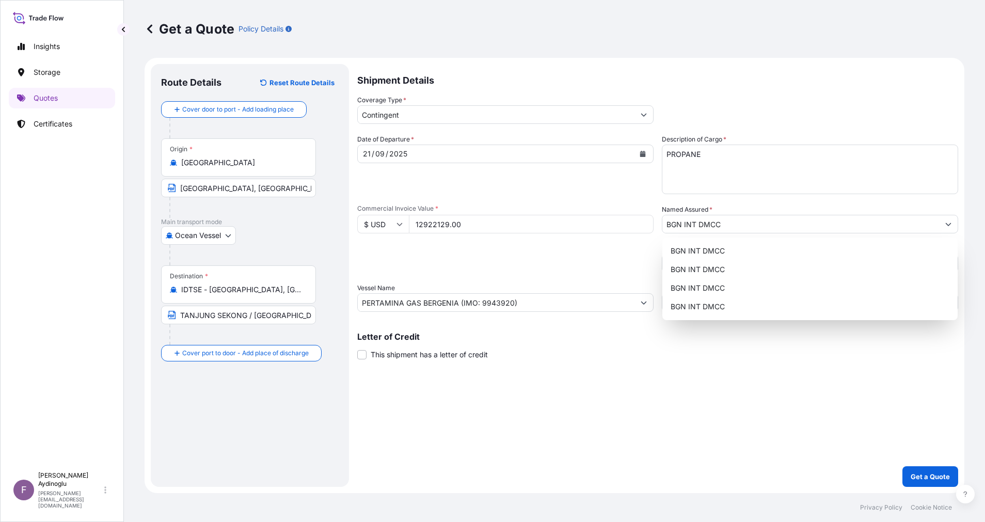
click at [706, 396] on div "Shipment Details Coverage Type * Contingent Date of Departure * [DATE] Cargo Ca…" at bounding box center [657, 275] width 601 height 423
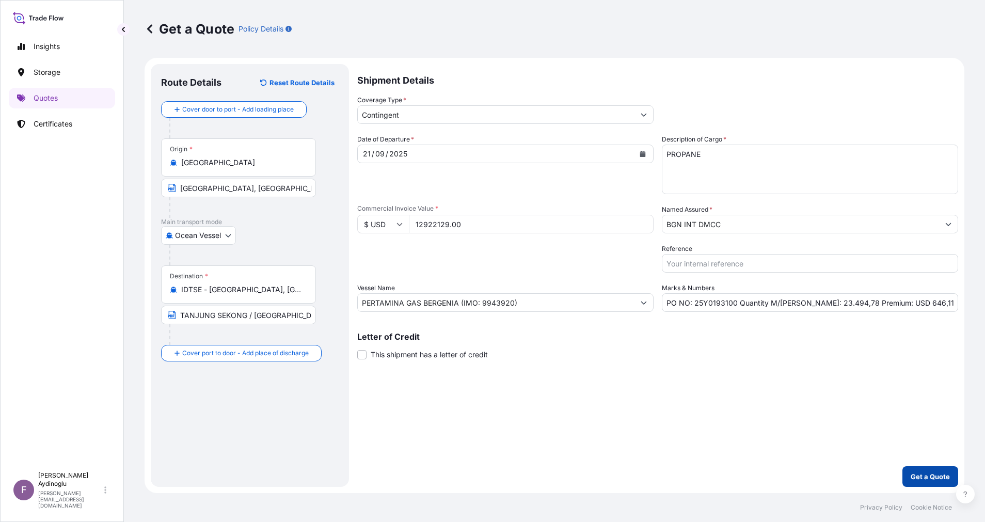
click at [924, 468] on button "Get a Quote" at bounding box center [930, 476] width 56 height 21
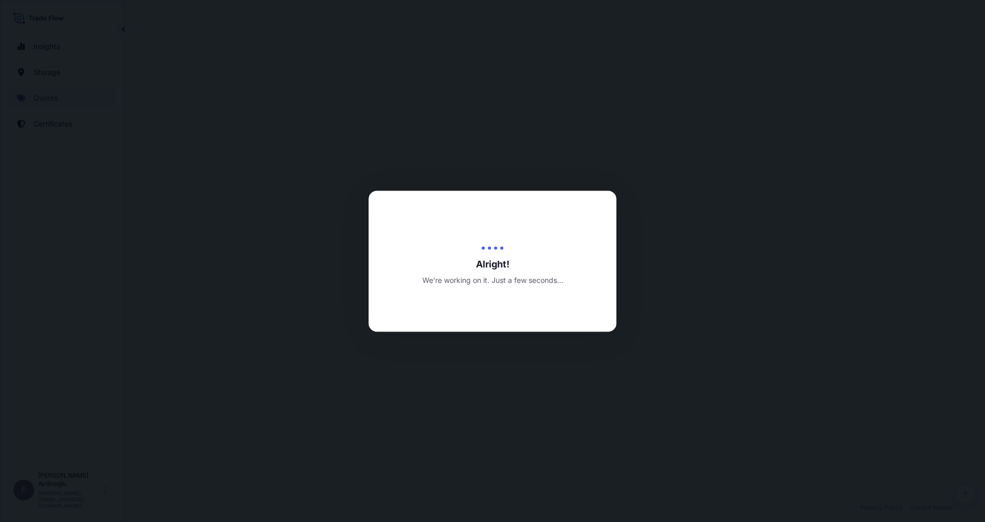
select select "Ocean Vessel"
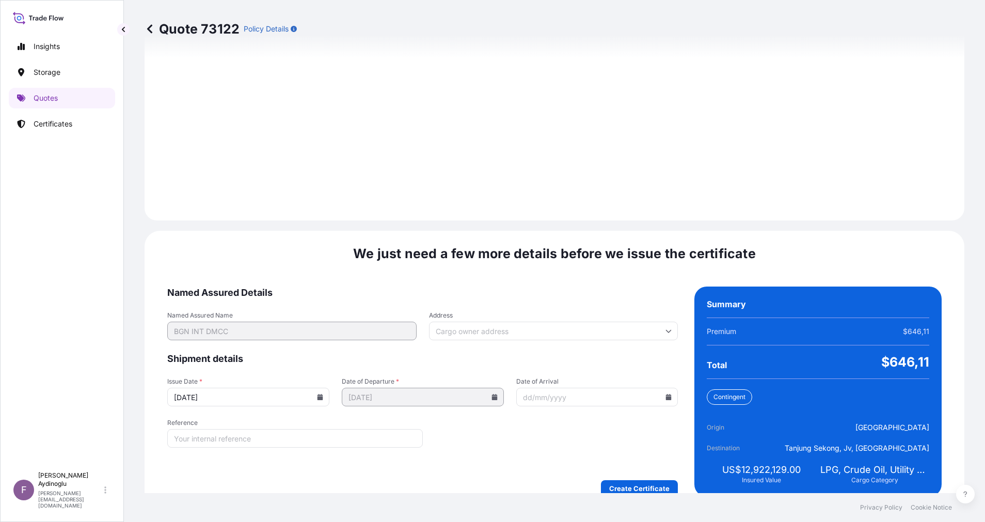
scroll to position [1108, 0]
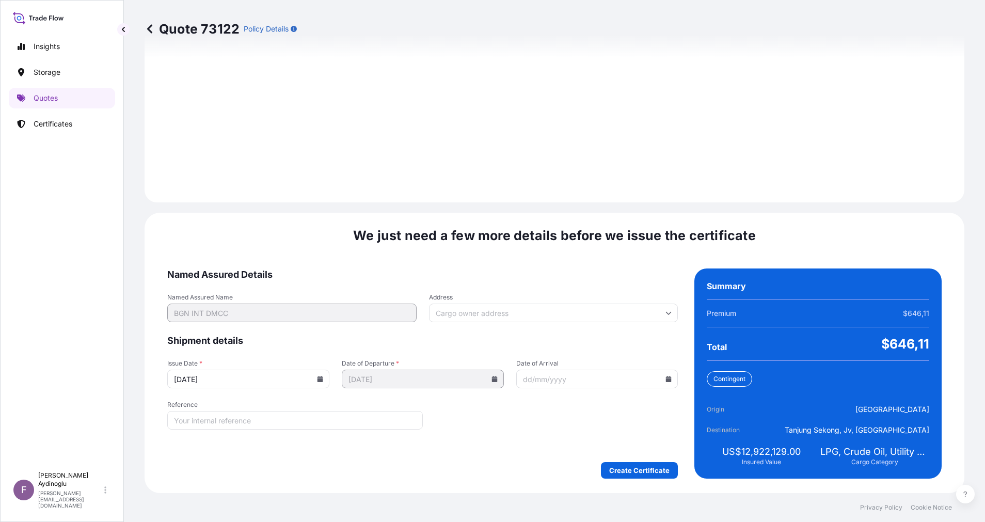
drag, startPoint x: 628, startPoint y: 455, endPoint x: 630, endPoint y: 461, distance: 5.6
click at [629, 458] on form "Named Assured Details Named Assured Name BGN INT DMCC Address Shipment details …" at bounding box center [422, 373] width 511 height 210
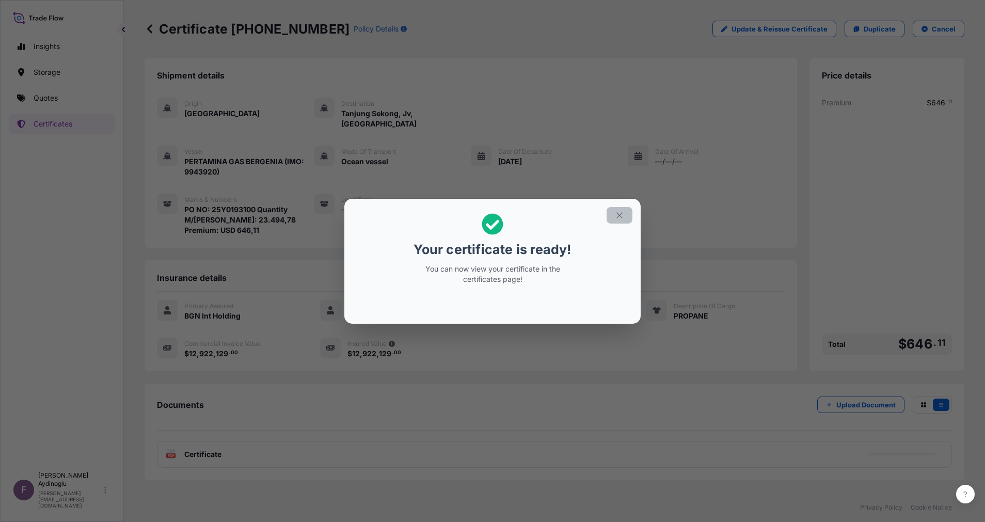
click at [625, 208] on button "button" at bounding box center [620, 215] width 26 height 17
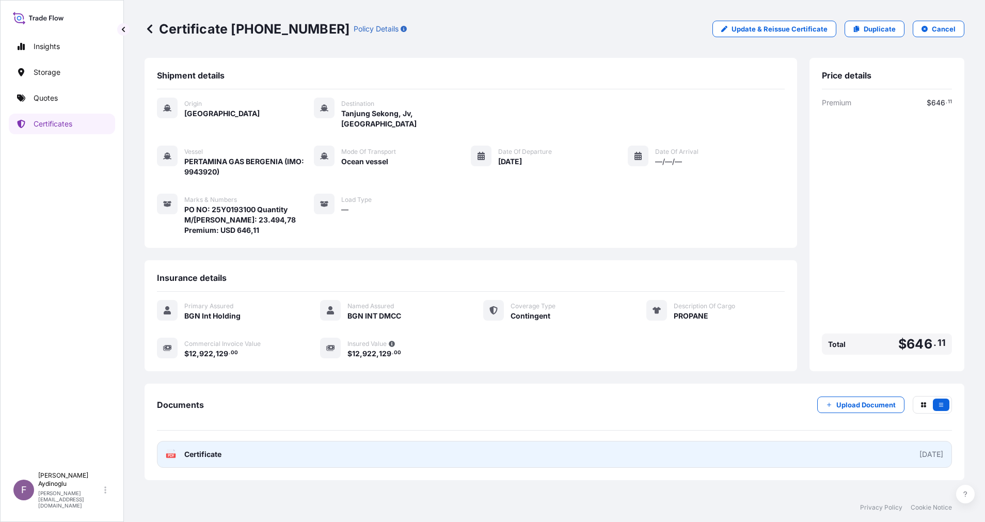
click at [593, 442] on link "PDF Certificate [DATE]" at bounding box center [554, 454] width 795 height 27
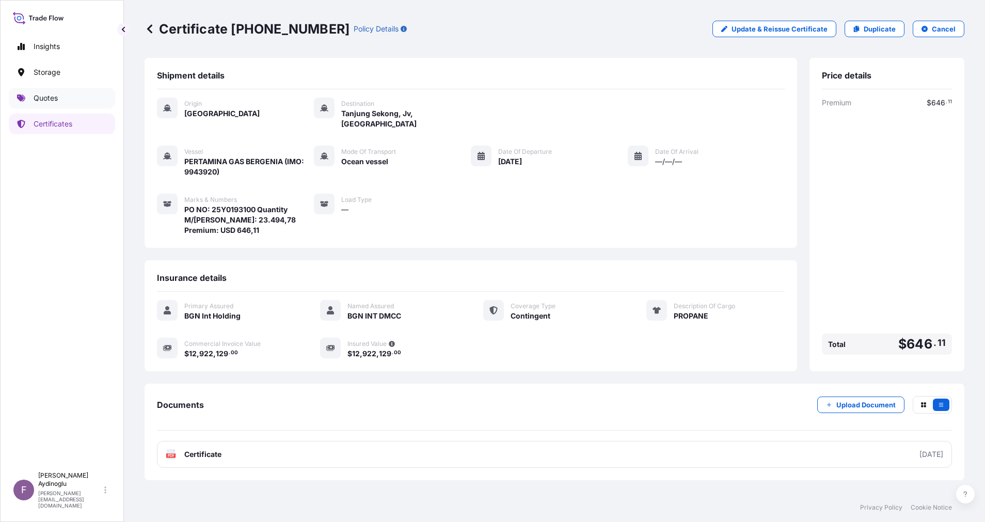
click at [60, 90] on link "Quotes" at bounding box center [62, 98] width 106 height 21
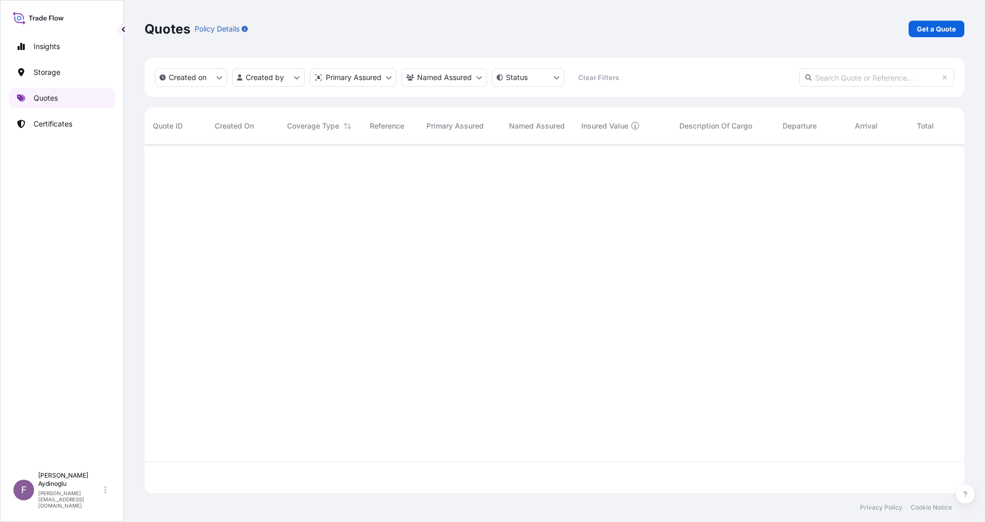
scroll to position [342, 808]
click at [938, 30] on p "Get a Quote" at bounding box center [936, 29] width 39 height 10
select select "Ocean Vessel"
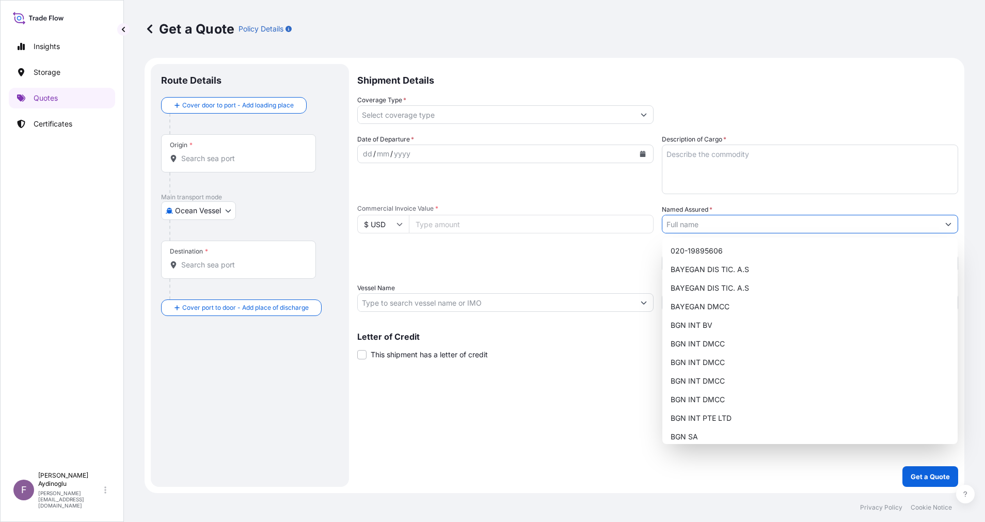
click at [724, 224] on input "Named Assured *" at bounding box center [800, 224] width 277 height 19
click at [753, 371] on div "BGN INT DMCC" at bounding box center [809, 362] width 287 height 19
type input "BGN INT DMCC"
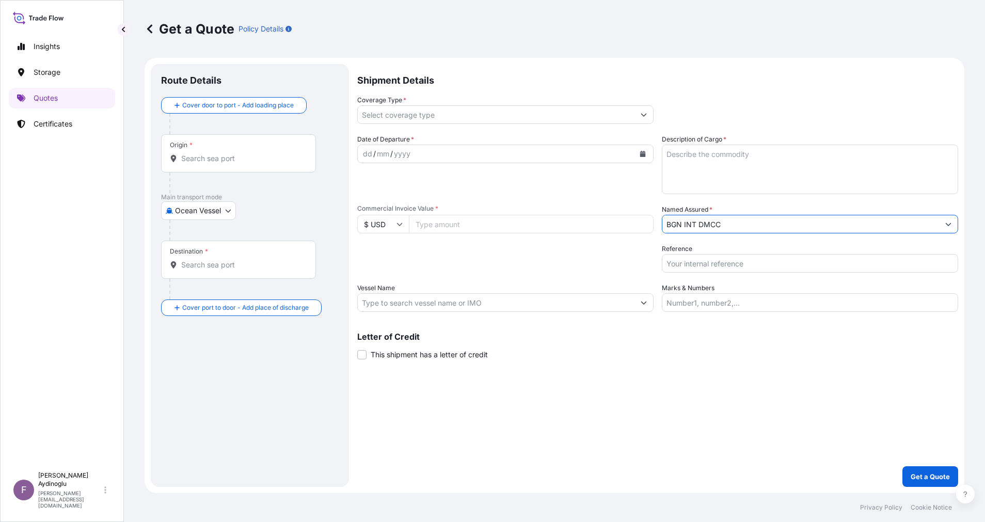
click at [746, 294] on input "Marks & Numbers" at bounding box center [810, 302] width 296 height 19
click at [744, 305] on input "Marks & Numbers" at bounding box center [810, 302] width 296 height 19
drag, startPoint x: 919, startPoint y: 6, endPoint x: 604, endPoint y: 379, distance: 489.4
click at [604, 379] on div "Shipment Details Coverage Type * Date of Departure * dd / mm / yyyy Cargo Categ…" at bounding box center [657, 275] width 601 height 423
click at [778, 297] on input "Marks & Numbers" at bounding box center [810, 302] width 296 height 19
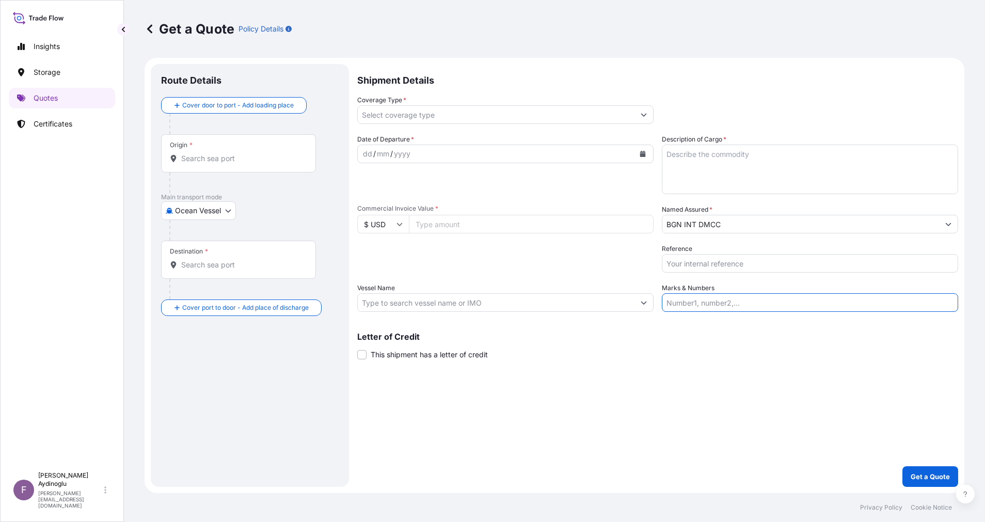
paste input "PO NO: 25Y0262100 Quantity M/[PERSON_NAME]: 15.079,41 Premium: USD 1.068,20"
type input "PO NO: 25Y0262100 Quantity M/[PERSON_NAME]: 15.079,41 Premium: USD 1.068,20"
click at [473, 299] on input "Vessel Name" at bounding box center [496, 302] width 277 height 19
paste input "PERTAMINA GAS BERGENIA"
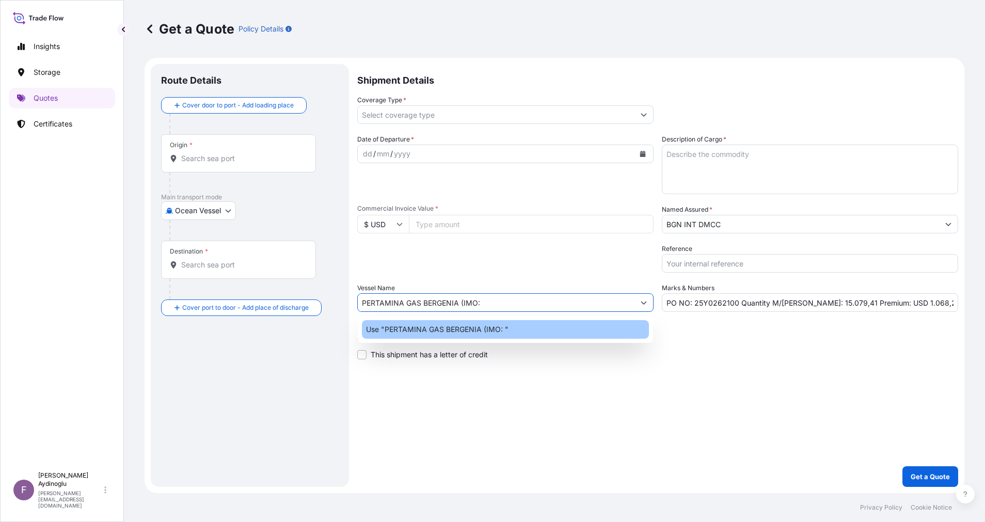
click at [525, 322] on div "Use "PERTAMINA GAS BERGENIA (IMO: "" at bounding box center [505, 329] width 287 height 19
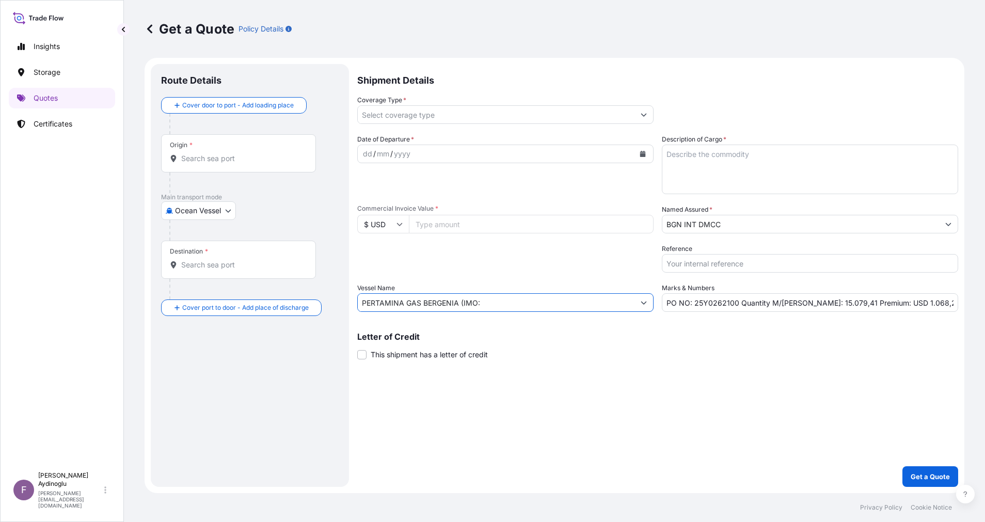
paste input "9943920"
type input "PERTAMINA GAS BERGENIA (IMO: 9943920)"
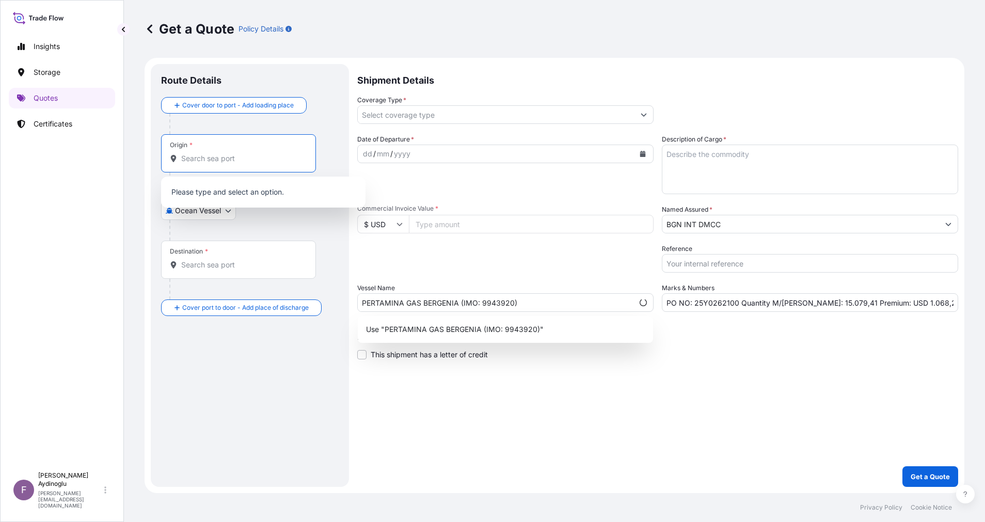
drag, startPoint x: 216, startPoint y: 160, endPoint x: 223, endPoint y: 160, distance: 6.2
click at [217, 160] on input "Origin *" at bounding box center [242, 158] width 122 height 10
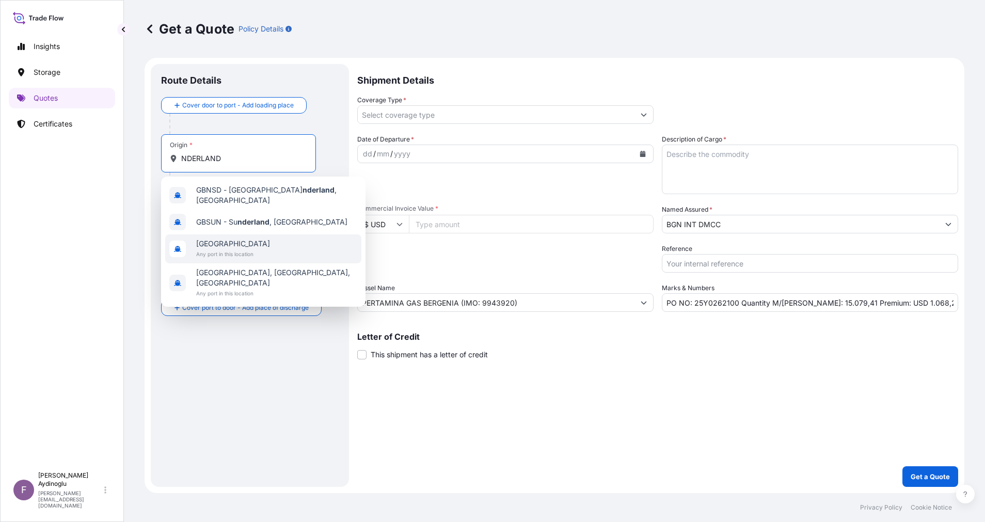
click at [256, 239] on div "[GEOGRAPHIC_DATA] Any port in this location" at bounding box center [263, 248] width 196 height 29
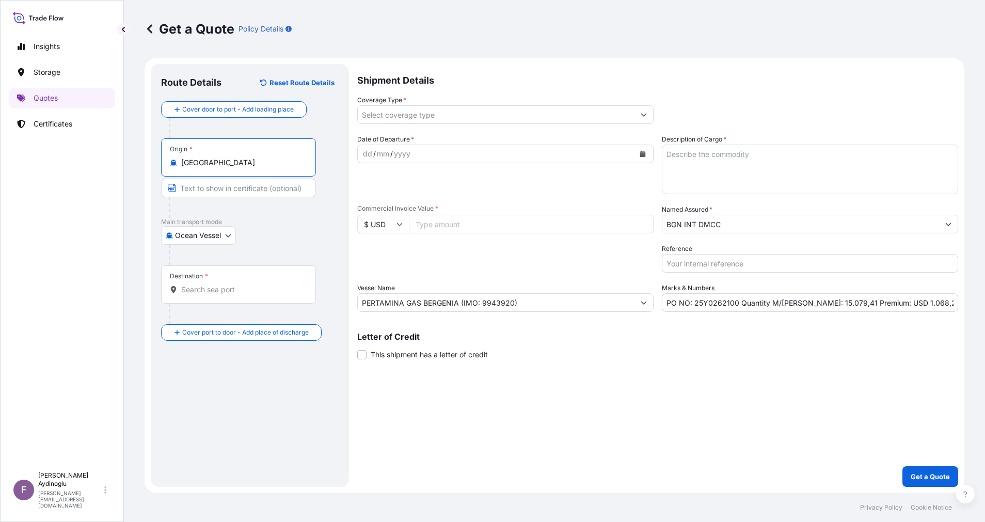
type input "[GEOGRAPHIC_DATA]"
click at [232, 188] on input "Text to appear on certificate" at bounding box center [238, 188] width 155 height 19
type input "[GEOGRAPHIC_DATA], [GEOGRAPHIC_DATA] / [GEOGRAPHIC_DATA]"
type input "12922129.00"
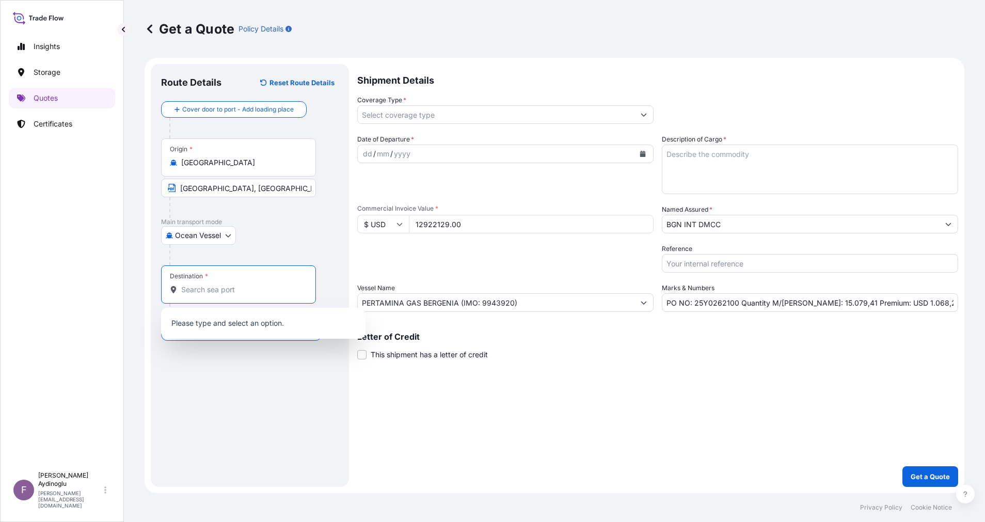
click at [242, 288] on input "Destination *" at bounding box center [242, 289] width 122 height 10
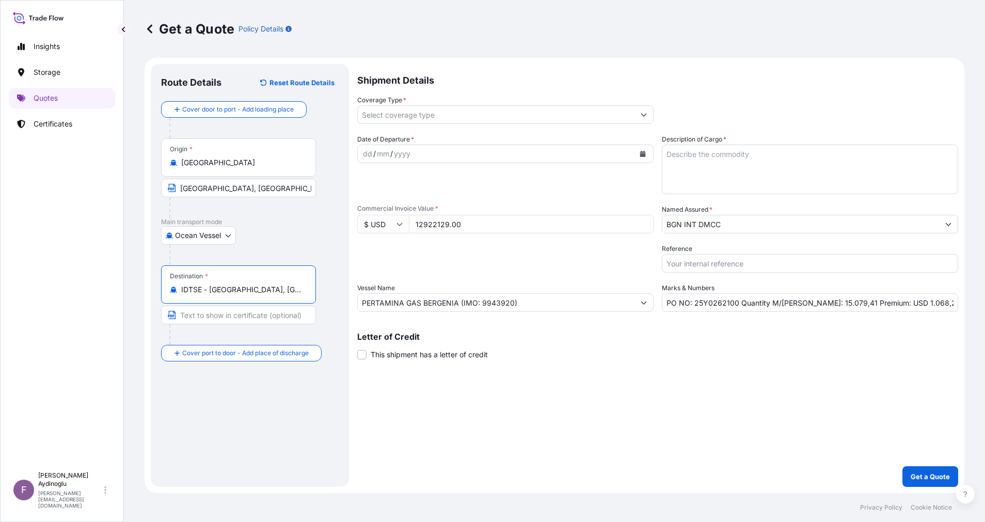
type input "IDTSE - [GEOGRAPHIC_DATA], [GEOGRAPHIC_DATA], [GEOGRAPHIC_DATA]"
click at [251, 318] on input "Text to appear on certificate" at bounding box center [238, 315] width 155 height 19
type input "TANJUNG SEKONG / [GEOGRAPHIC_DATA]"
click at [578, 452] on div "Shipment Details Coverage Type * Date of Departure * dd / mm / yyyy Cargo Categ…" at bounding box center [657, 275] width 601 height 423
click at [371, 153] on div "dd" at bounding box center [367, 154] width 11 height 12
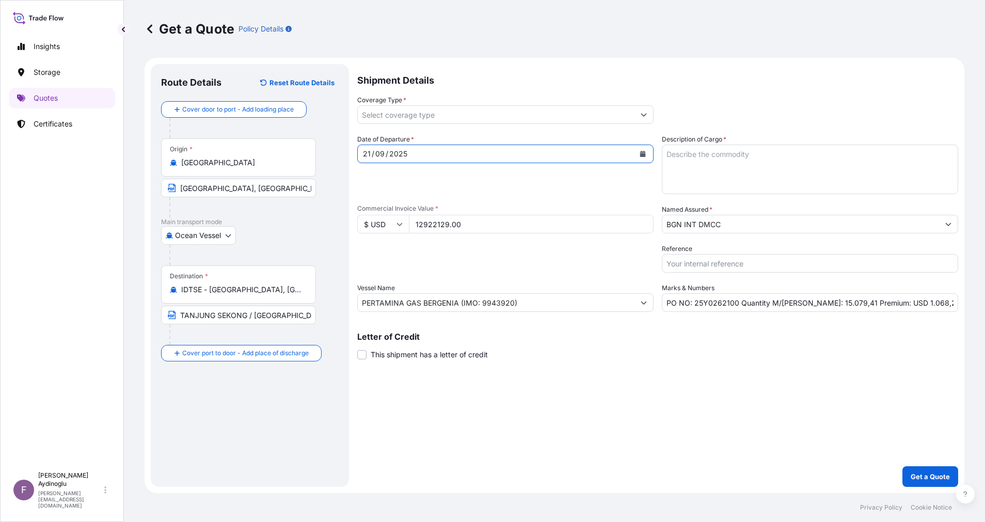
click at [537, 113] on input "Coverage Type *" at bounding box center [496, 114] width 277 height 19
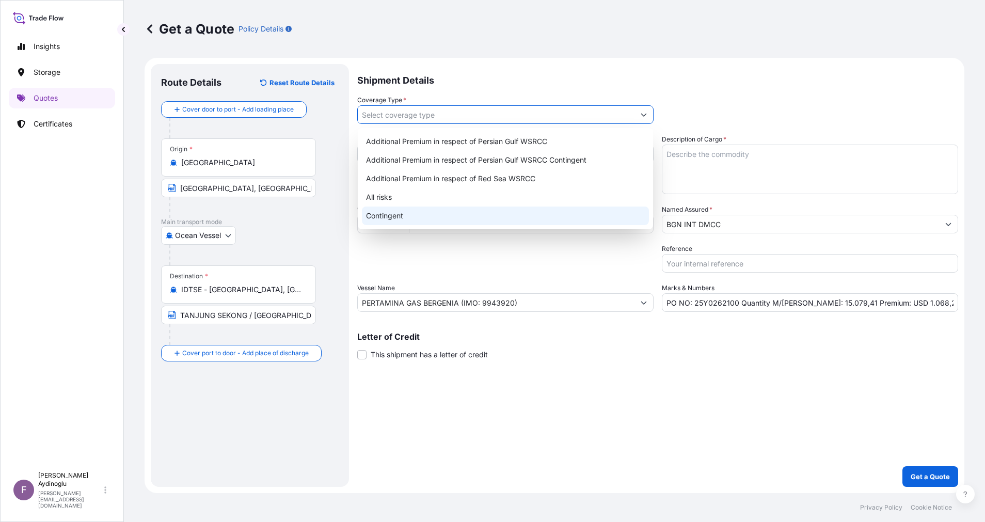
click at [513, 212] on div "Contingent" at bounding box center [505, 216] width 287 height 19
type input "Contingent"
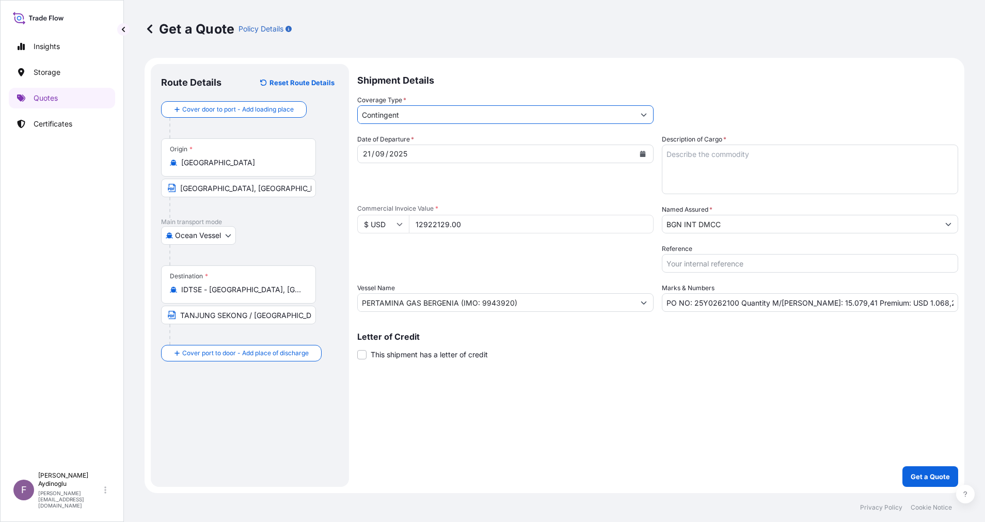
click at [518, 251] on div "Packing Category Type to search a container mode Please select a primary mode o…" at bounding box center [505, 258] width 296 height 29
click at [806, 304] on input "PO NO: 25Y0262100 Quantity M/[PERSON_NAME]: 15.079,41 Premium: USD 1.068,20" at bounding box center [810, 302] width 296 height 19
drag, startPoint x: 736, startPoint y: 303, endPoint x: 695, endPoint y: 303, distance: 40.8
click at [695, 303] on input "PO NO: 25Y0262100 Quantity M/[PERSON_NAME]: 23.500,27 Premium: USD 1.068,20" at bounding box center [810, 302] width 296 height 19
paste input "193200"
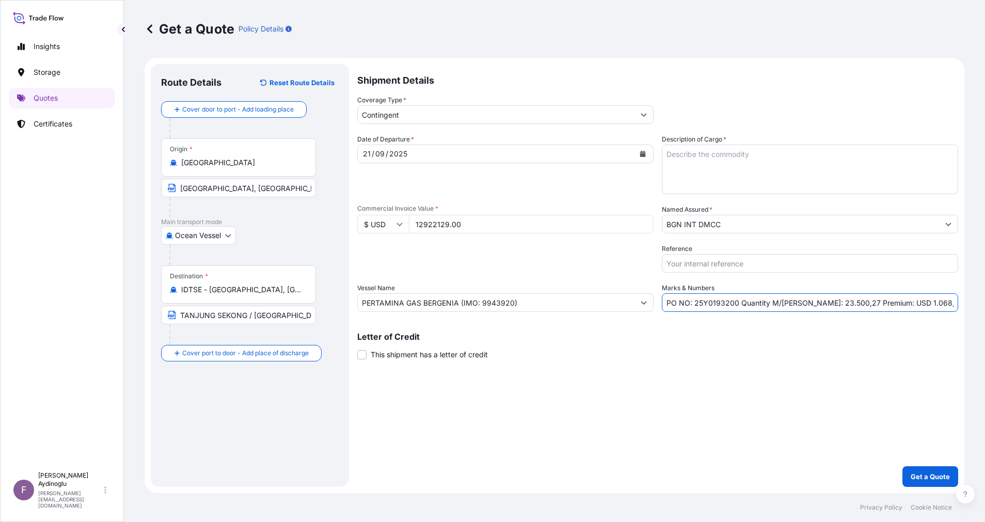
type input "PO NO: 25Y0193200 Quantity M/[PERSON_NAME]: 23.500,27 Premium: USD 1.068,20"
drag, startPoint x: 472, startPoint y: 222, endPoint x: 343, endPoint y: 219, distance: 129.6
click at [343, 219] on form "Route Details Reset Route Details Cover door to port - Add loading place Place …" at bounding box center [555, 275] width 820 height 435
type input "12537394.58"
click at [810, 134] on div "Shipment Details Coverage Type * Contingent Date of Departure * [DATE] Cargo Ca…" at bounding box center [657, 275] width 601 height 423
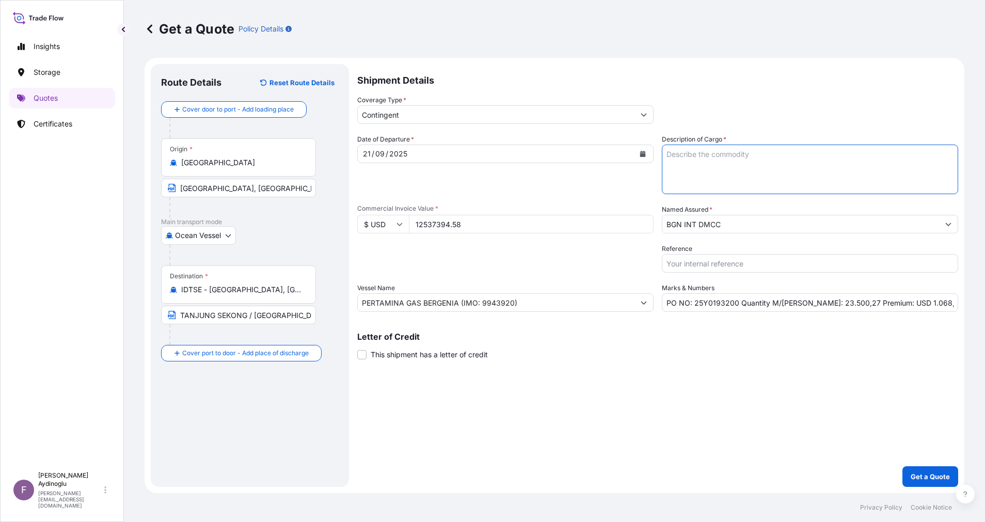
click at [810, 153] on textarea "Description of Cargo *" at bounding box center [810, 170] width 296 height 50
type textarea "BUTANE"
click at [788, 431] on div "Shipment Details Coverage Type * Contingent Date of Departure * [DATE] Cargo Ca…" at bounding box center [657, 275] width 601 height 423
drag, startPoint x: 907, startPoint y: 303, endPoint x: 889, endPoint y: 303, distance: 17.6
click at [889, 303] on input "PO NO: 25Y0193200 Quantity M/[PERSON_NAME]: 23.500,27 Premium: USD 1.068,20" at bounding box center [810, 302] width 296 height 19
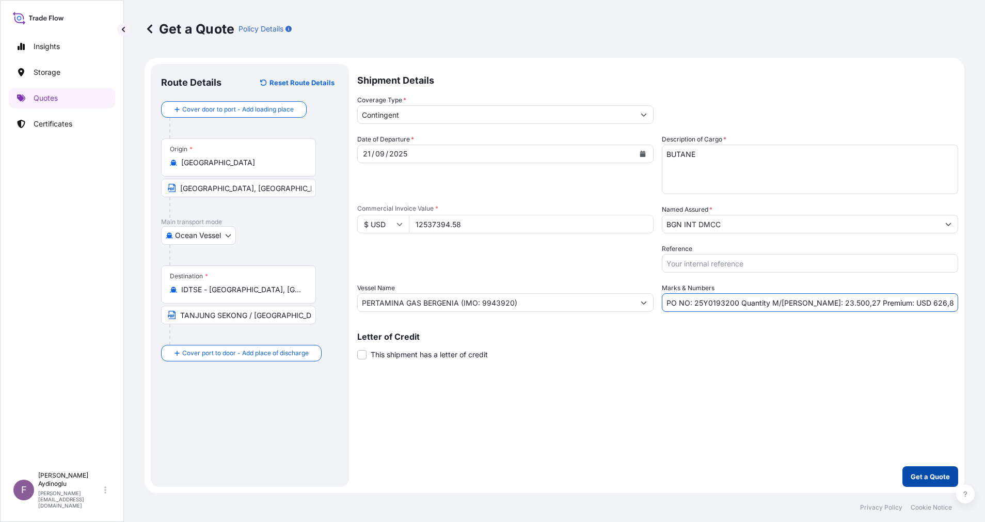
type input "PO NO: 25Y0193200 Quantity M/[PERSON_NAME]: 23.500,27 Premium: USD 626,87"
click at [931, 472] on p "Get a Quote" at bounding box center [930, 476] width 39 height 10
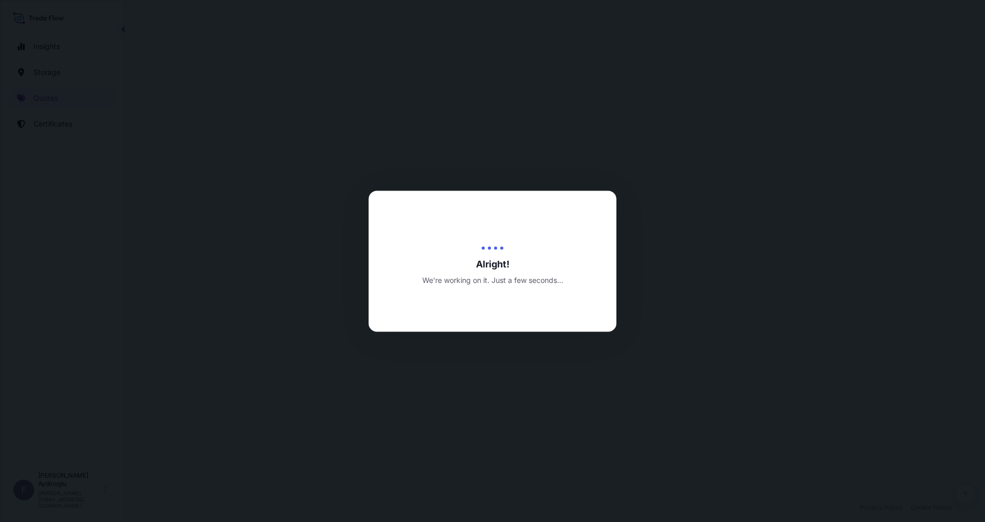
select select "Ocean Vessel"
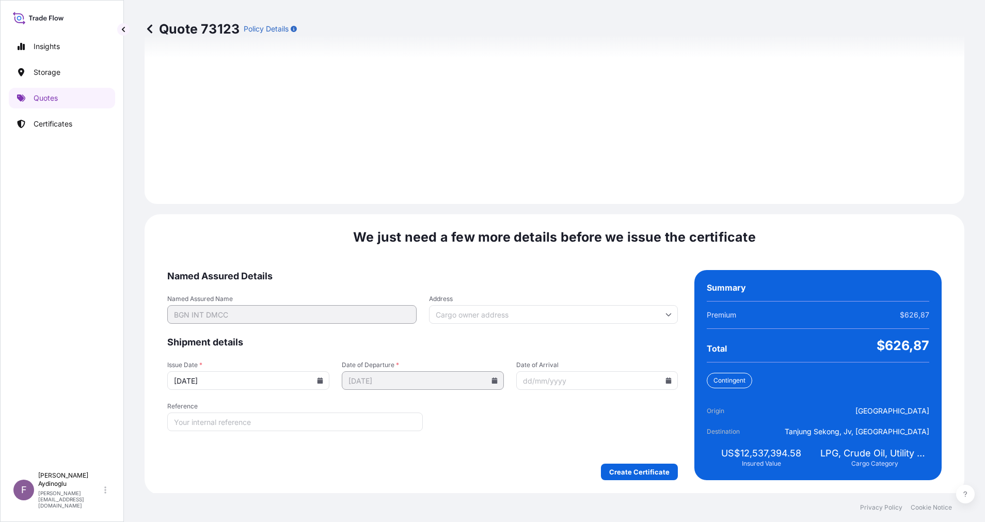
scroll to position [1108, 0]
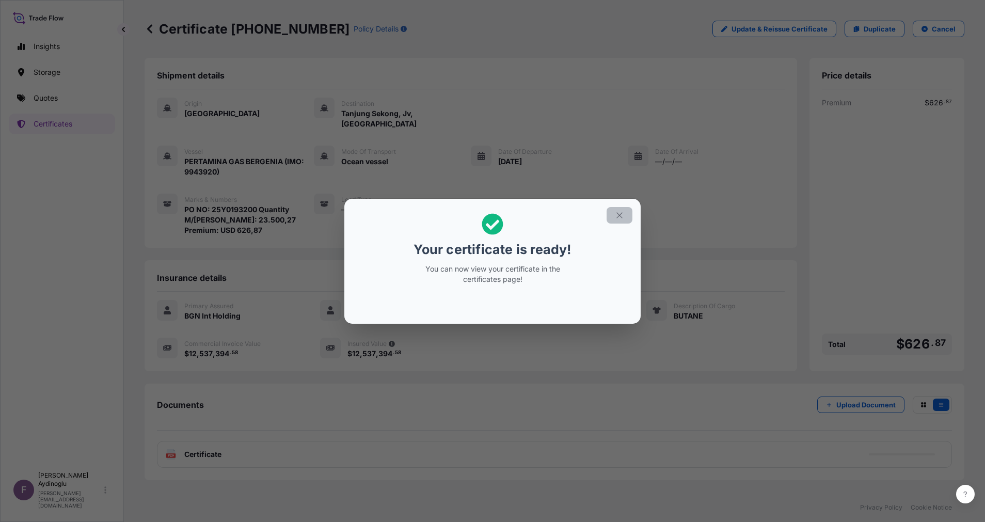
click at [623, 214] on icon "button" at bounding box center [619, 215] width 9 height 9
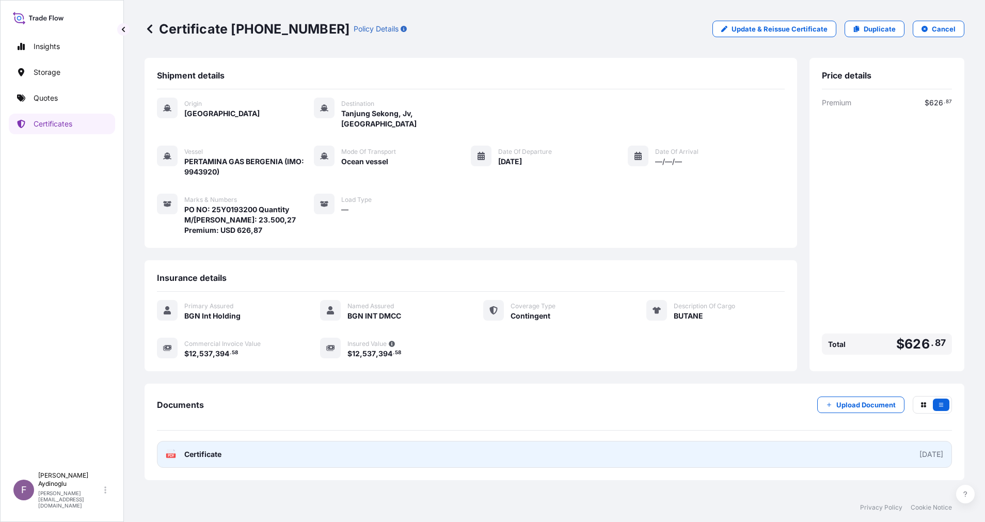
click at [564, 447] on link "PDF Certificate [DATE]" at bounding box center [554, 454] width 795 height 27
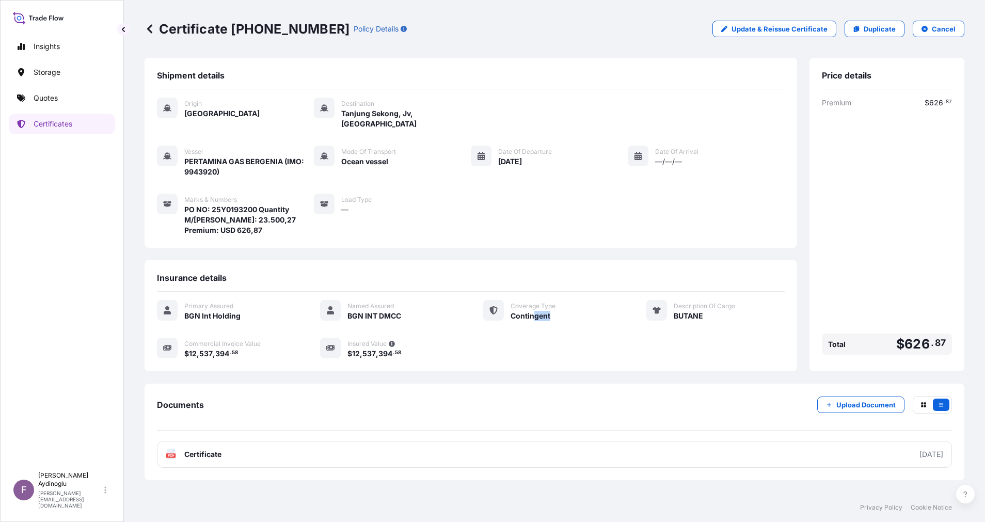
drag, startPoint x: 535, startPoint y: 307, endPoint x: 594, endPoint y: 310, distance: 58.9
click at [593, 310] on div "Contingent" at bounding box center [566, 315] width 111 height 11
click at [594, 310] on div "Contingent" at bounding box center [566, 315] width 111 height 11
drag, startPoint x: 510, startPoint y: 297, endPoint x: 560, endPoint y: 311, distance: 51.5
click at [560, 311] on div "Primary Assured BGN Int Holding Named Assured BGN INT DMCC Coverage Type Contin…" at bounding box center [471, 329] width 628 height 59
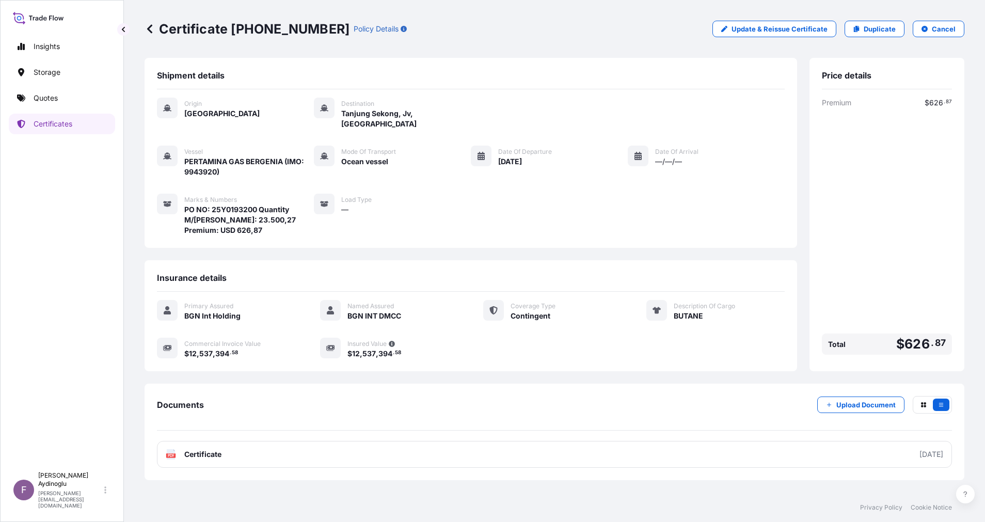
click at [560, 311] on div "Primary Assured BGN Int Holding Named Assured BGN INT DMCC Coverage Type Contin…" at bounding box center [471, 329] width 628 height 59
